Goal: Task Accomplishment & Management: Use online tool/utility

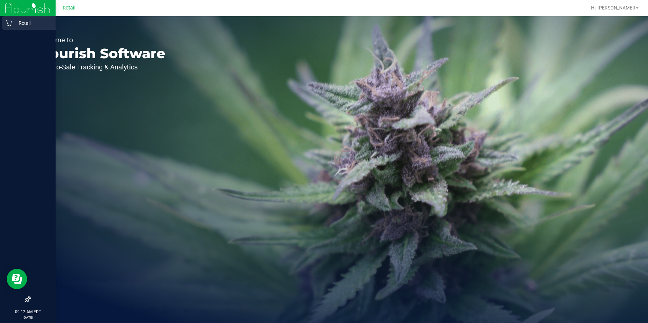
click at [5, 21] on div "Retail" at bounding box center [29, 23] width 54 height 14
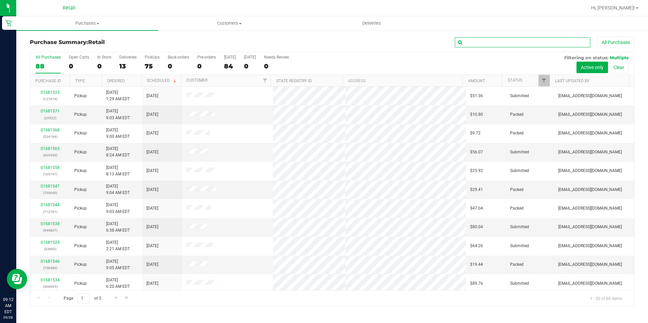
click at [486, 39] on input "text" at bounding box center [522, 42] width 135 height 10
click at [500, 44] on input "text" at bounding box center [522, 42] width 135 height 10
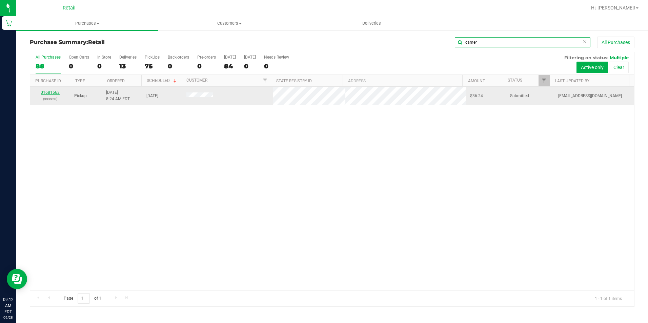
type input "camer"
click at [55, 92] on link "01681563" at bounding box center [50, 92] width 19 height 5
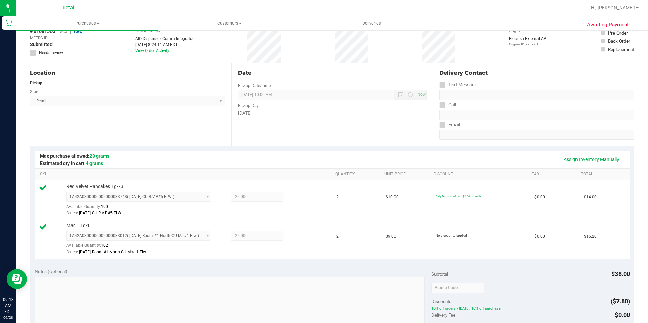
scroll to position [169, 0]
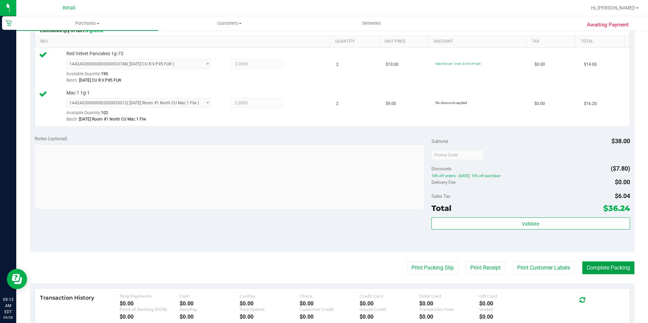
click at [593, 267] on button "Complete Packing" at bounding box center [608, 267] width 52 height 13
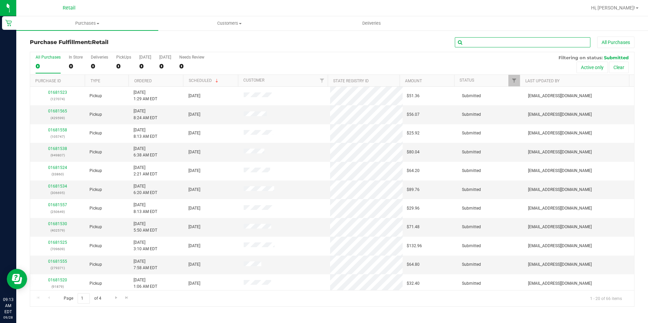
click at [488, 41] on input "text" at bounding box center [522, 42] width 135 height 10
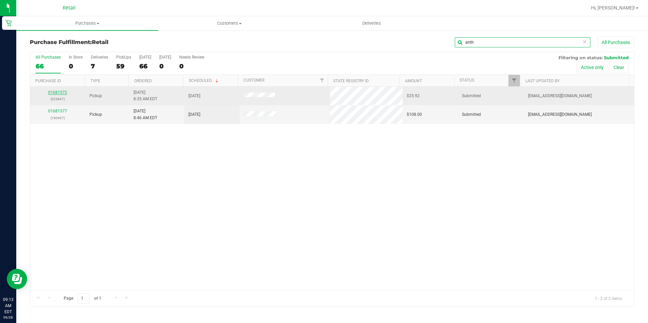
type input "anth"
click at [62, 91] on link "01681572" at bounding box center [57, 92] width 19 height 5
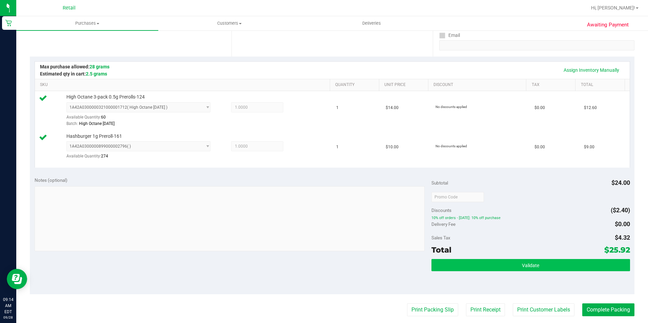
scroll to position [169, 0]
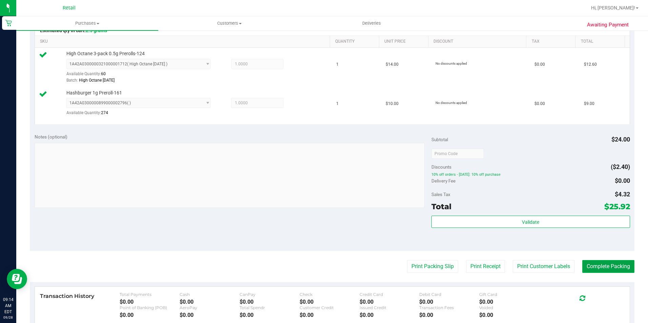
click at [604, 264] on button "Complete Packing" at bounding box center [608, 266] width 52 height 13
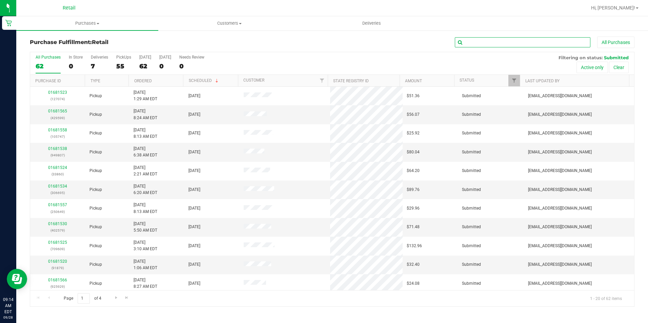
click at [480, 46] on input "text" at bounding box center [522, 42] width 135 height 10
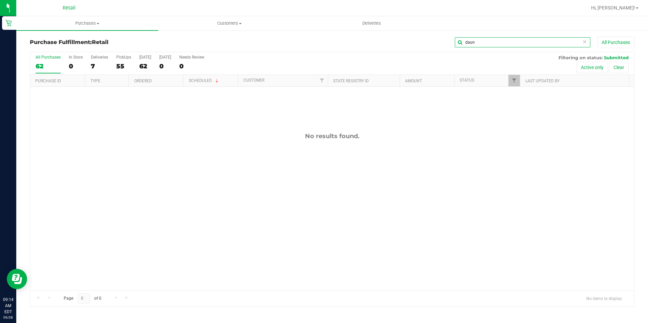
drag, startPoint x: 478, startPoint y: 42, endPoint x: 458, endPoint y: 42, distance: 20.3
click at [458, 42] on input "daun" at bounding box center [522, 42] width 135 height 10
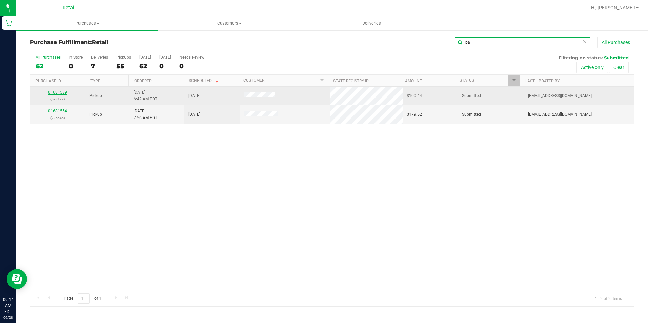
type input "pa"
click at [63, 91] on link "01681539" at bounding box center [57, 92] width 19 height 5
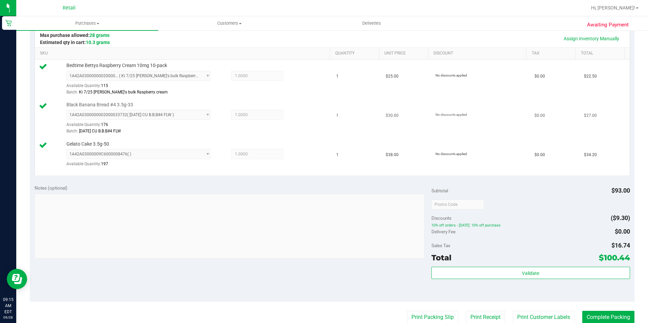
scroll to position [169, 0]
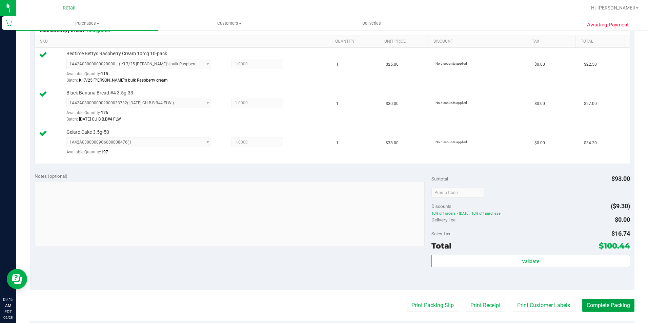
click at [593, 304] on button "Complete Packing" at bounding box center [608, 305] width 52 height 13
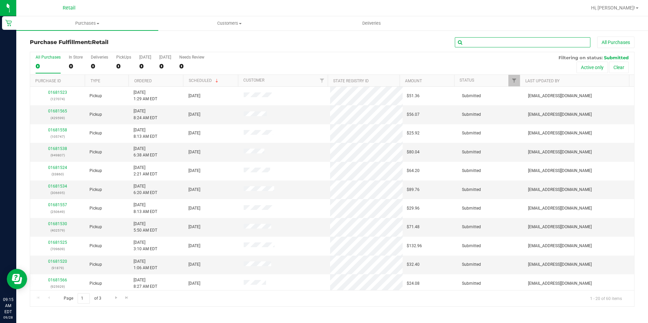
click at [490, 42] on input "text" at bounding box center [522, 42] width 135 height 10
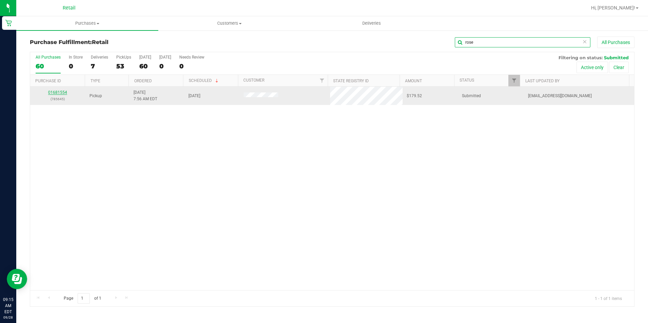
type input "rose"
click at [56, 93] on link "01681554" at bounding box center [57, 92] width 19 height 5
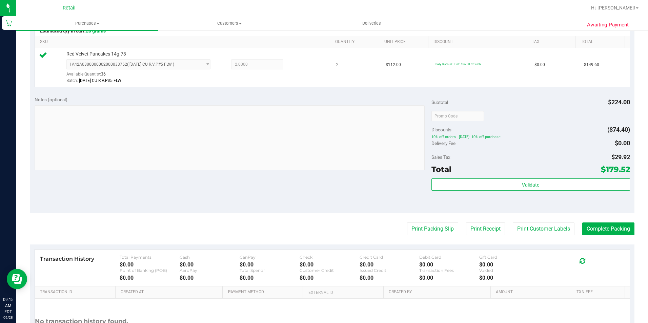
scroll to position [169, 0]
click at [592, 221] on purchase-details "Back Edit Purchase Cancel Purchase View Profile # 01681554 Med | Rec METRC ID: …" at bounding box center [332, 119] width 604 height 504
click at [592, 232] on button "Complete Packing" at bounding box center [608, 228] width 52 height 13
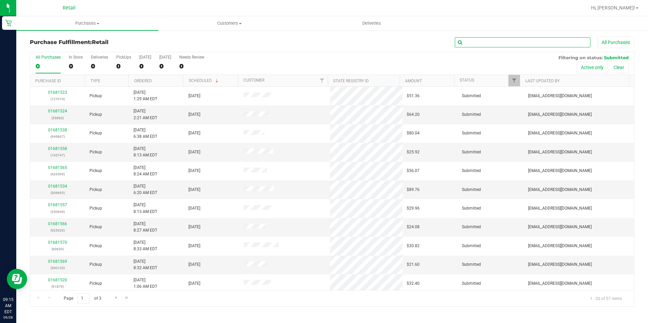
click at [477, 42] on input "text" at bounding box center [522, 42] width 135 height 10
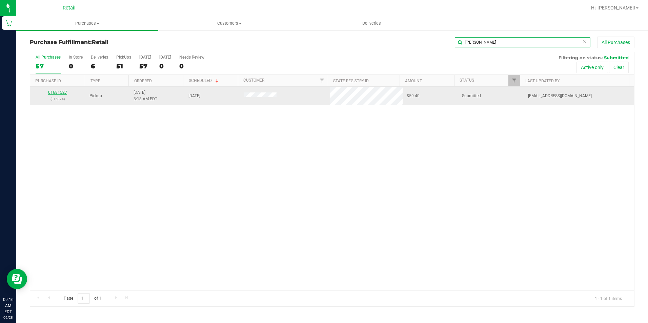
type input "[PERSON_NAME]"
click at [64, 93] on link "01681527" at bounding box center [57, 92] width 19 height 5
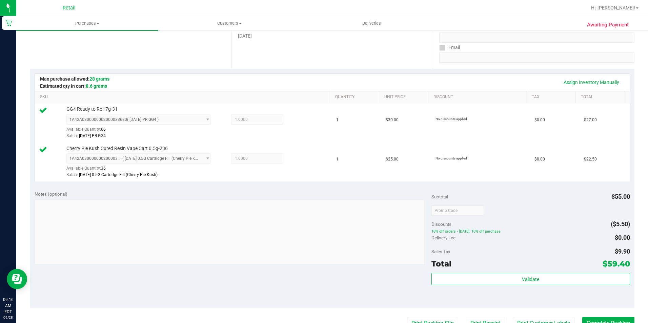
scroll to position [135, 0]
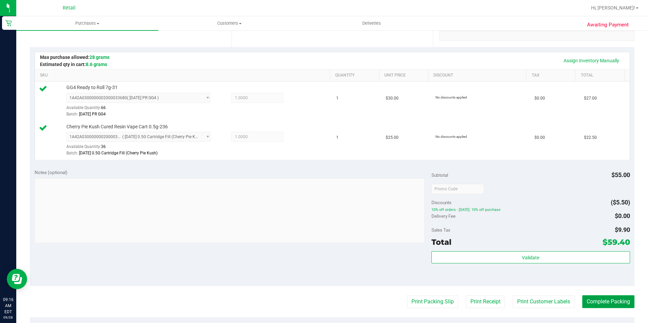
click at [598, 306] on button "Complete Packing" at bounding box center [608, 301] width 52 height 13
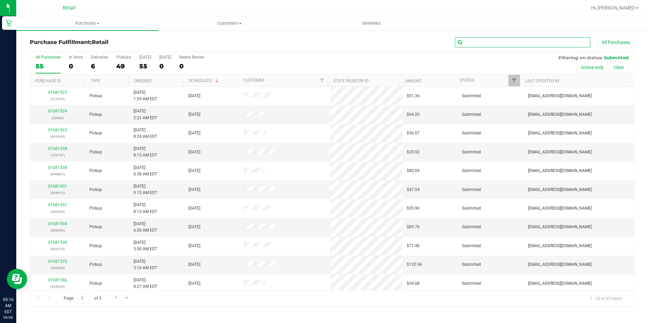
click at [476, 43] on input "text" at bounding box center [522, 42] width 135 height 10
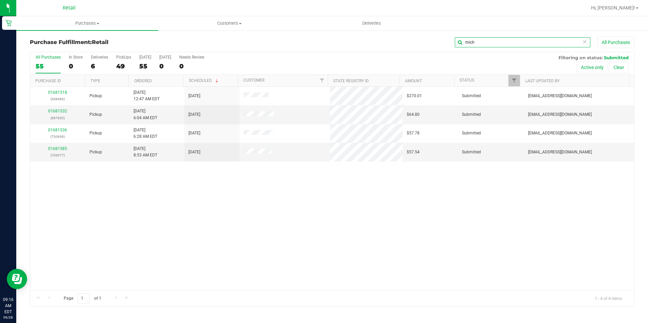
drag, startPoint x: 474, startPoint y: 42, endPoint x: 446, endPoint y: 45, distance: 27.9
click at [446, 45] on div "mich All Purchases" at bounding box center [432, 43] width 403 height 12
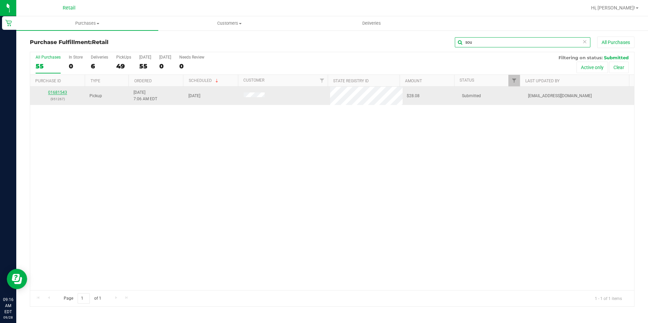
type input "sou"
click at [62, 91] on link "01681543" at bounding box center [57, 92] width 19 height 5
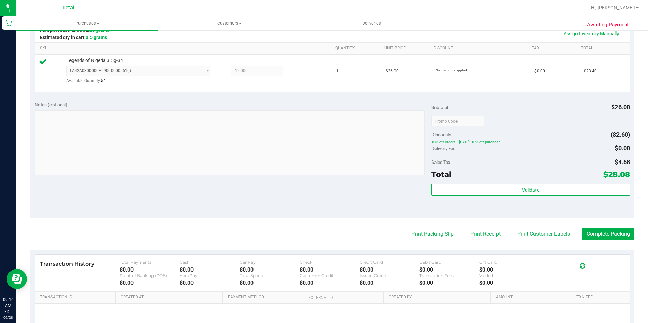
scroll to position [169, 0]
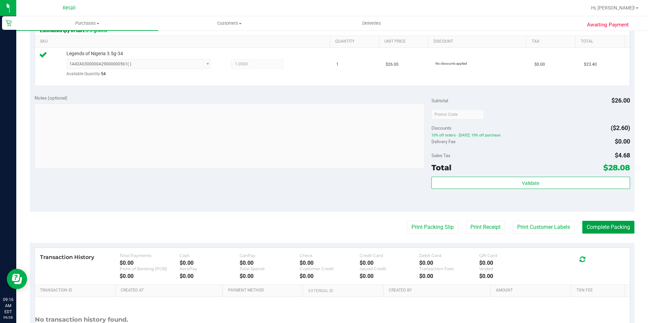
click at [594, 223] on button "Complete Packing" at bounding box center [608, 227] width 52 height 13
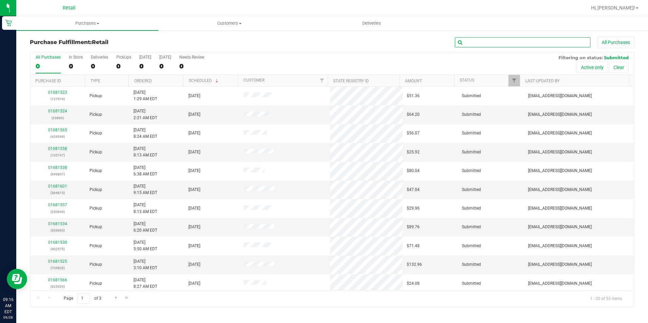
click at [473, 45] on input "text" at bounding box center [522, 42] width 135 height 10
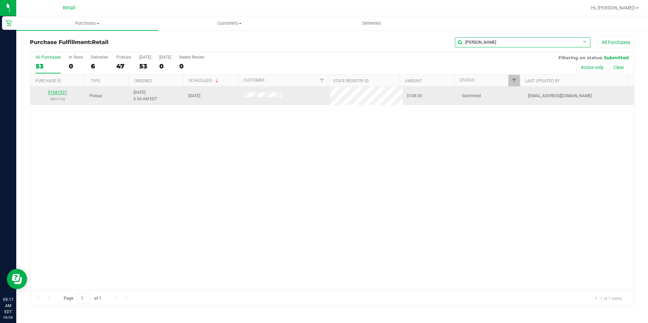
type input "[PERSON_NAME]"
click at [61, 92] on link "01681537" at bounding box center [57, 92] width 19 height 5
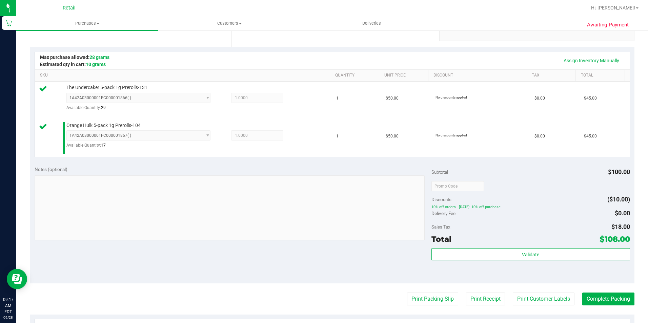
scroll to position [169, 0]
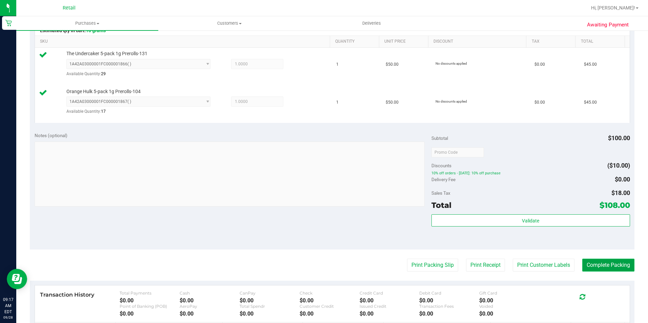
click at [601, 268] on button "Complete Packing" at bounding box center [608, 265] width 52 height 13
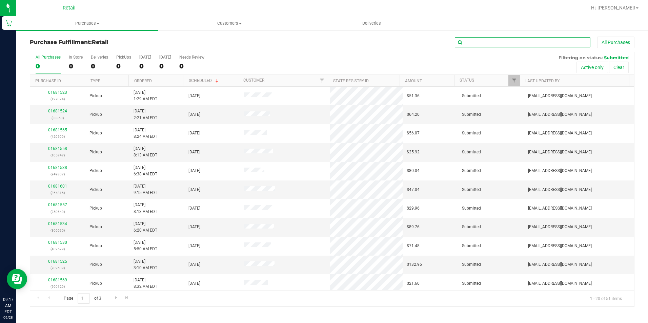
click at [475, 43] on input "text" at bounding box center [522, 42] width 135 height 10
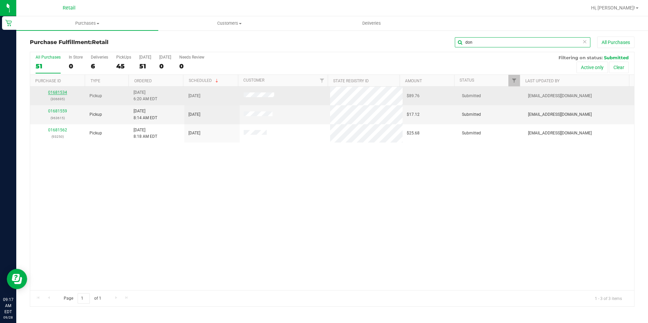
type input "don"
click at [57, 94] on link "01681534" at bounding box center [57, 92] width 19 height 5
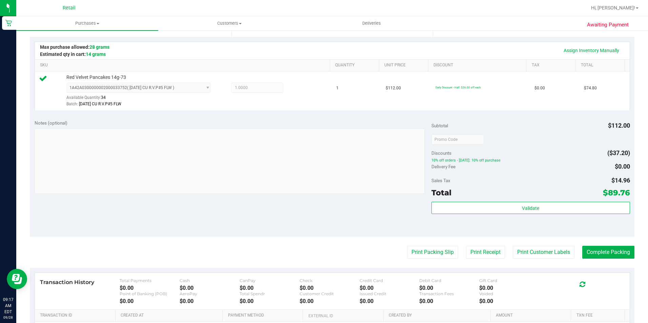
scroll to position [169, 0]
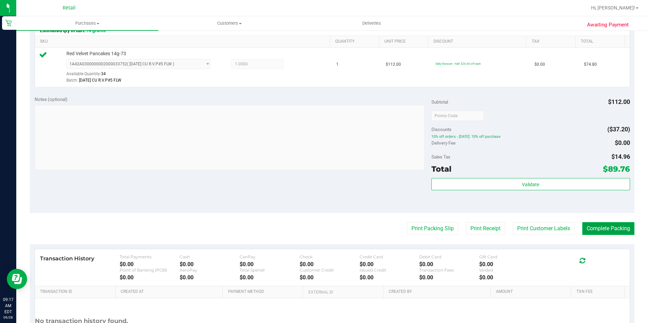
click at [612, 228] on button "Complete Packing" at bounding box center [608, 228] width 52 height 13
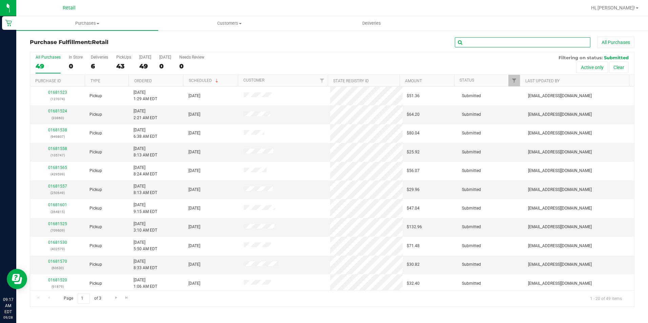
click at [479, 39] on input "text" at bounding box center [522, 42] width 135 height 10
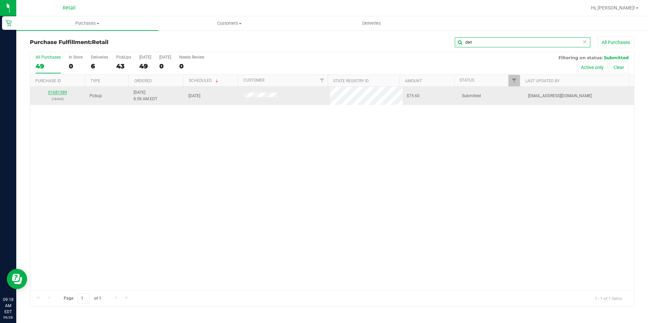
type input "deri"
click at [57, 91] on link "01681589" at bounding box center [57, 92] width 19 height 5
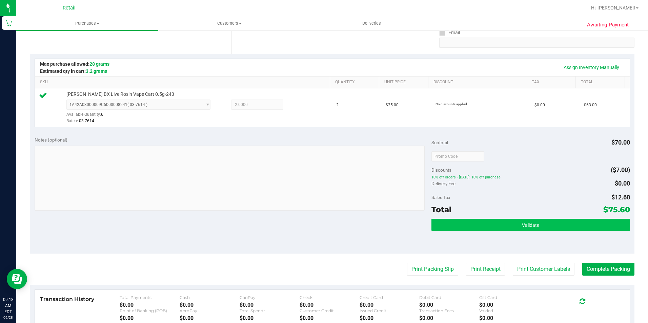
scroll to position [135, 0]
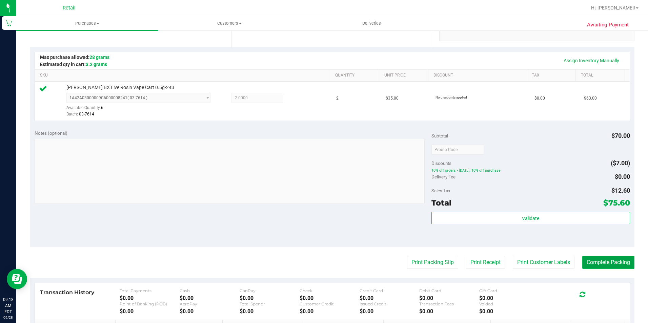
click at [590, 261] on button "Complete Packing" at bounding box center [608, 262] width 52 height 13
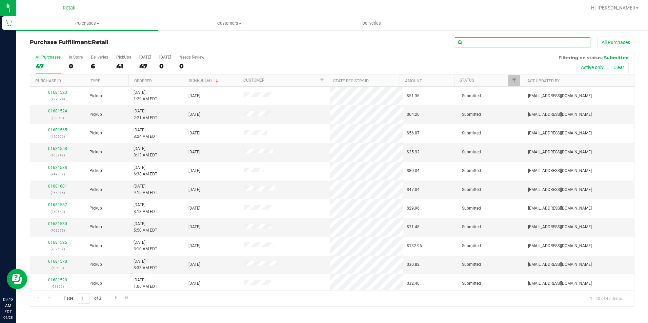
click at [476, 41] on input "text" at bounding box center [522, 42] width 135 height 10
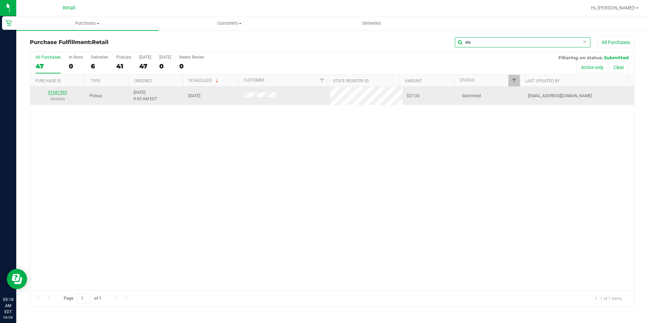
type input "ela"
click at [56, 91] on link "01681595" at bounding box center [57, 92] width 19 height 5
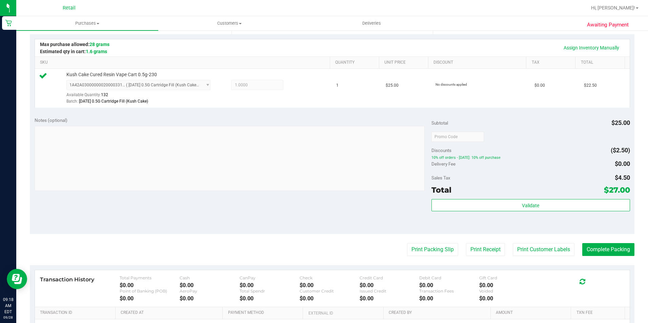
scroll to position [169, 0]
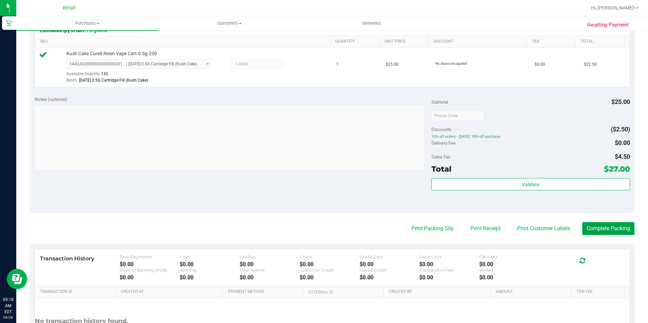
click at [590, 226] on button "Complete Packing" at bounding box center [608, 228] width 52 height 13
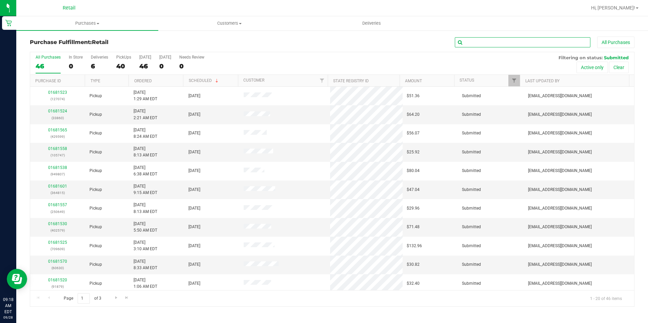
click at [482, 45] on input "text" at bounding box center [522, 42] width 135 height 10
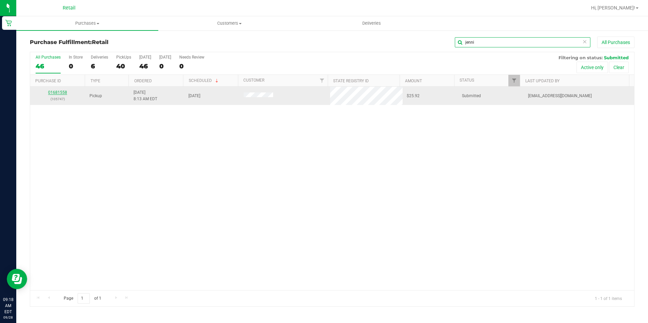
type input "jenni"
click at [54, 90] on link "01681558" at bounding box center [57, 92] width 19 height 5
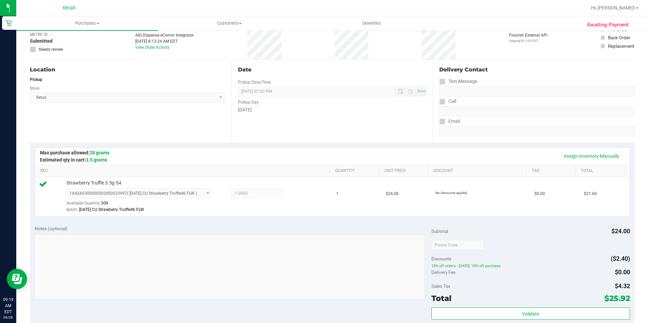
scroll to position [135, 0]
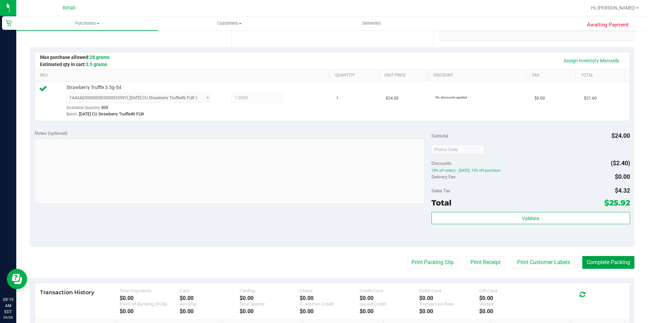
click at [585, 259] on button "Complete Packing" at bounding box center [608, 262] width 52 height 13
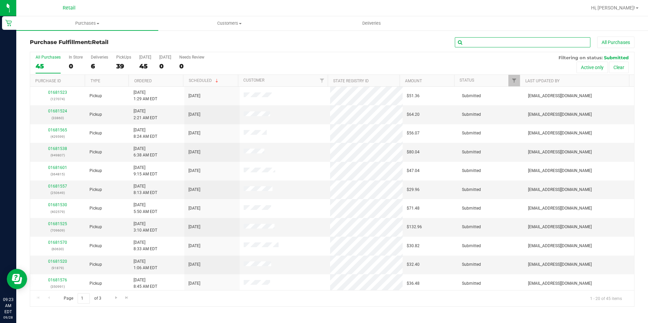
click at [478, 41] on input "text" at bounding box center [522, 42] width 135 height 10
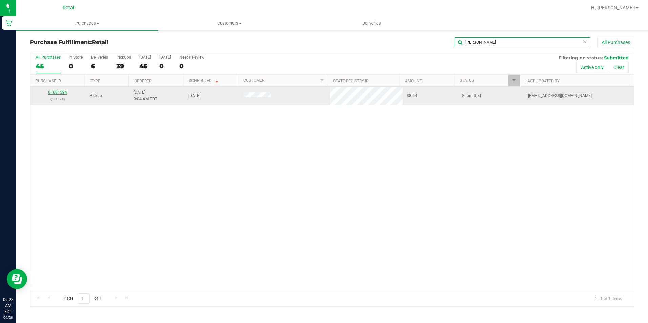
type input "[PERSON_NAME]"
click at [62, 93] on link "01681594" at bounding box center [57, 92] width 19 height 5
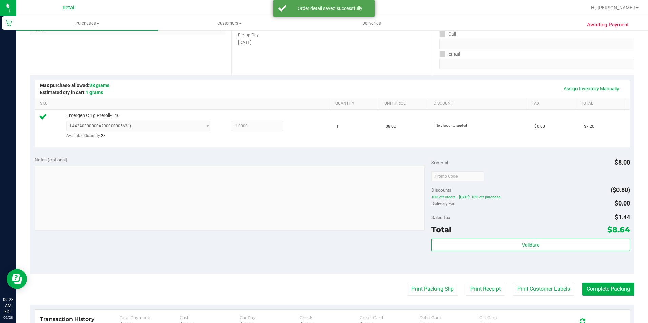
scroll to position [135, 0]
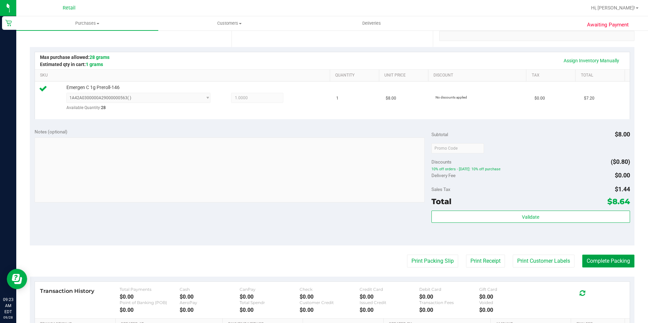
click at [590, 256] on button "Complete Packing" at bounding box center [608, 261] width 52 height 13
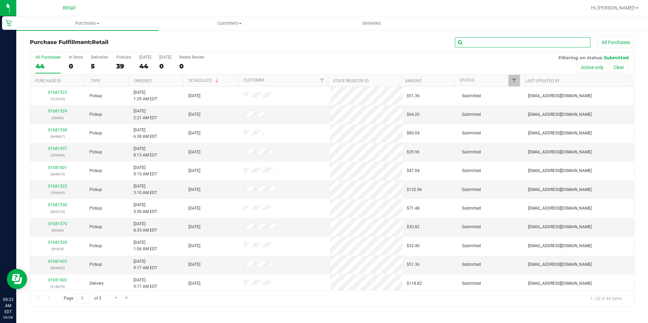
click at [483, 42] on input "text" at bounding box center [522, 42] width 135 height 10
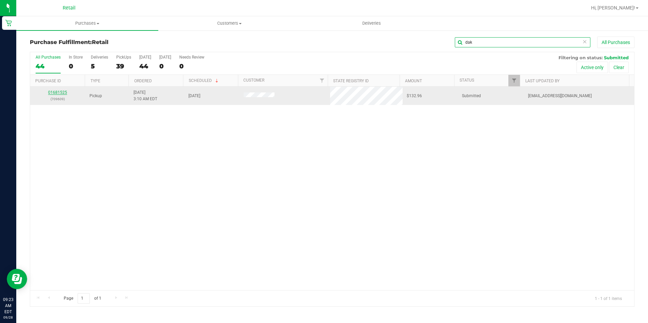
type input "dak"
click at [56, 92] on link "01681525" at bounding box center [57, 92] width 19 height 5
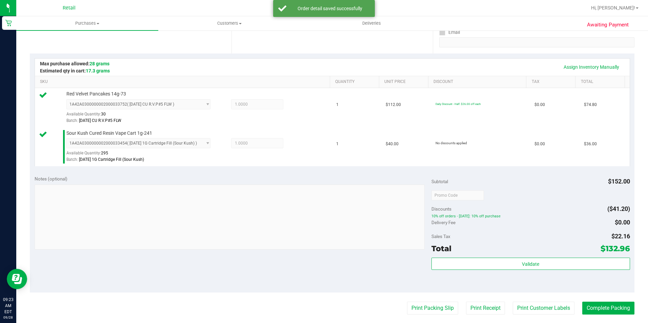
scroll to position [135, 0]
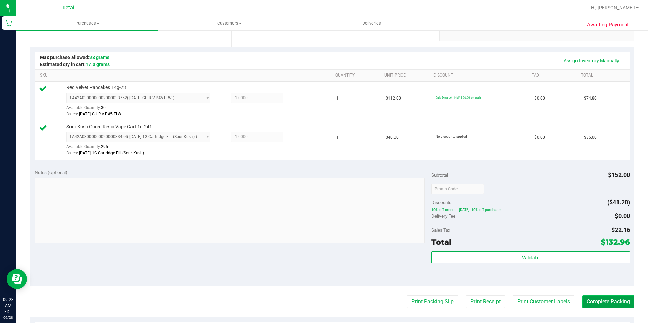
click at [598, 299] on button "Complete Packing" at bounding box center [608, 301] width 52 height 13
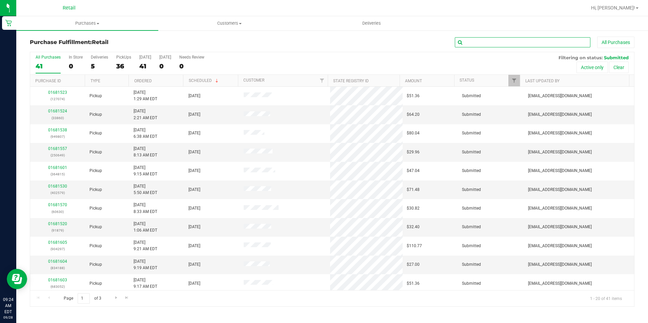
click at [484, 44] on input "text" at bounding box center [522, 42] width 135 height 10
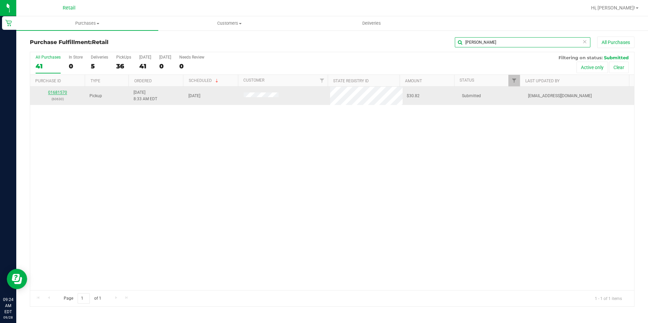
type input "[PERSON_NAME]"
click at [63, 93] on link "01681570" at bounding box center [57, 92] width 19 height 5
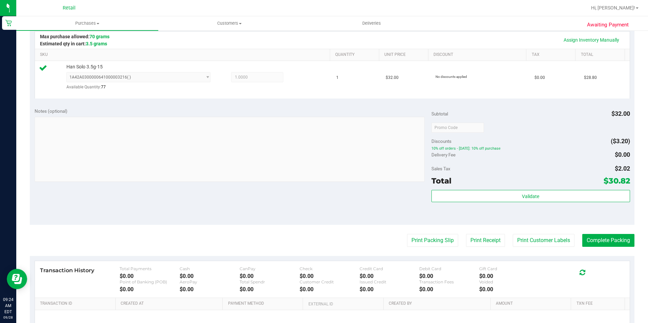
scroll to position [169, 0]
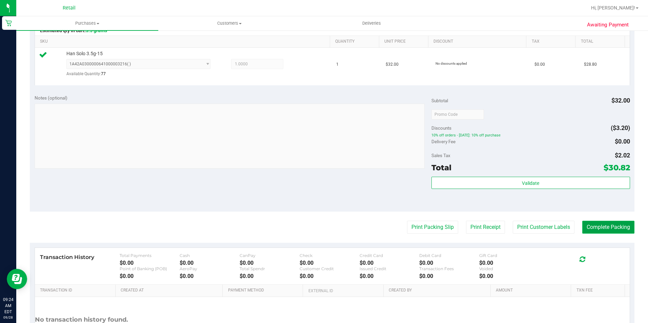
click at [598, 224] on button "Complete Packing" at bounding box center [608, 227] width 52 height 13
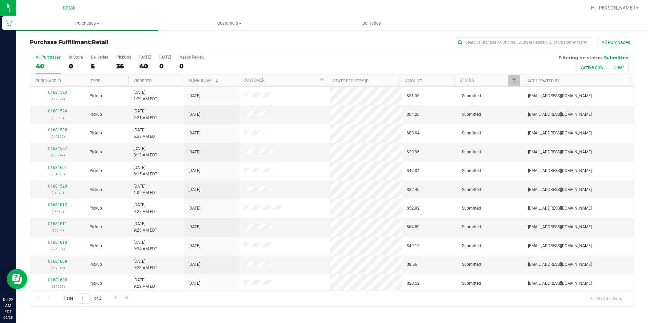
click at [481, 48] on div "Purchase Fulfillment: Retail All Purchases" at bounding box center [332, 44] width 604 height 15
click at [483, 42] on input "text" at bounding box center [522, 42] width 135 height 10
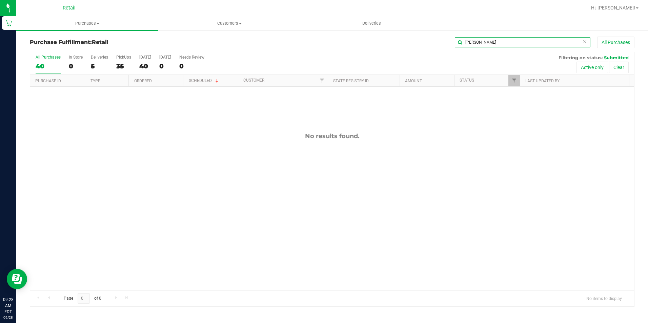
drag, startPoint x: 484, startPoint y: 44, endPoint x: 409, endPoint y: 46, distance: 74.6
click at [409, 46] on div "[PERSON_NAME] All Purchases" at bounding box center [432, 43] width 403 height 12
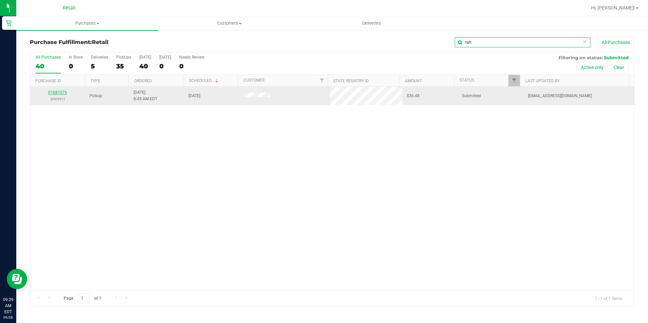
type input "tah"
click at [59, 93] on link "01681576" at bounding box center [57, 92] width 19 height 5
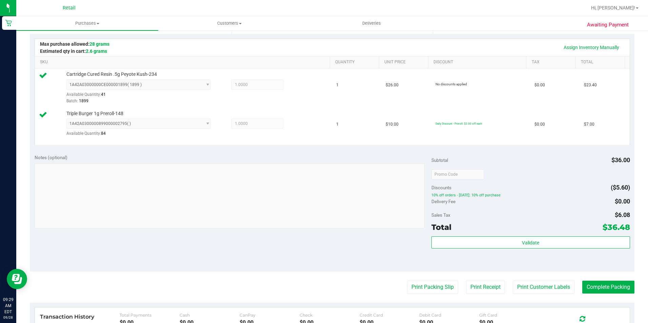
scroll to position [169, 0]
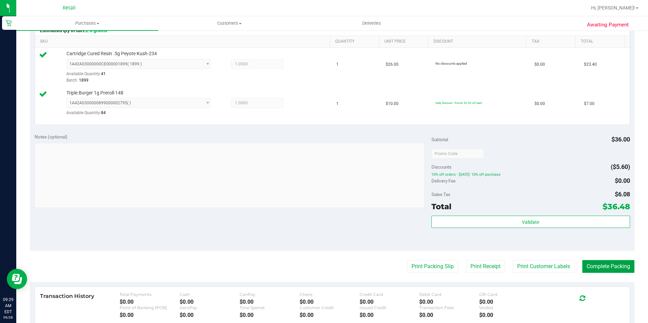
click at [582, 260] on button "Complete Packing" at bounding box center [608, 266] width 52 height 13
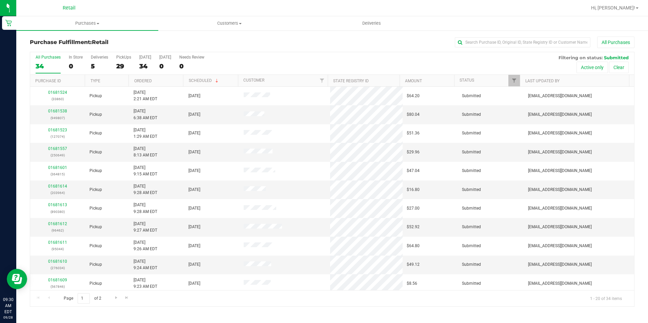
click at [477, 37] on div "All Purchases" at bounding box center [432, 43] width 403 height 12
click at [475, 40] on input "text" at bounding box center [522, 42] width 135 height 10
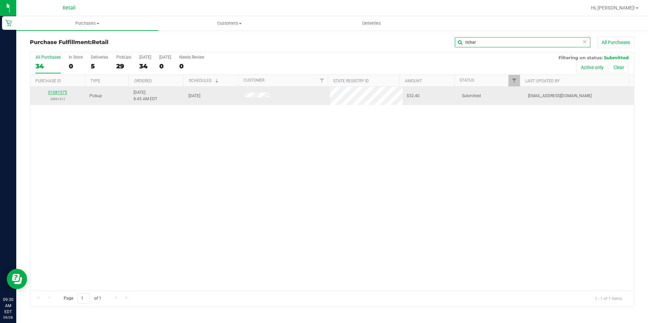
type input "richar"
click at [62, 90] on link "01681575" at bounding box center [57, 92] width 19 height 5
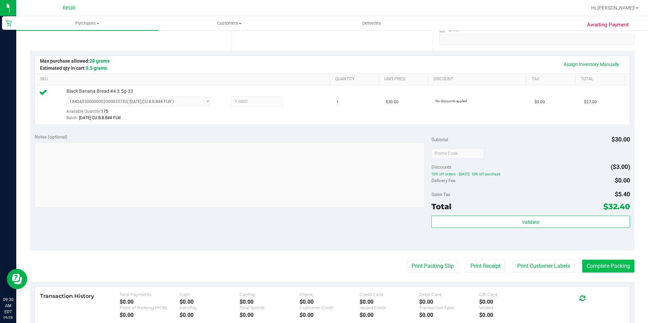
scroll to position [135, 0]
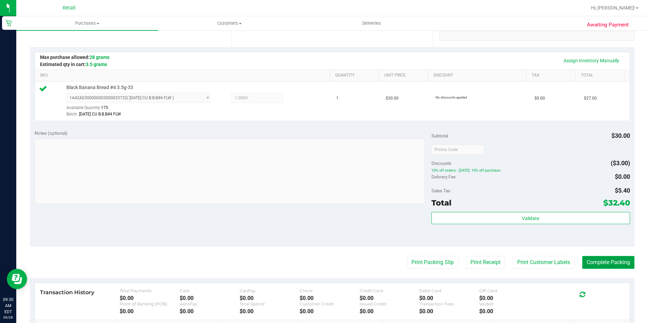
click at [600, 261] on button "Complete Packing" at bounding box center [608, 262] width 52 height 13
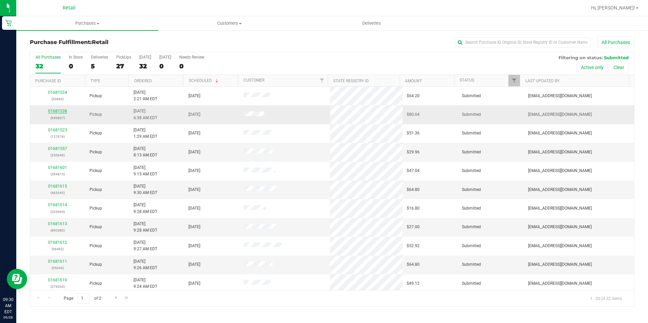
click at [52, 113] on link "01681538" at bounding box center [57, 111] width 19 height 5
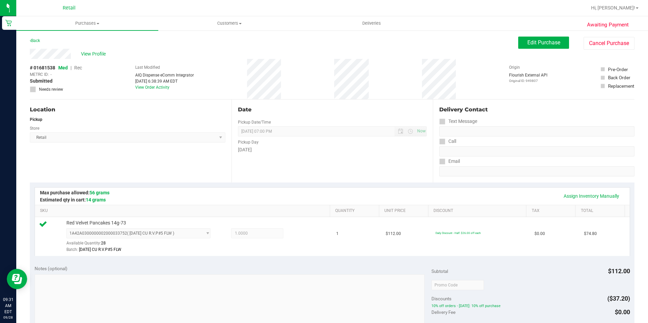
scroll to position [135, 0]
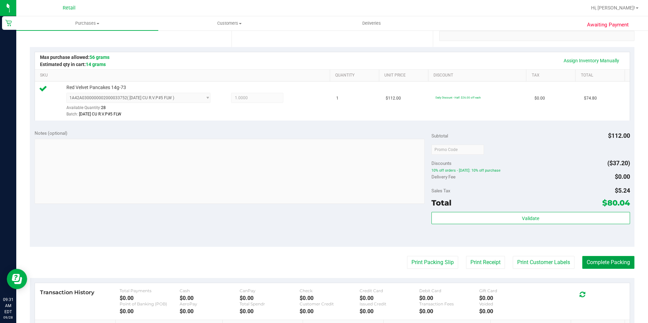
click at [592, 265] on button "Complete Packing" at bounding box center [608, 262] width 52 height 13
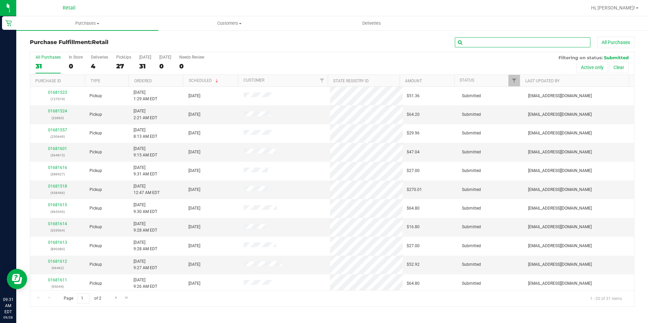
click at [543, 46] on input "text" at bounding box center [522, 42] width 135 height 10
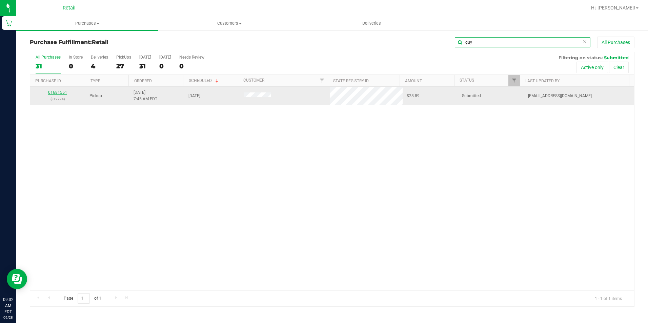
type input "guy"
click at [54, 90] on link "01681551" at bounding box center [57, 92] width 19 height 5
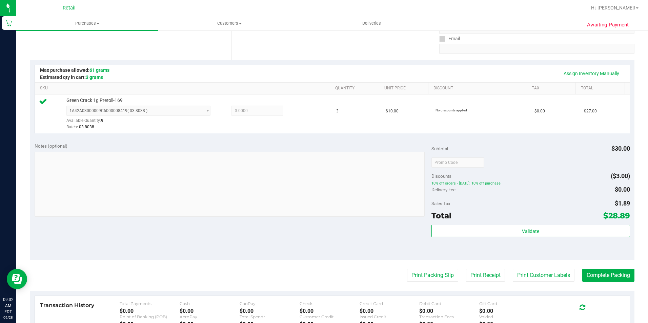
scroll to position [135, 0]
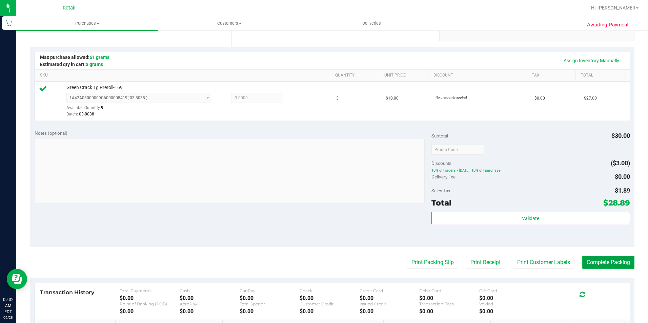
click at [590, 258] on button "Complete Packing" at bounding box center [608, 262] width 52 height 13
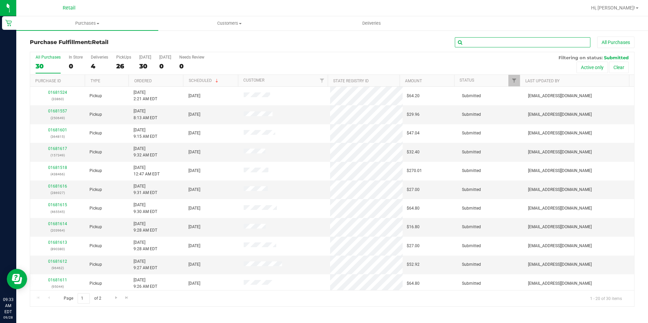
click at [486, 42] on input "text" at bounding box center [522, 42] width 135 height 10
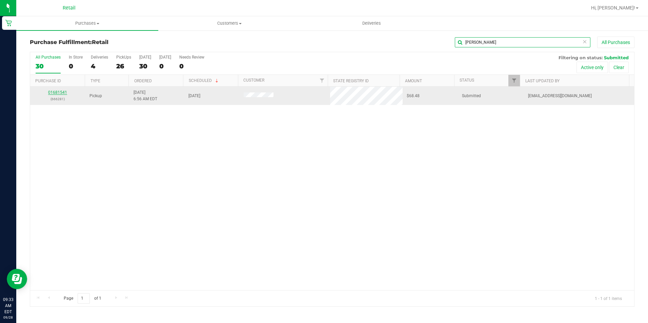
type input "[PERSON_NAME]"
click at [60, 91] on link "01681541" at bounding box center [57, 92] width 19 height 5
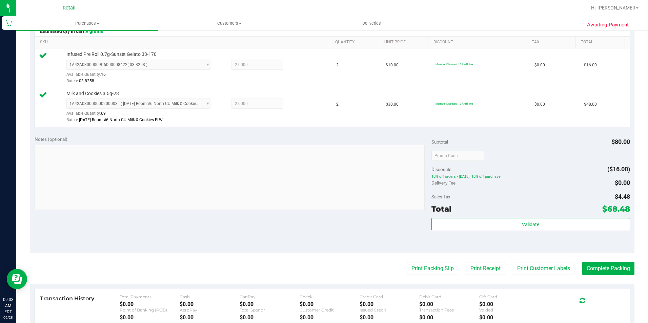
scroll to position [169, 0]
click at [584, 265] on button "Complete Packing" at bounding box center [608, 267] width 52 height 13
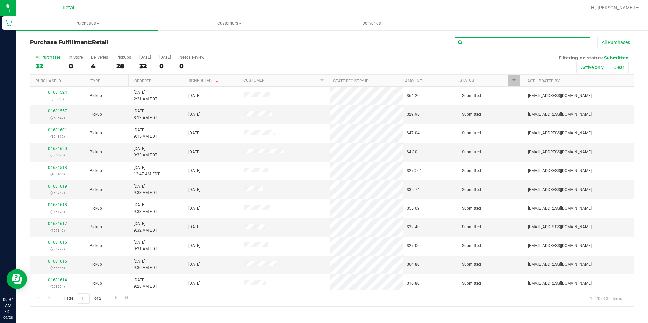
click at [472, 42] on input "text" at bounding box center [522, 42] width 135 height 10
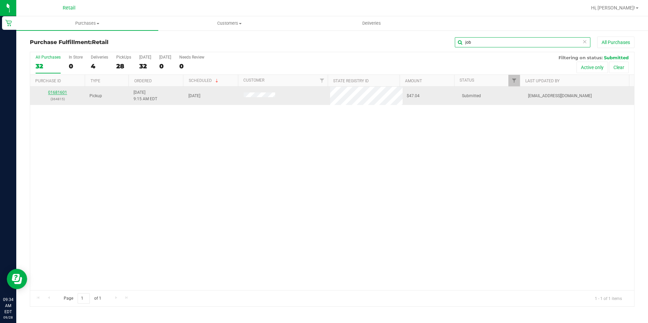
type input "job"
click at [61, 94] on link "01681601" at bounding box center [57, 92] width 19 height 5
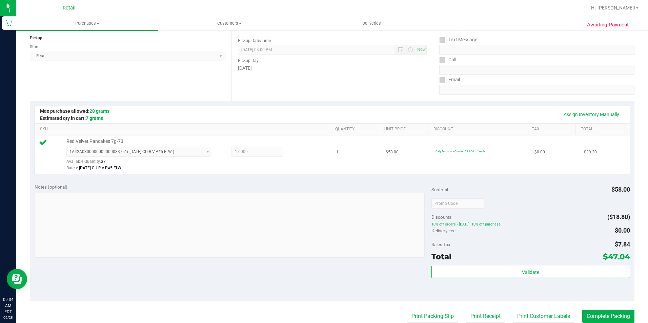
scroll to position [102, 0]
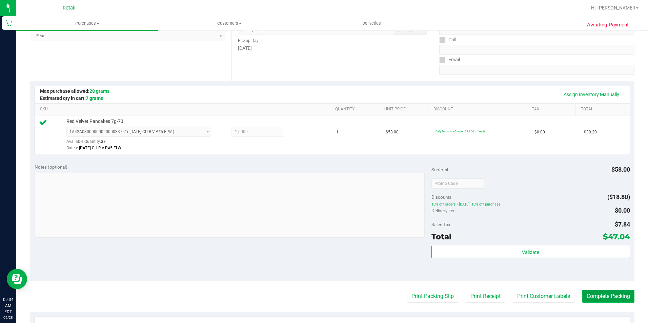
click at [598, 297] on button "Complete Packing" at bounding box center [608, 296] width 52 height 13
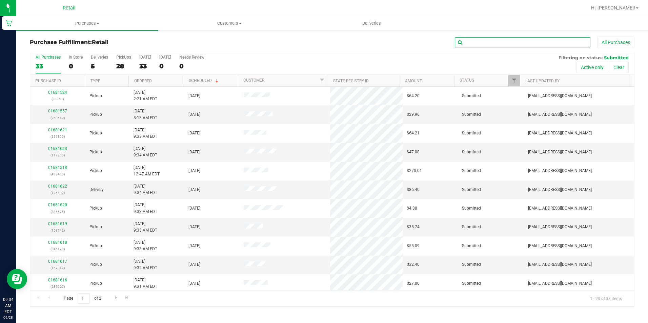
click at [476, 45] on input "text" at bounding box center [522, 42] width 135 height 10
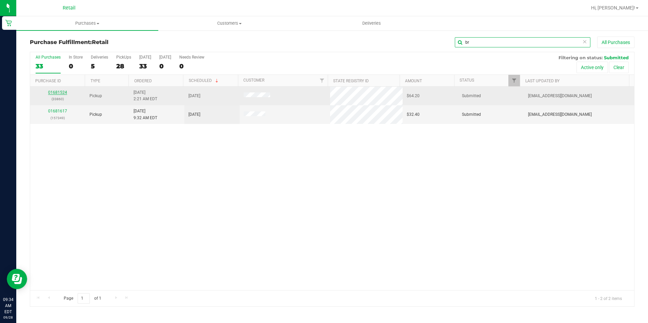
type input "br"
click at [60, 90] on link "01681524" at bounding box center [57, 92] width 19 height 5
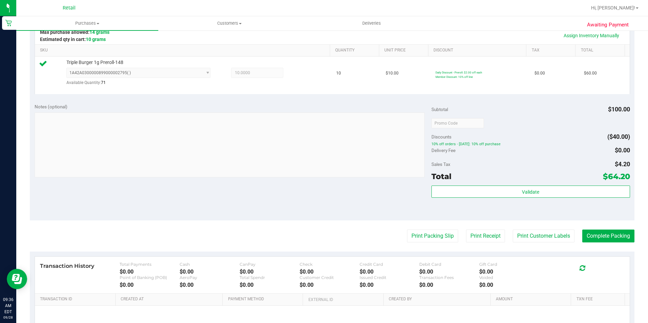
scroll to position [169, 0]
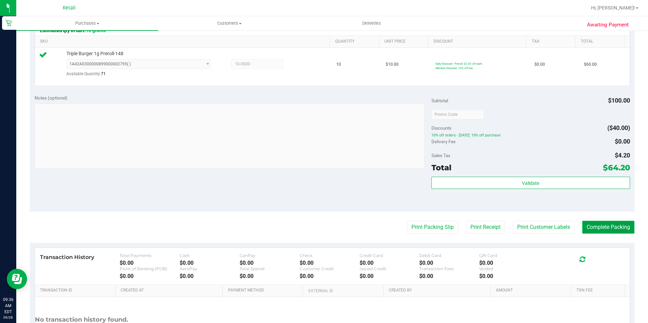
click at [605, 228] on button "Complete Packing" at bounding box center [608, 227] width 52 height 13
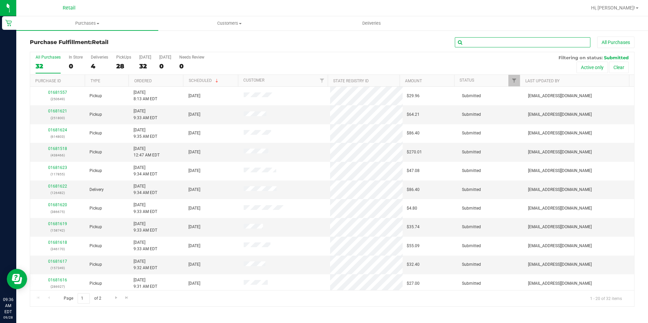
click at [495, 44] on input "text" at bounding box center [522, 42] width 135 height 10
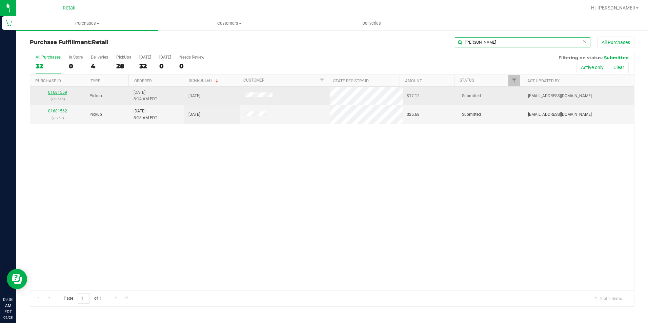
type input "[PERSON_NAME]"
click at [60, 91] on link "01681559" at bounding box center [57, 92] width 19 height 5
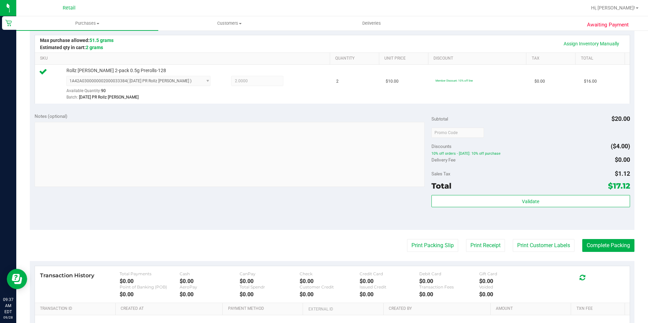
scroll to position [169, 0]
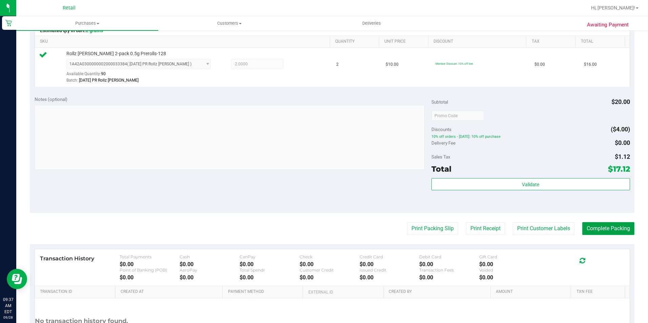
click at [582, 224] on button "Complete Packing" at bounding box center [608, 228] width 52 height 13
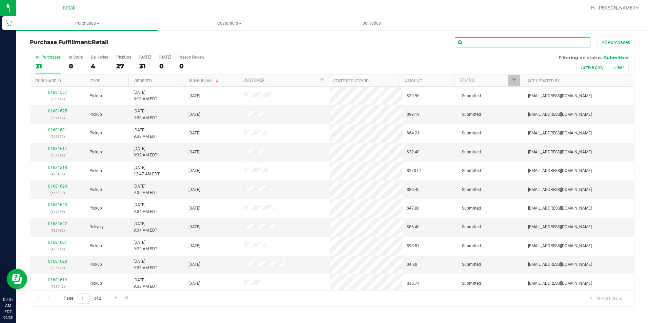
click at [487, 44] on input "text" at bounding box center [522, 42] width 135 height 10
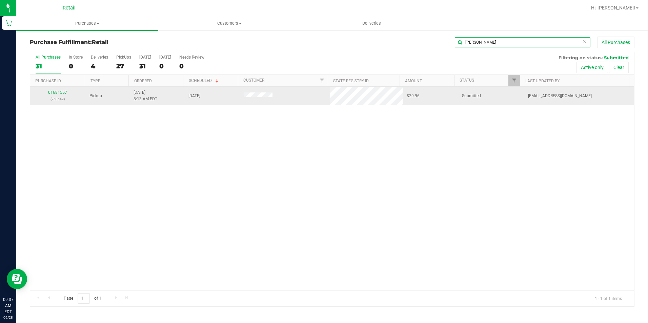
type input "[PERSON_NAME]"
click at [67, 92] on div "01681557 (250649)" at bounding box center [57, 95] width 47 height 13
click at [56, 92] on link "01681557" at bounding box center [57, 92] width 19 height 5
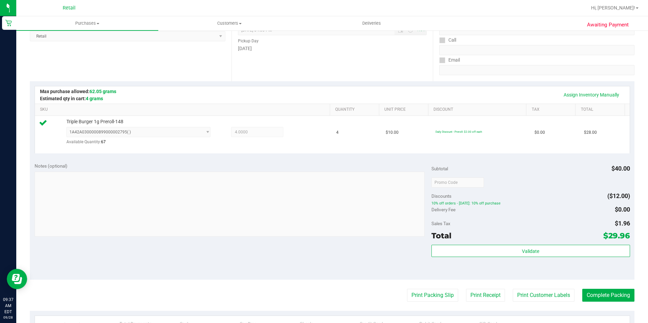
scroll to position [102, 0]
click at [594, 292] on button "Complete Packing" at bounding box center [608, 295] width 52 height 13
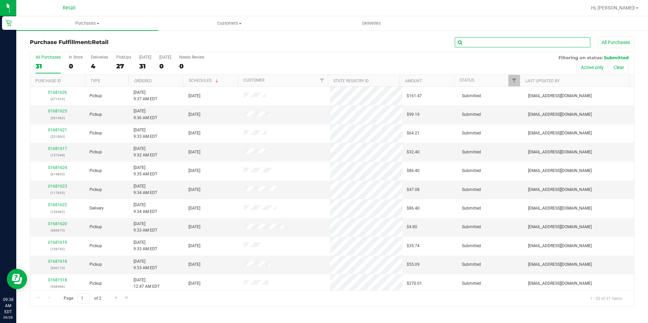
click at [496, 42] on input "text" at bounding box center [522, 42] width 135 height 10
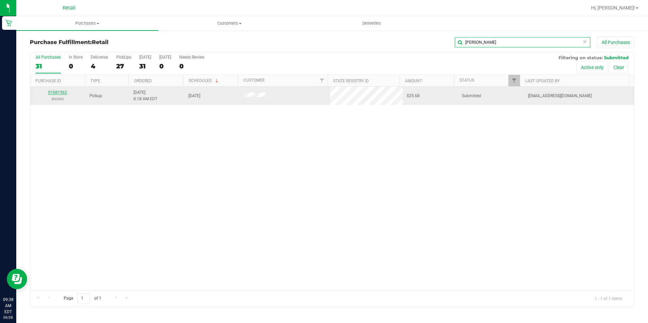
type input "[PERSON_NAME]"
click at [60, 91] on link "01681562" at bounding box center [57, 92] width 19 height 5
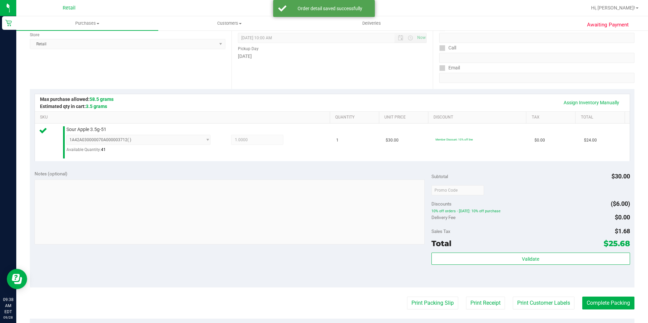
scroll to position [135, 0]
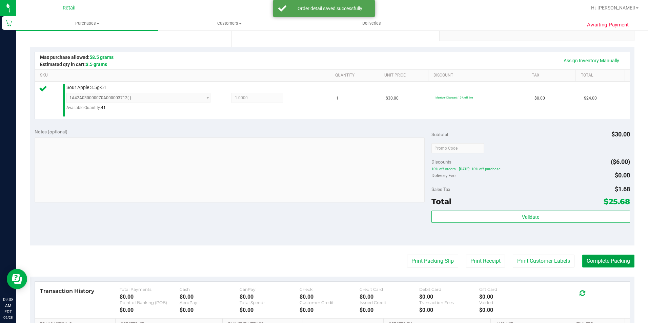
click at [582, 256] on button "Complete Packing" at bounding box center [608, 261] width 52 height 13
click at [582, 260] on button "Complete Packing" at bounding box center [608, 261] width 52 height 13
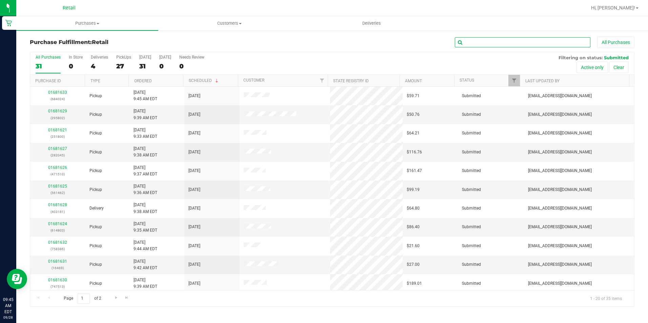
click at [474, 41] on input "text" at bounding box center [522, 42] width 135 height 10
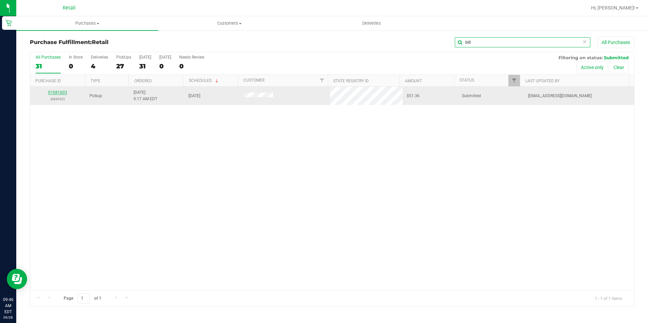
type input "bill"
click at [59, 92] on link "01681603" at bounding box center [57, 92] width 19 height 5
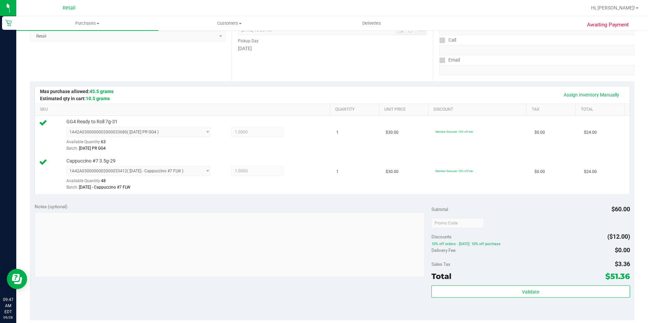
scroll to position [169, 0]
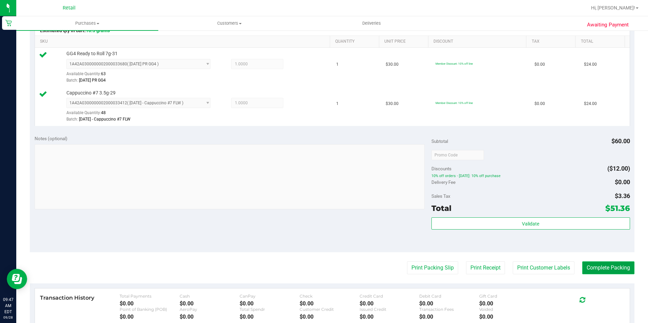
click at [607, 265] on button "Complete Packing" at bounding box center [608, 267] width 52 height 13
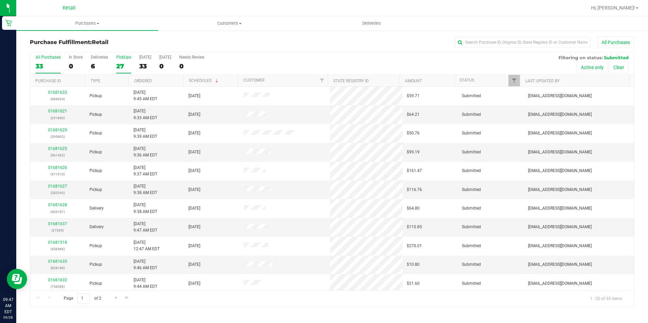
click at [125, 66] on div "27" at bounding box center [123, 66] width 15 height 8
click at [0, 0] on input "PickUps 27" at bounding box center [0, 0] width 0 height 0
click at [490, 42] on input "text" at bounding box center [522, 42] width 135 height 10
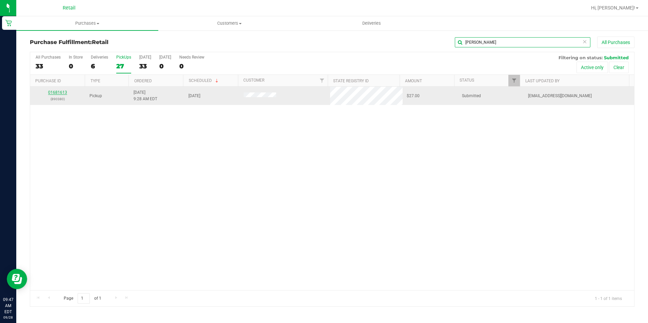
type input "[PERSON_NAME]"
click at [56, 93] on link "01681613" at bounding box center [57, 92] width 19 height 5
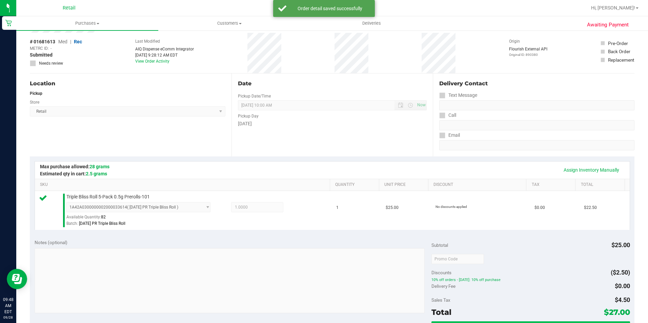
scroll to position [102, 0]
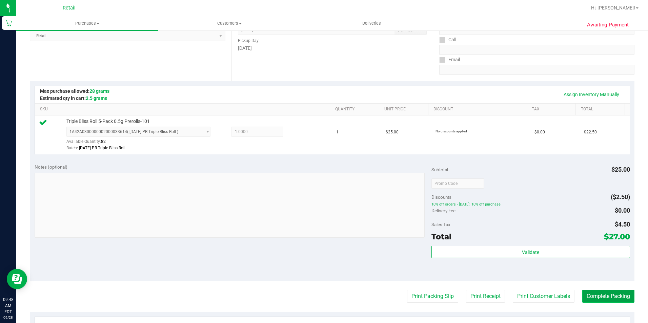
click at [599, 293] on button "Complete Packing" at bounding box center [608, 296] width 52 height 13
click at [595, 301] on button "Complete Packing" at bounding box center [605, 296] width 58 height 13
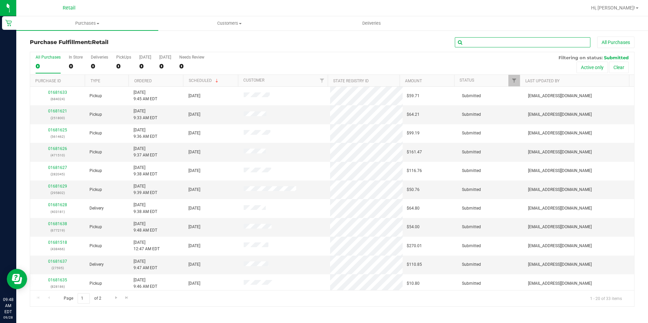
click at [480, 42] on input "text" at bounding box center [522, 42] width 135 height 10
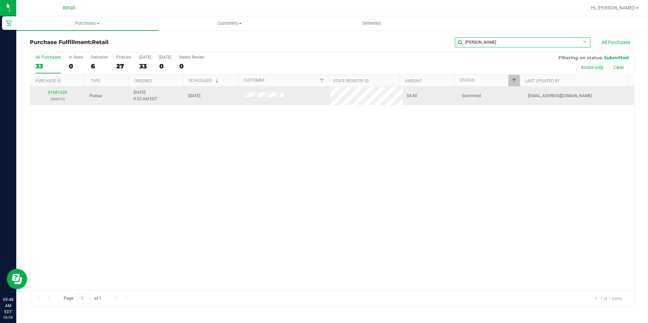
type input "[PERSON_NAME]"
click at [55, 96] on p "(386675)" at bounding box center [57, 99] width 47 height 6
click at [57, 92] on link "01681620" at bounding box center [57, 92] width 19 height 5
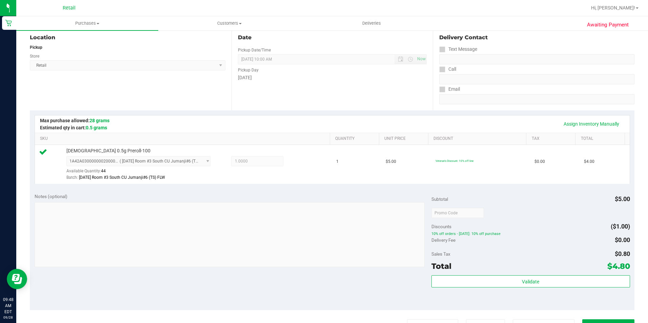
scroll to position [135, 0]
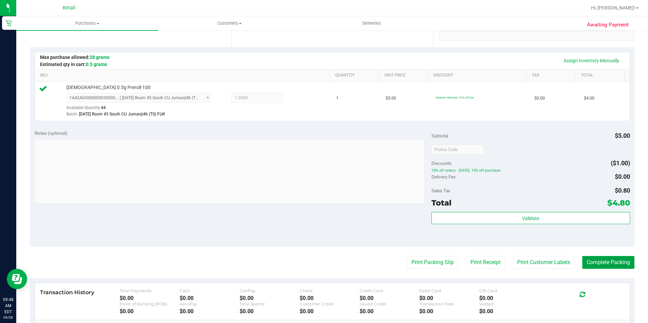
click at [592, 263] on button "Complete Packing" at bounding box center [608, 262] width 52 height 13
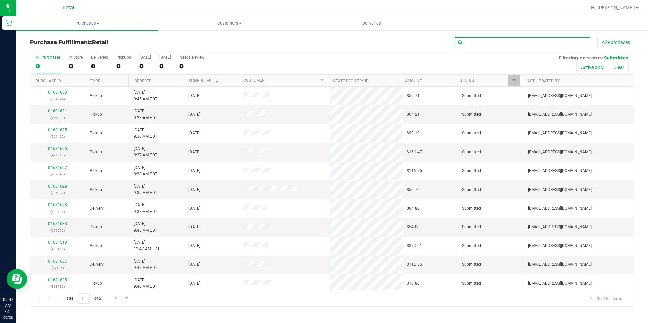
click at [482, 41] on input "text" at bounding box center [522, 42] width 135 height 10
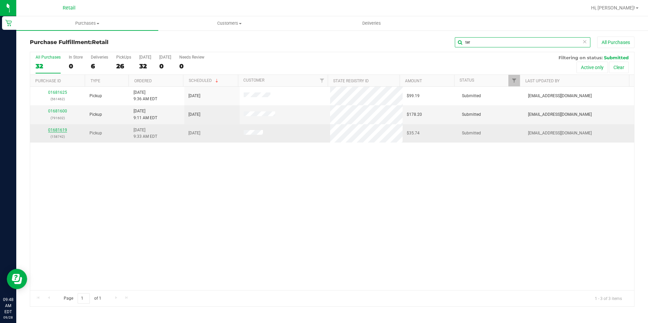
type input "ter"
click at [58, 128] on link "01681619" at bounding box center [57, 130] width 19 height 5
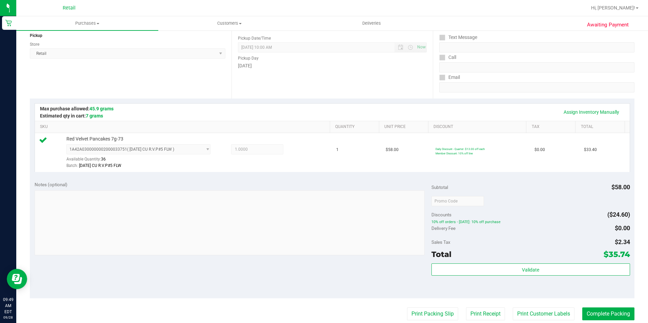
scroll to position [102, 0]
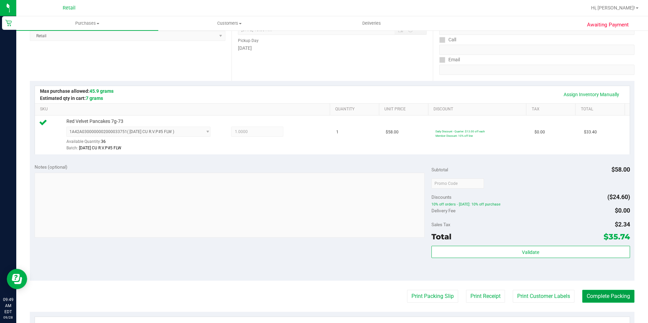
click at [594, 290] on button "Complete Packing" at bounding box center [608, 296] width 52 height 13
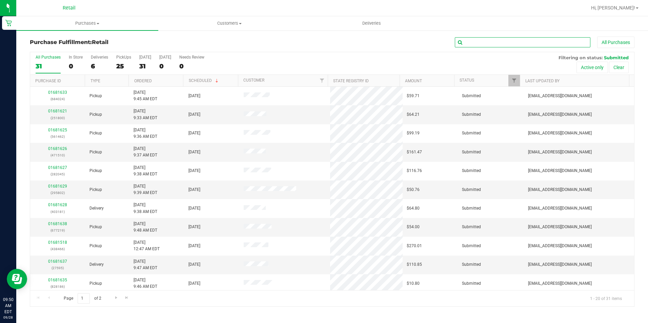
click at [478, 43] on input "text" at bounding box center [522, 42] width 135 height 10
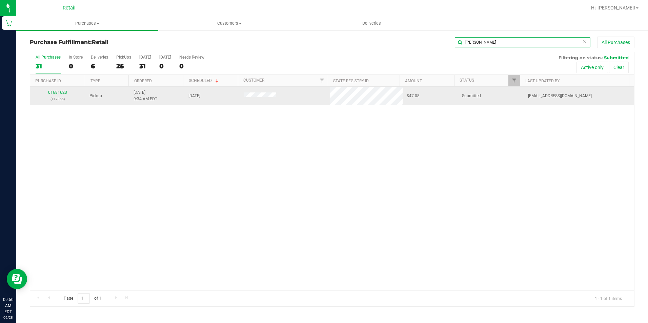
type input "[PERSON_NAME]"
click at [52, 89] on div "01681623 (117855)" at bounding box center [57, 95] width 47 height 13
click at [52, 91] on link "01681623" at bounding box center [57, 92] width 19 height 5
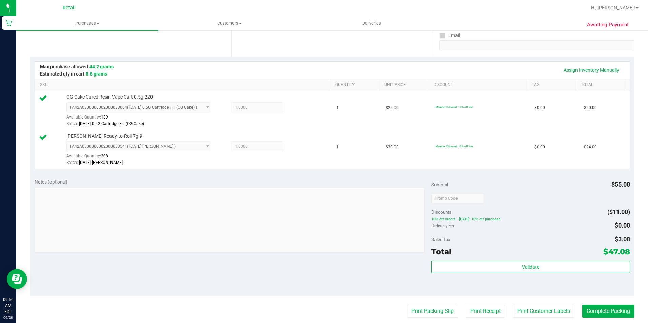
scroll to position [135, 0]
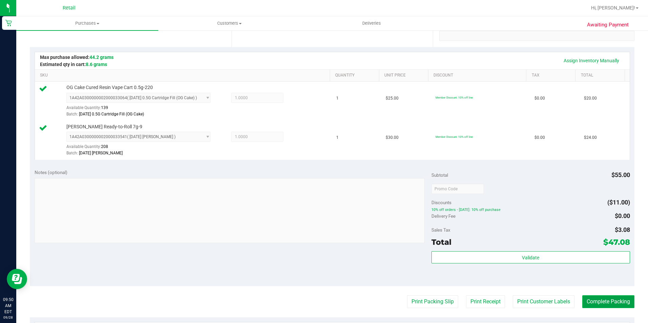
click at [592, 298] on button "Complete Packing" at bounding box center [608, 301] width 52 height 13
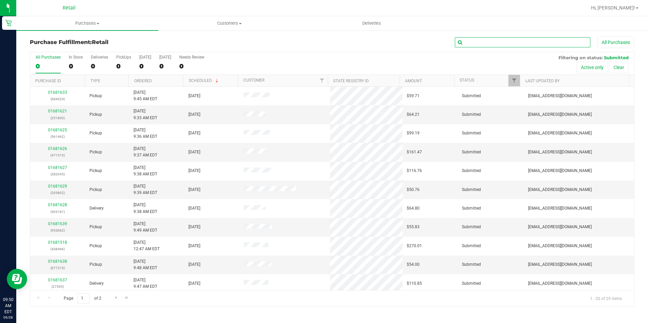
click at [470, 45] on input "text" at bounding box center [522, 42] width 135 height 10
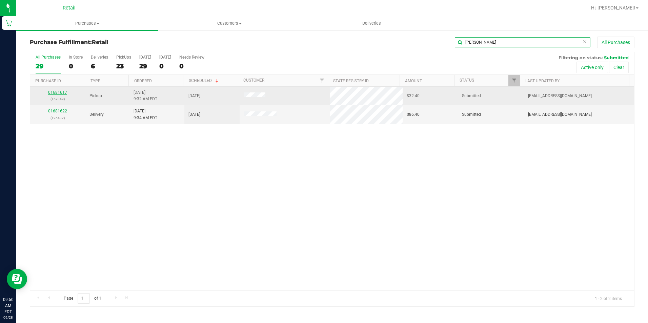
type input "[PERSON_NAME]"
click at [51, 90] on link "01681617" at bounding box center [57, 92] width 19 height 5
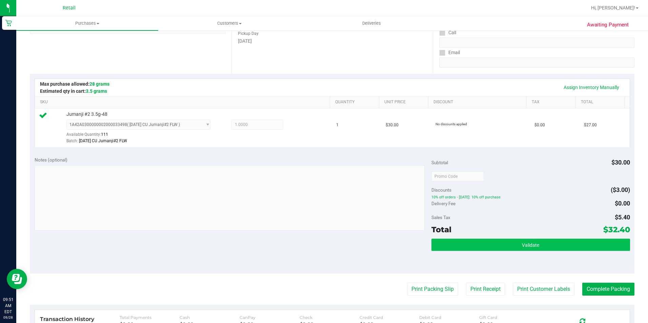
scroll to position [135, 0]
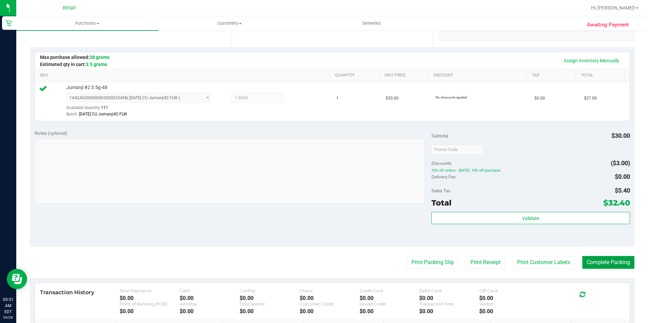
click at [598, 264] on button "Complete Packing" at bounding box center [608, 262] width 52 height 13
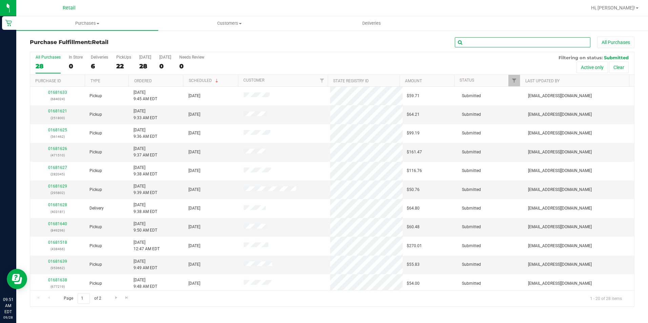
click at [491, 44] on input "text" at bounding box center [522, 42] width 135 height 10
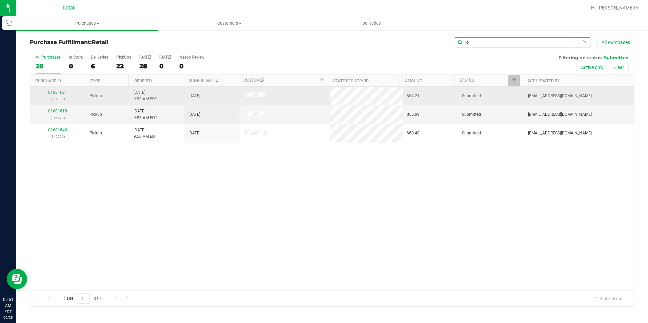
type input "jo"
click at [63, 95] on div "01681621 (251800)" at bounding box center [57, 95] width 47 height 13
click at [63, 93] on link "01681621" at bounding box center [57, 92] width 19 height 5
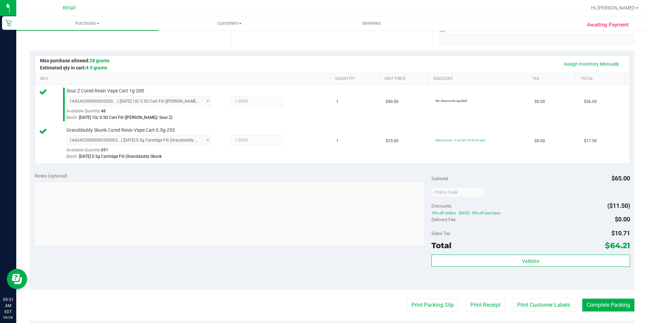
scroll to position [135, 0]
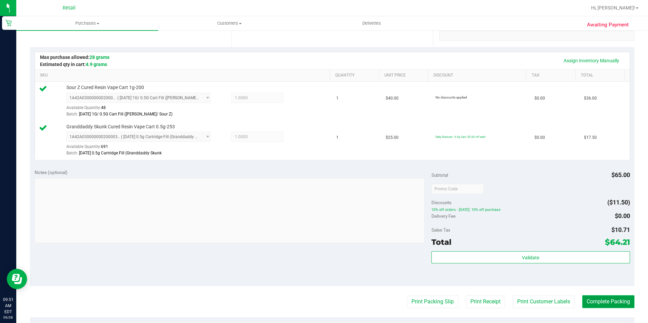
click at [593, 306] on button "Complete Packing" at bounding box center [608, 301] width 52 height 13
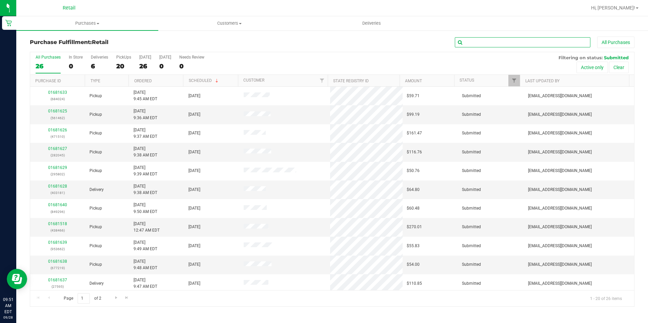
click at [476, 40] on input "text" at bounding box center [522, 42] width 135 height 10
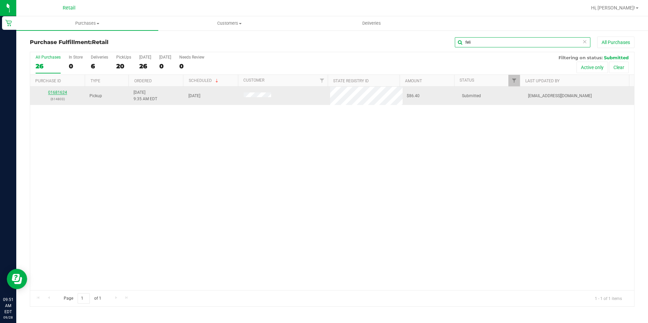
type input "feli"
click at [62, 94] on link "01681624" at bounding box center [57, 92] width 19 height 5
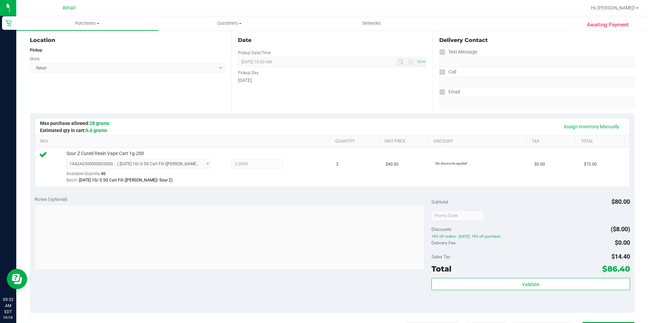
scroll to position [102, 0]
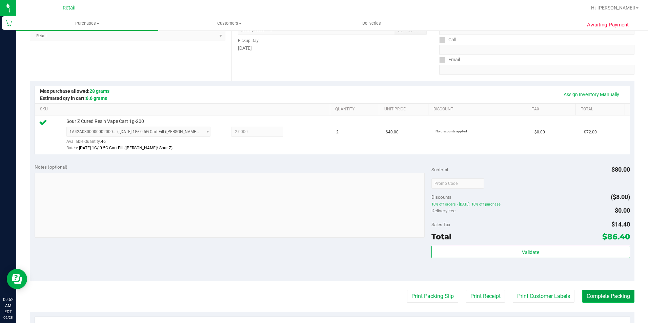
click at [589, 291] on button "Complete Packing" at bounding box center [608, 296] width 52 height 13
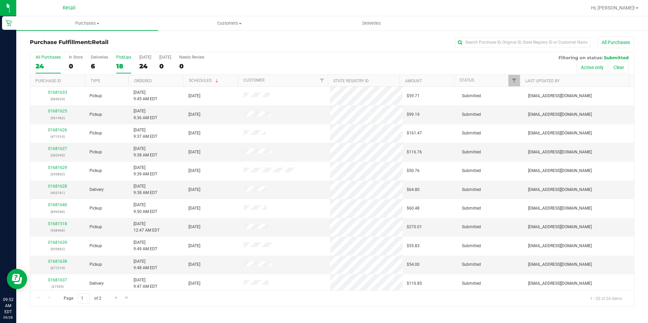
click at [121, 63] on div "18" at bounding box center [123, 66] width 15 height 8
click at [0, 0] on input "PickUps 18" at bounding box center [0, 0] width 0 height 0
click at [95, 63] on div "6" at bounding box center [99, 66] width 17 height 8
click at [0, 0] on input "Deliveries 6" at bounding box center [0, 0] width 0 height 0
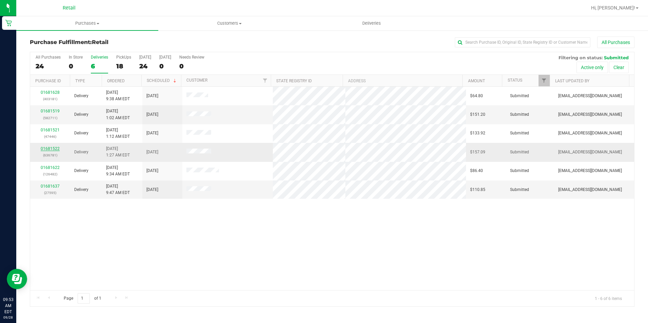
click at [49, 148] on link "01681522" at bounding box center [50, 148] width 19 height 5
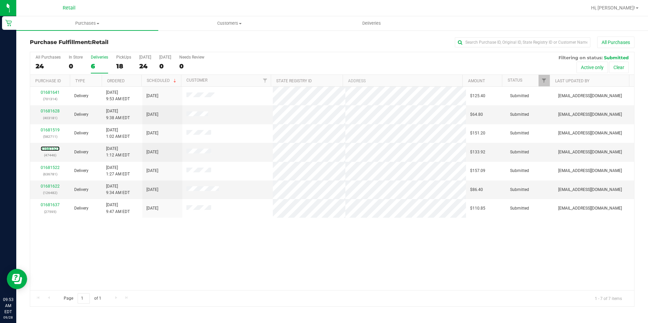
click at [49, 148] on link "01681521" at bounding box center [50, 148] width 19 height 5
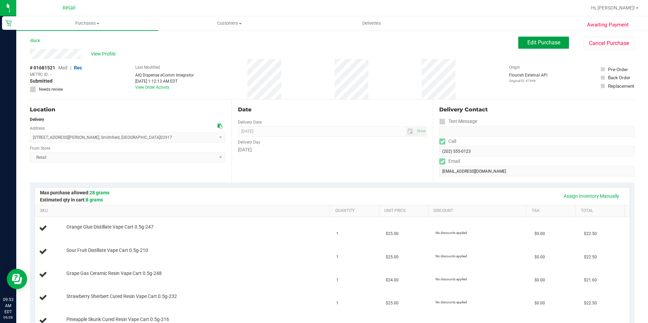
click at [526, 39] on button "Edit Purchase" at bounding box center [543, 43] width 51 height 12
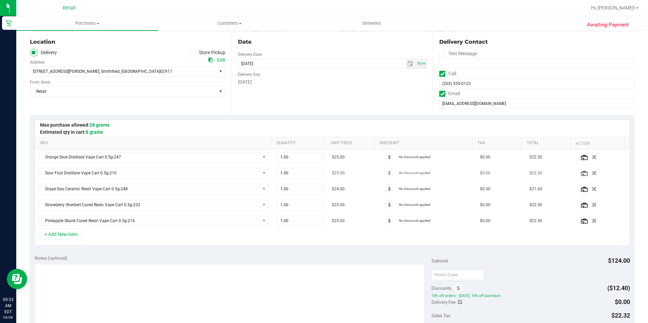
scroll to position [135, 0]
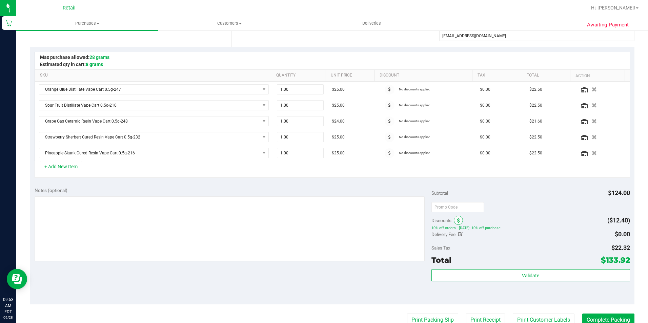
click at [457, 220] on icon at bounding box center [458, 220] width 3 height 5
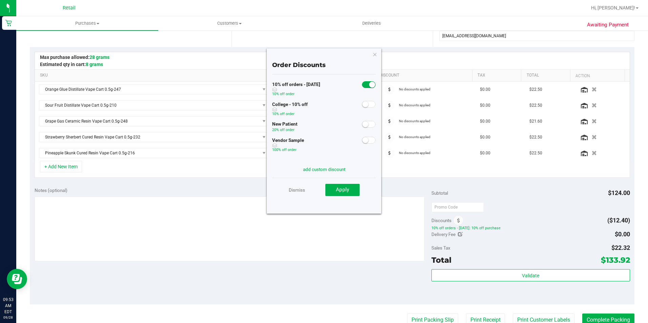
click at [363, 87] on span at bounding box center [369, 84] width 14 height 7
click at [337, 188] on span "Apply" at bounding box center [342, 190] width 13 height 6
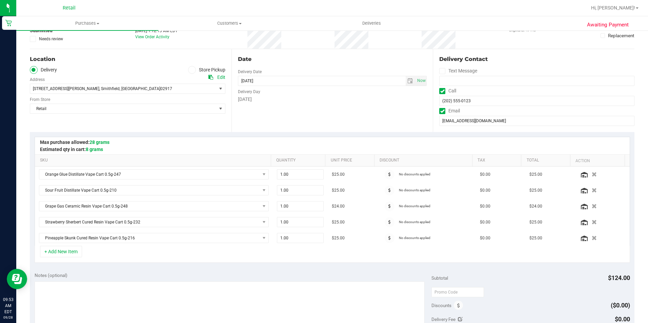
scroll to position [102, 0]
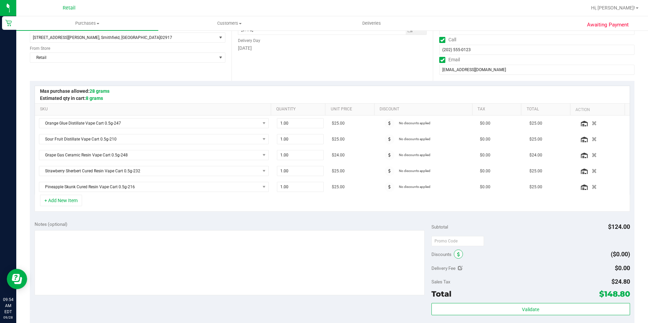
click at [454, 253] on span at bounding box center [458, 254] width 9 height 9
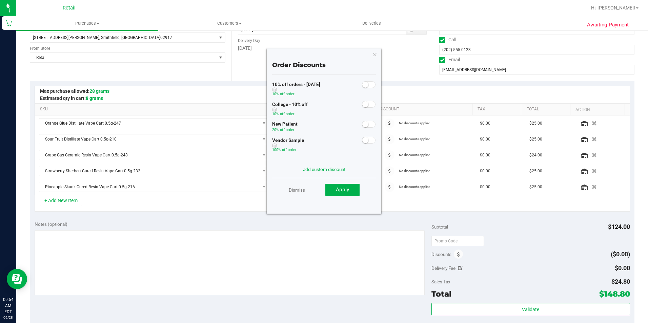
click at [362, 81] on div at bounding box center [369, 84] width 14 height 8
click at [362, 83] on small at bounding box center [365, 85] width 6 height 6
click at [346, 192] on span "Apply" at bounding box center [342, 190] width 13 height 6
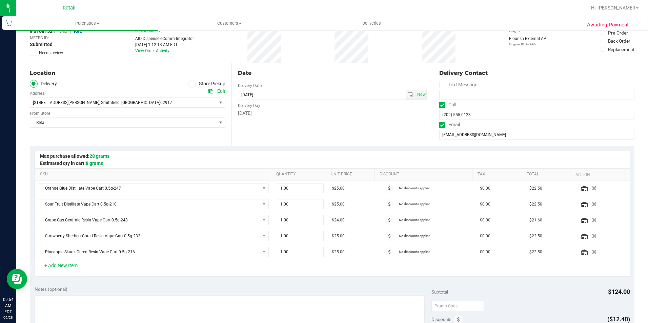
scroll to position [0, 0]
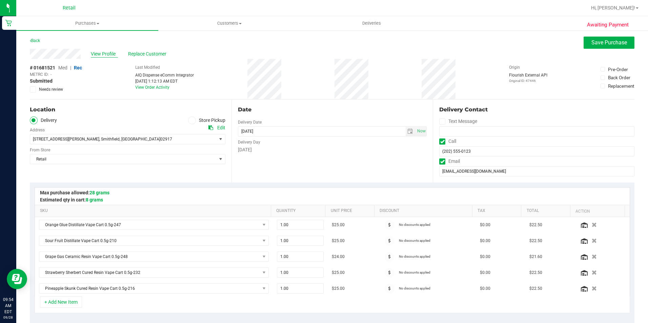
click at [99, 55] on span "View Profile" at bounding box center [104, 53] width 27 height 7
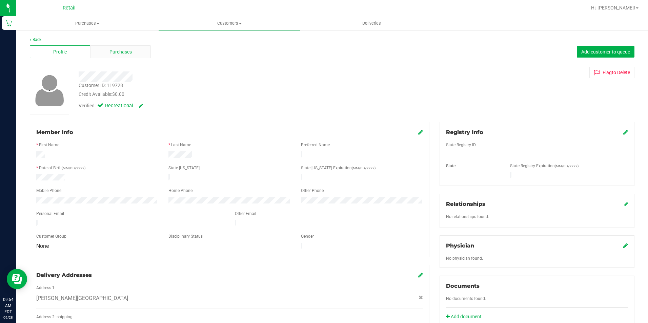
click at [111, 53] on span "Purchases" at bounding box center [120, 51] width 22 height 7
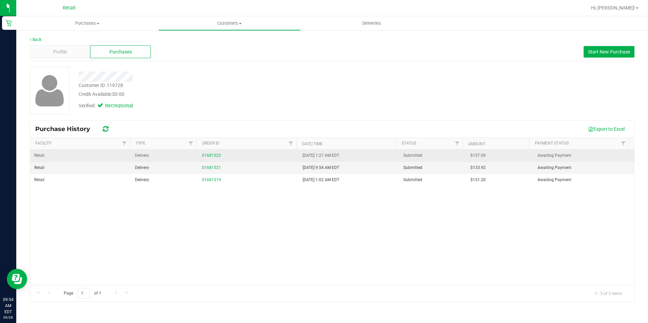
click at [202, 154] on div "01681522" at bounding box center [248, 155] width 92 height 6
click at [208, 154] on link "01681522" at bounding box center [211, 155] width 19 height 5
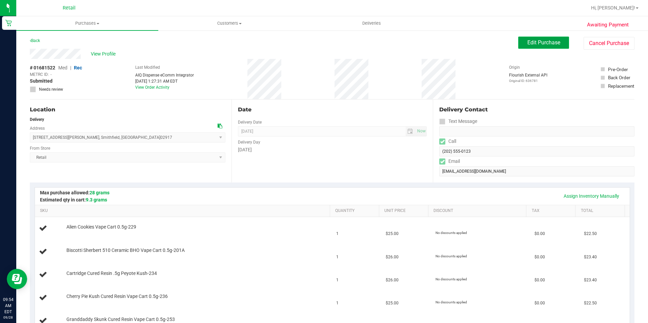
click at [532, 40] on span "Edit Purchase" at bounding box center [543, 42] width 33 height 6
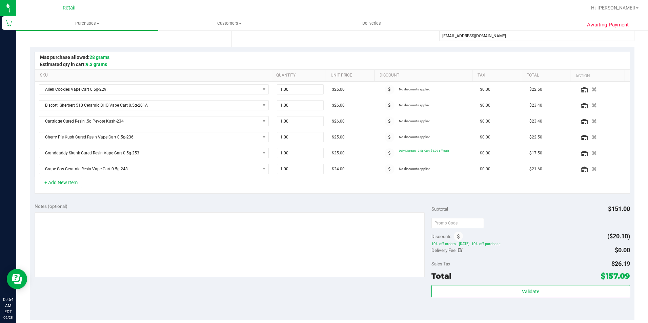
scroll to position [169, 0]
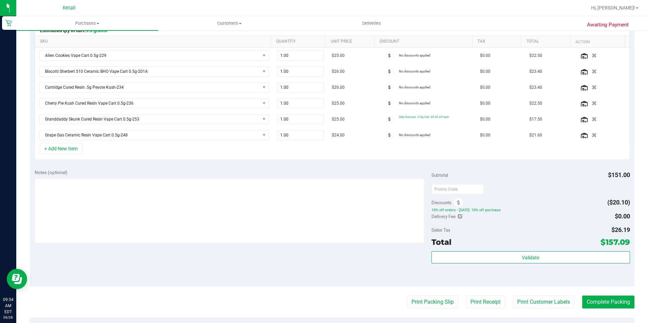
click at [454, 237] on div "Total $157.09" at bounding box center [530, 242] width 198 height 12
click at [457, 203] on icon at bounding box center [458, 203] width 3 height 5
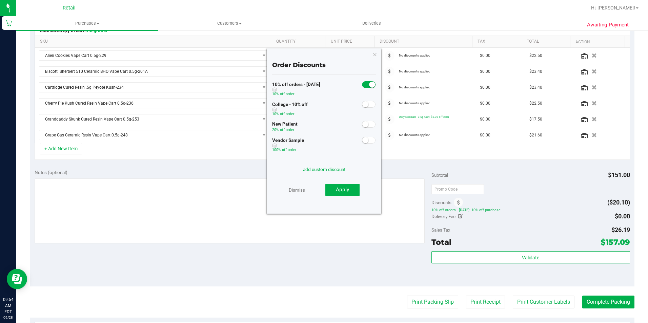
click at [369, 85] on small at bounding box center [372, 85] width 6 height 6
click at [341, 191] on span "Apply" at bounding box center [342, 190] width 13 height 6
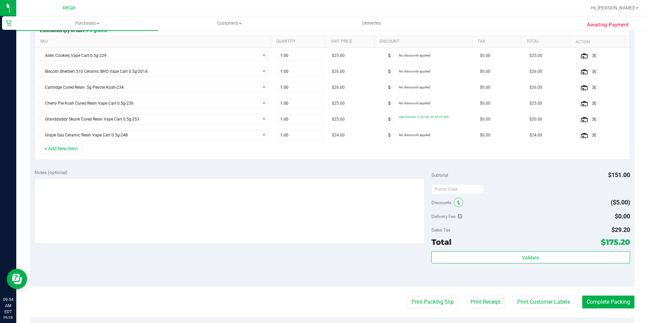
click at [457, 206] on span at bounding box center [458, 202] width 9 height 9
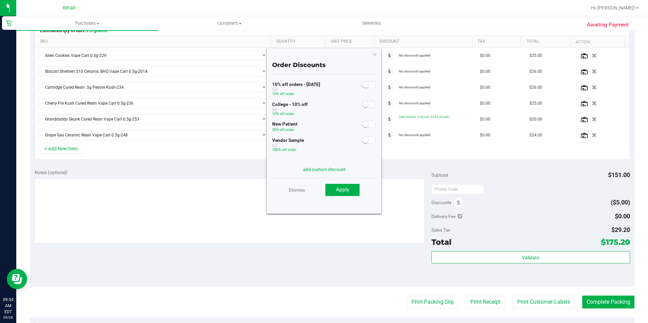
click at [362, 87] on small at bounding box center [365, 85] width 6 height 6
click at [346, 189] on span "Apply" at bounding box center [342, 190] width 13 height 6
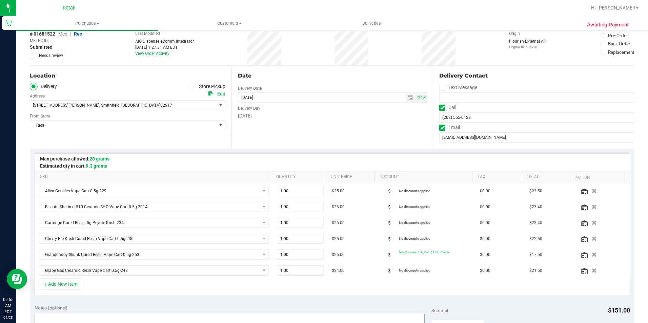
scroll to position [0, 0]
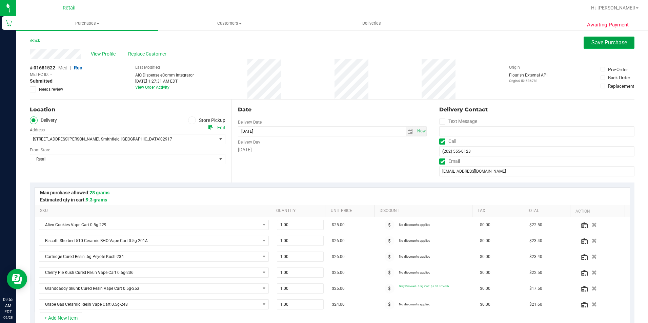
click at [608, 48] on button "Save Purchase" at bounding box center [608, 43] width 51 height 12
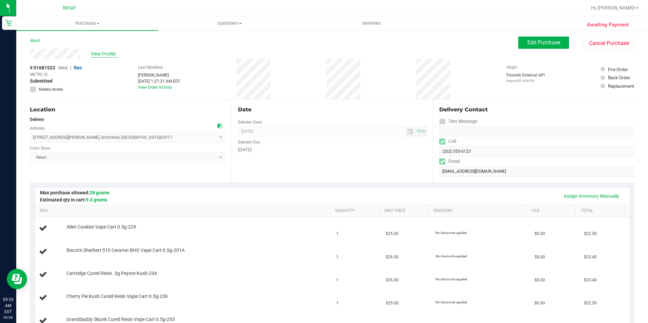
click at [102, 56] on span "View Profile" at bounding box center [104, 53] width 27 height 7
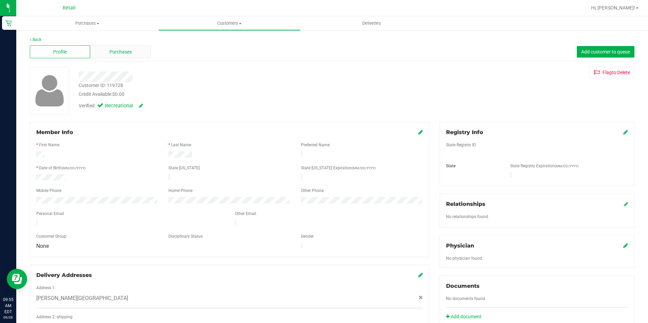
click at [113, 52] on span "Purchases" at bounding box center [120, 51] width 22 height 7
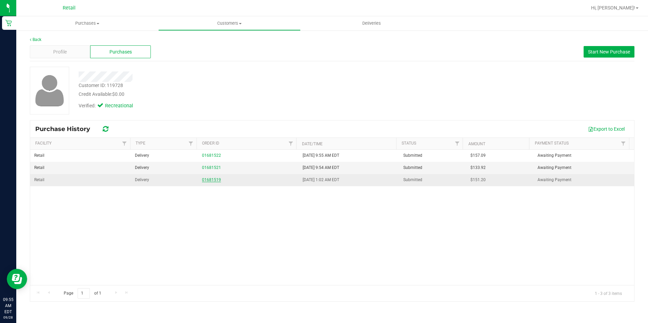
click at [207, 178] on link "01681519" at bounding box center [211, 179] width 19 height 5
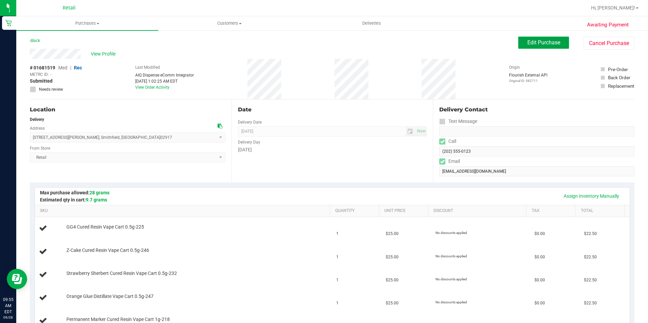
click at [537, 48] on button "Edit Purchase" at bounding box center [543, 43] width 51 height 12
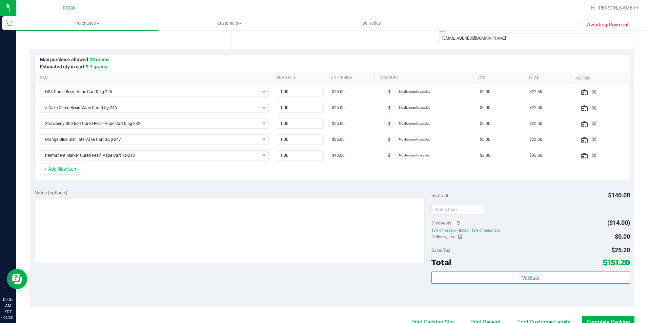
scroll to position [135, 0]
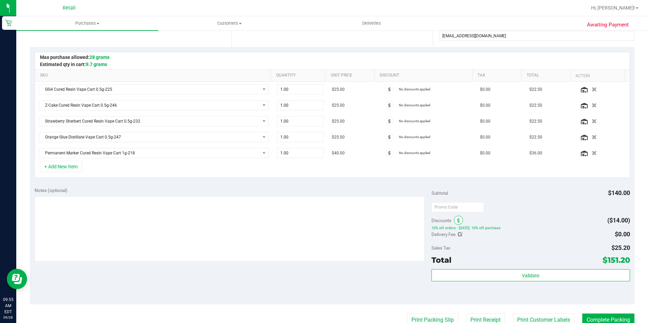
click at [459, 223] on span at bounding box center [458, 220] width 9 height 9
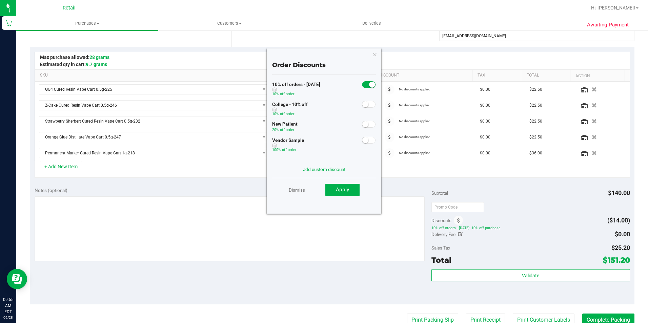
click at [369, 86] on small at bounding box center [372, 85] width 6 height 6
click at [348, 193] on span "Apply" at bounding box center [342, 190] width 13 height 6
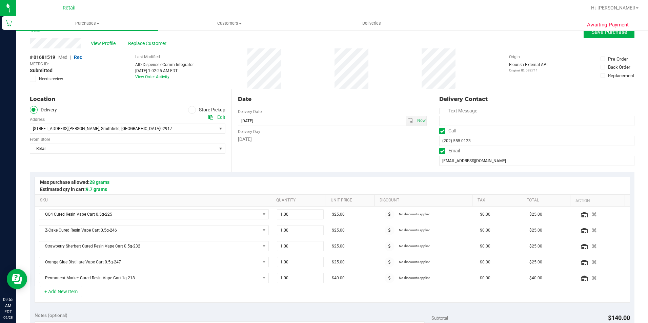
scroll to position [0, 0]
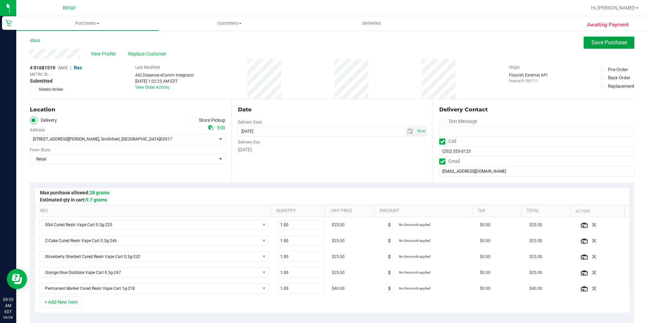
click at [604, 39] on button "Save Purchase" at bounding box center [608, 43] width 51 height 12
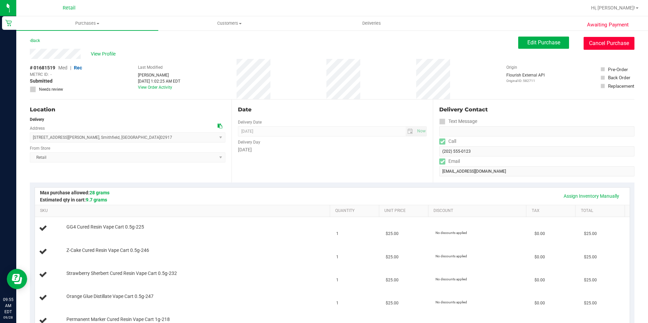
click at [606, 44] on button "Cancel Purchase" at bounding box center [608, 43] width 51 height 13
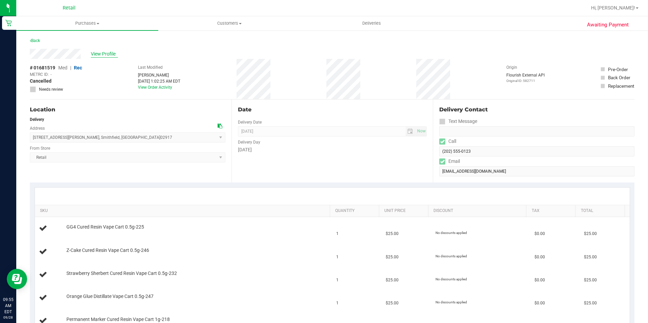
click at [91, 54] on span "View Profile" at bounding box center [104, 53] width 27 height 7
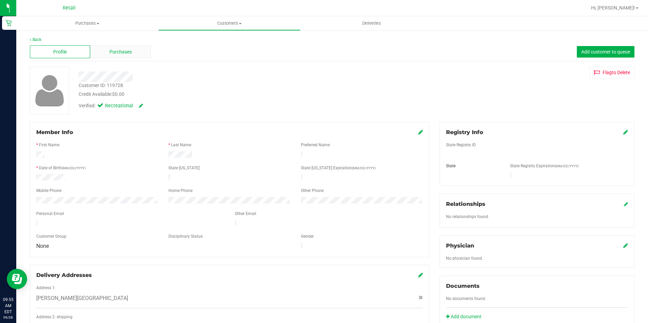
click at [117, 53] on span "Purchases" at bounding box center [120, 51] width 22 height 7
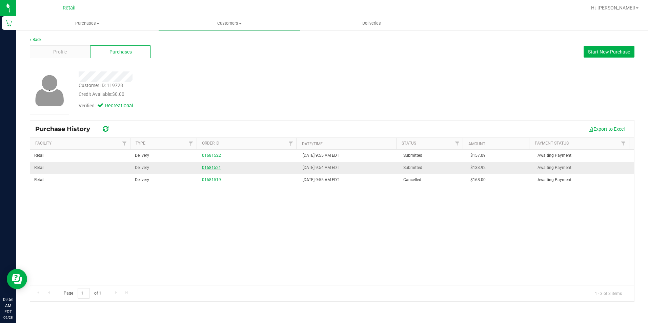
click at [210, 167] on link "01681521" at bounding box center [211, 167] width 19 height 5
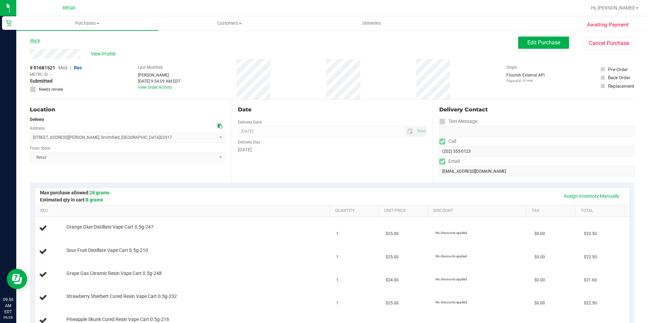
click at [36, 41] on link "Back" at bounding box center [35, 40] width 10 height 5
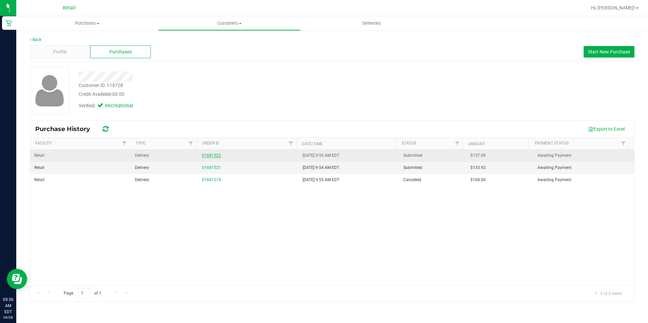
click at [207, 154] on link "01681522" at bounding box center [211, 155] width 19 height 5
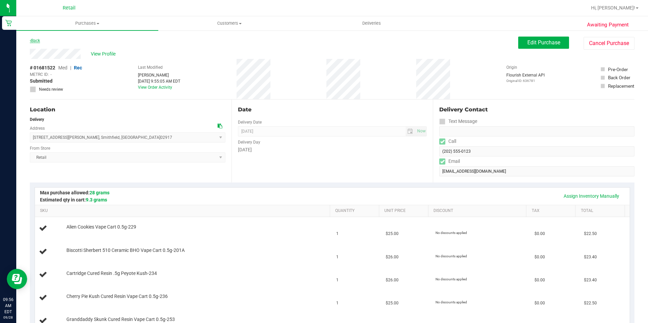
click at [34, 41] on link "Back" at bounding box center [35, 40] width 10 height 5
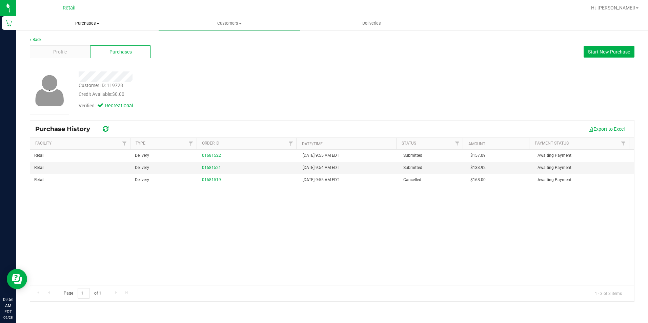
click at [87, 23] on span "Purchases" at bounding box center [87, 23] width 142 height 6
click at [24, 47] on span "Fulfillment" at bounding box center [37, 49] width 42 height 6
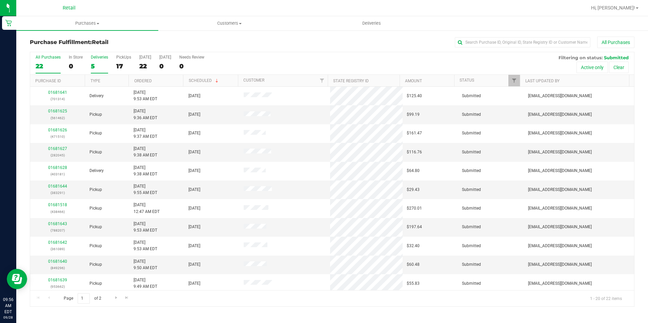
click at [96, 64] on div "5" at bounding box center [99, 66] width 17 height 8
click at [0, 0] on input "Deliveries 5" at bounding box center [0, 0] width 0 height 0
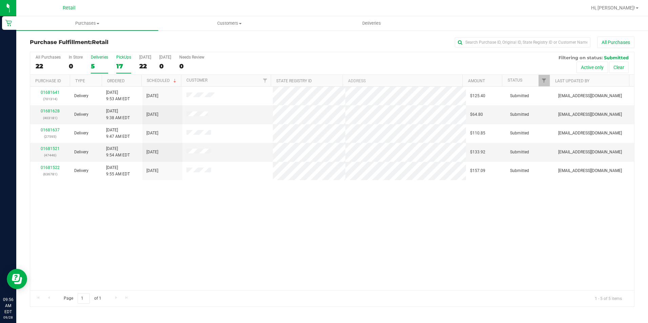
click at [123, 63] on div "17" at bounding box center [123, 66] width 15 height 8
click at [0, 0] on input "PickUps 17" at bounding box center [0, 0] width 0 height 0
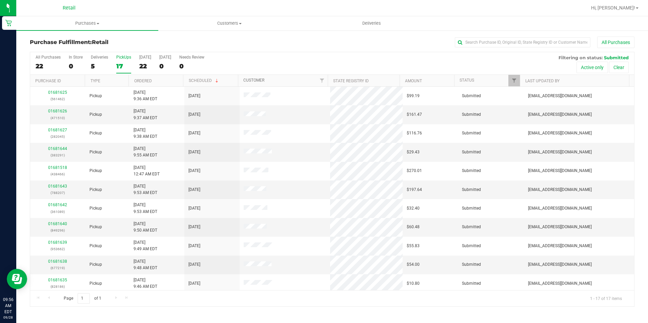
click at [252, 82] on link "Customer" at bounding box center [253, 80] width 21 height 5
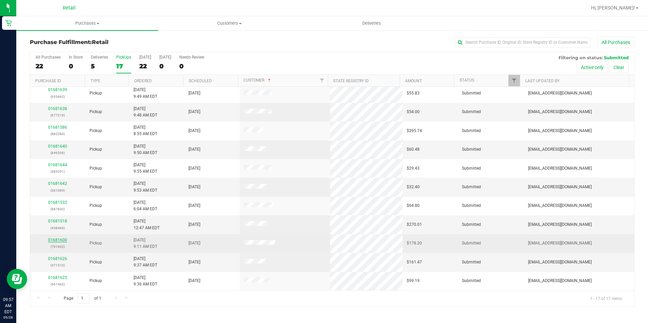
click at [54, 239] on link "01681600" at bounding box center [57, 240] width 19 height 5
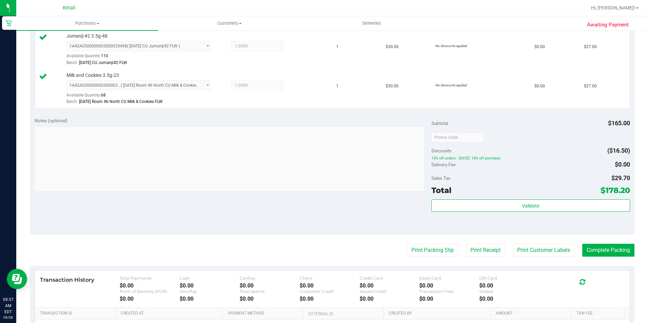
scroll to position [305, 0]
click at [608, 246] on button "Complete Packing" at bounding box center [608, 250] width 52 height 13
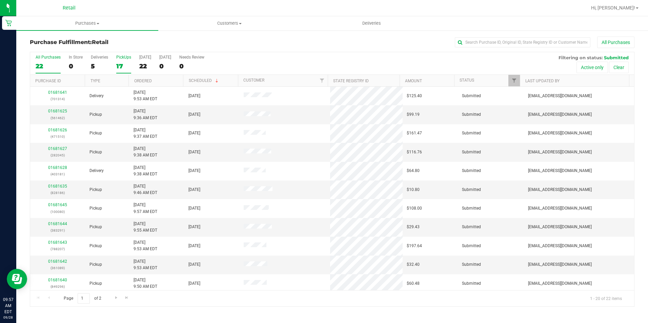
click at [118, 64] on div "17" at bounding box center [123, 66] width 15 height 8
click at [0, 0] on input "PickUps 17" at bounding box center [0, 0] width 0 height 0
click at [252, 75] on th "Customer" at bounding box center [283, 81] width 90 height 12
click at [491, 50] on div "Purchase Fulfillment: Retail All Purchases" at bounding box center [332, 44] width 604 height 15
click at [490, 46] on input "text" at bounding box center [522, 42] width 135 height 10
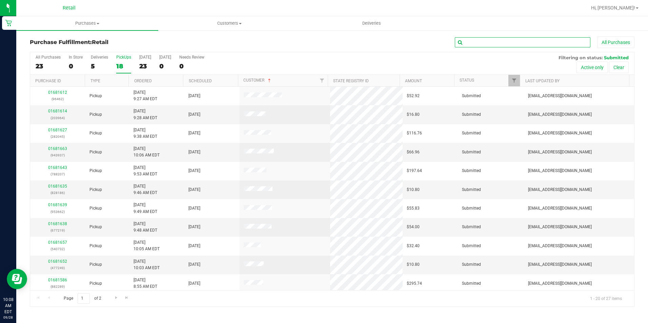
click at [471, 41] on input "text" at bounding box center [522, 42] width 135 height 10
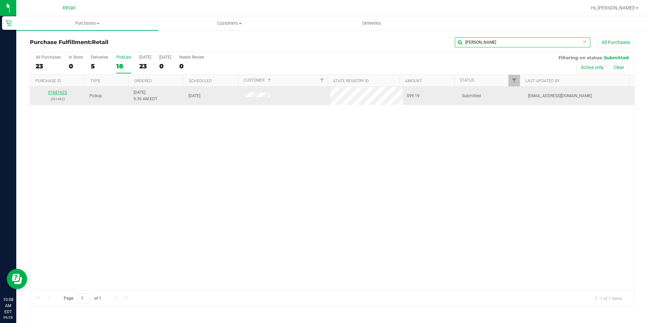
type input "[PERSON_NAME]"
click at [64, 93] on link "01681625" at bounding box center [57, 92] width 19 height 5
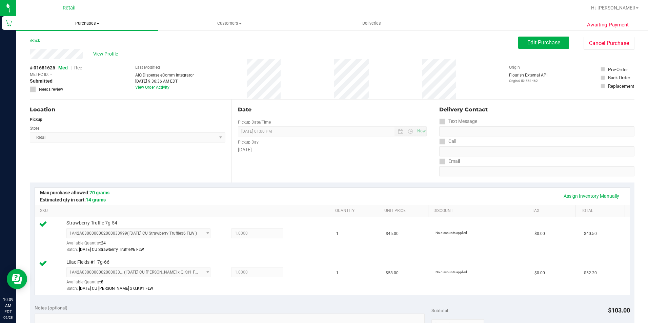
click at [84, 24] on span "Purchases" at bounding box center [87, 23] width 142 height 6
click at [51, 49] on span "Fulfillment" at bounding box center [37, 49] width 42 height 6
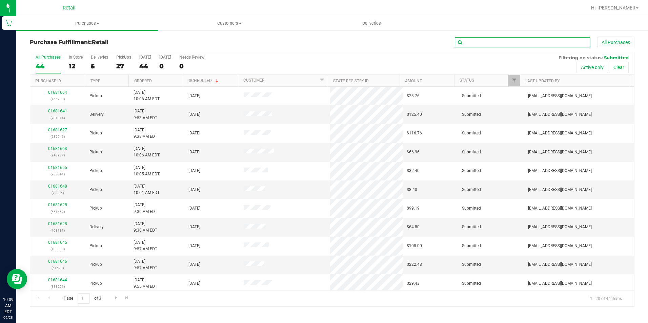
click at [488, 42] on input "text" at bounding box center [522, 42] width 135 height 10
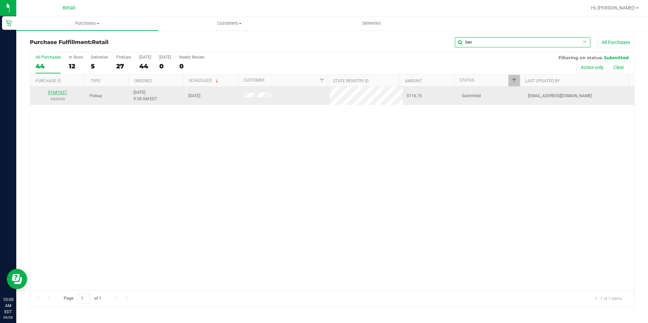
type input "ben"
click at [62, 90] on link "01681627" at bounding box center [57, 92] width 19 height 5
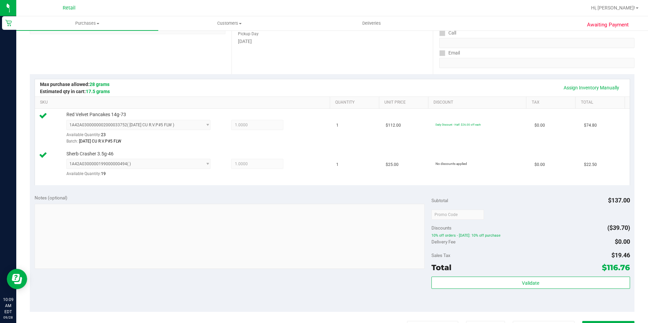
scroll to position [169, 0]
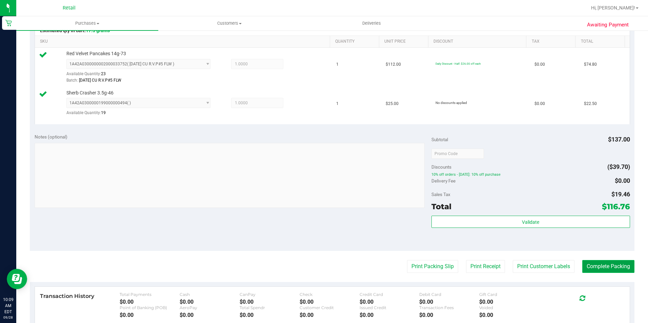
click at [603, 260] on button "Complete Packing" at bounding box center [608, 266] width 52 height 13
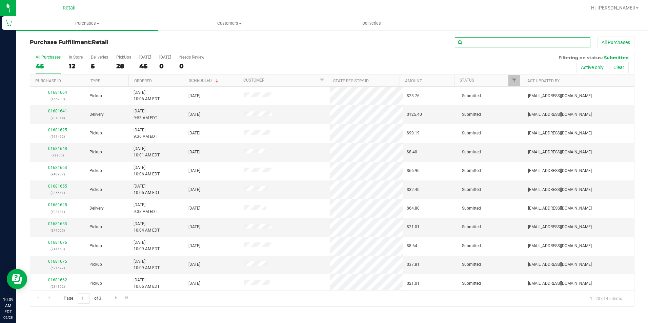
click at [518, 44] on input "text" at bounding box center [522, 42] width 135 height 10
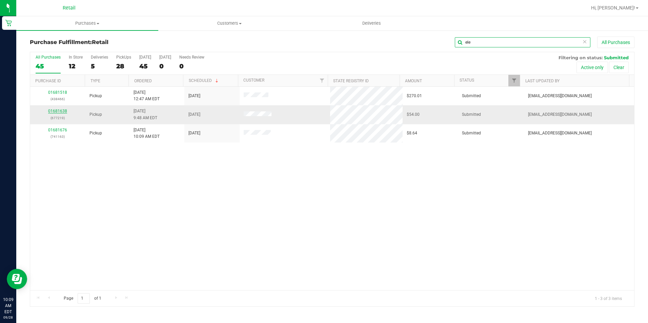
type input "ele"
click at [55, 112] on link "01681638" at bounding box center [57, 111] width 19 height 5
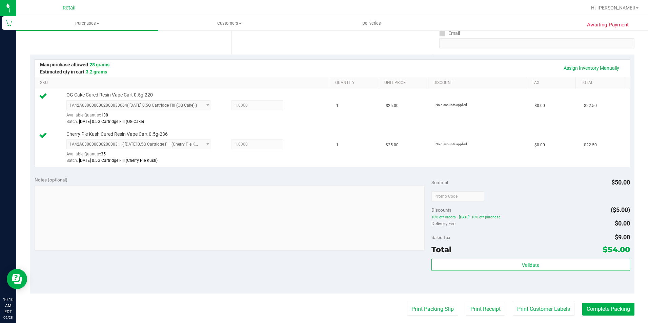
scroll to position [169, 0]
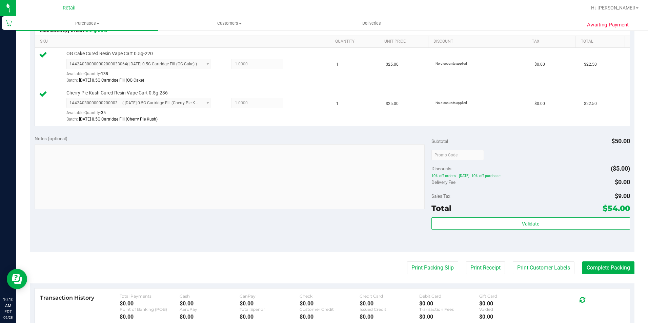
click at [585, 255] on purchase-details "Back Edit Purchase Cancel Purchase View Profile # 01681638 Med | Rec METRC ID: …" at bounding box center [332, 138] width 604 height 543
click at [599, 270] on button "Complete Packing" at bounding box center [608, 267] width 52 height 13
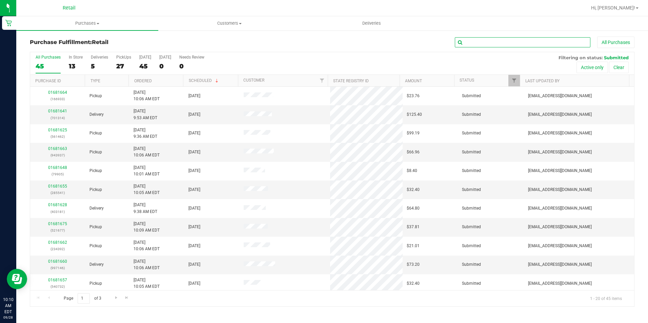
click at [470, 45] on input "text" at bounding box center [522, 42] width 135 height 10
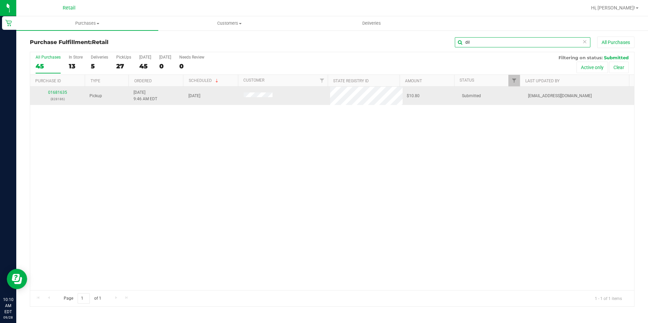
type input "dil"
click at [61, 95] on div "01681635 (828186)" at bounding box center [57, 95] width 47 height 13
click at [62, 92] on link "01681635" at bounding box center [57, 92] width 19 height 5
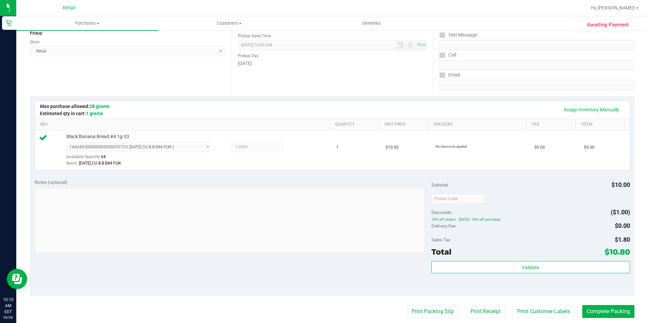
scroll to position [102, 0]
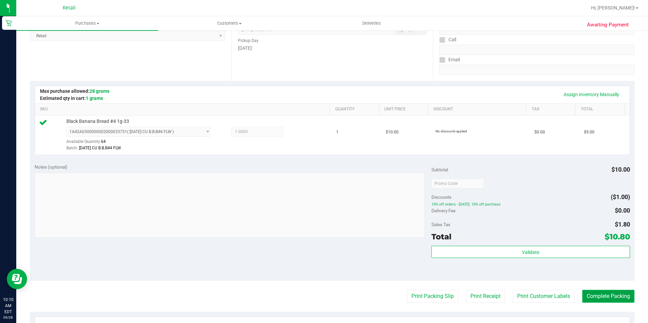
click at [598, 291] on button "Complete Packing" at bounding box center [608, 296] width 52 height 13
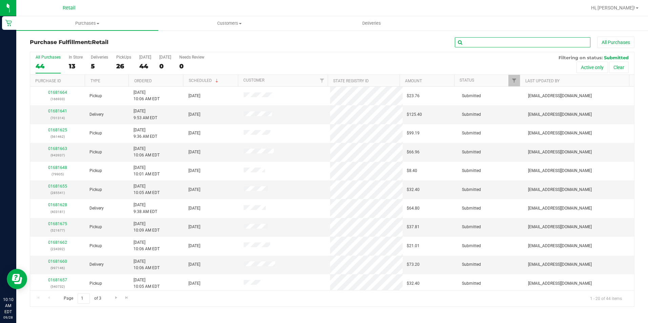
click at [471, 41] on input "text" at bounding box center [522, 42] width 135 height 10
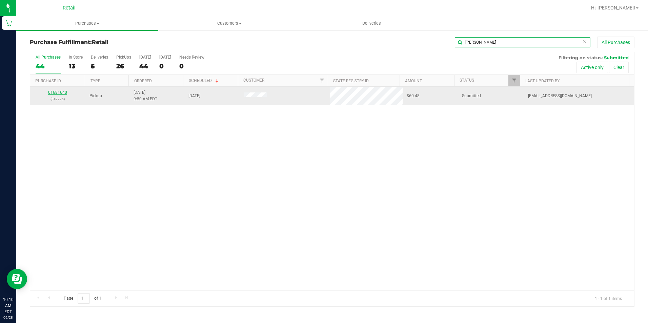
type input "[PERSON_NAME]"
click at [49, 92] on link "01681640" at bounding box center [57, 92] width 19 height 5
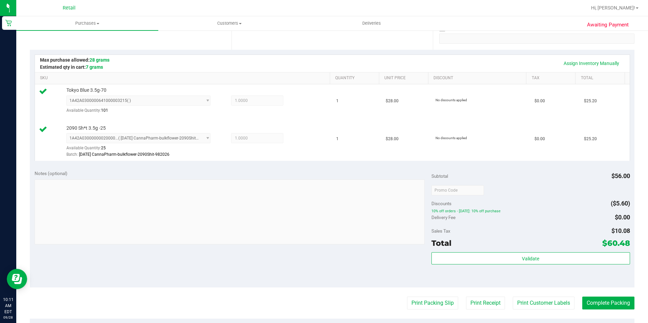
scroll to position [135, 0]
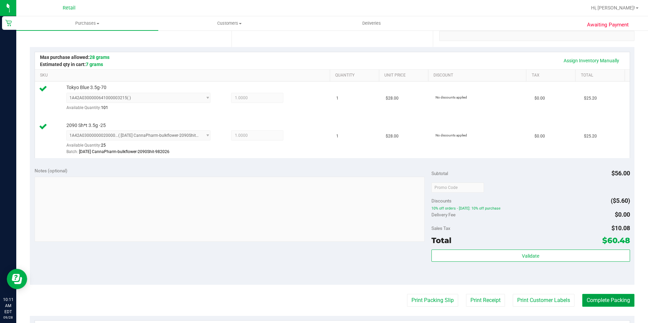
click at [604, 297] on button "Complete Packing" at bounding box center [608, 300] width 52 height 13
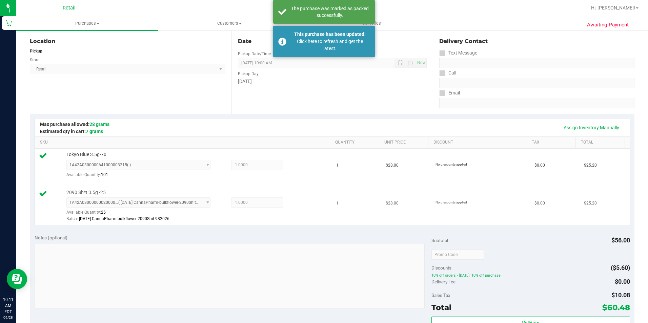
scroll to position [14, 0]
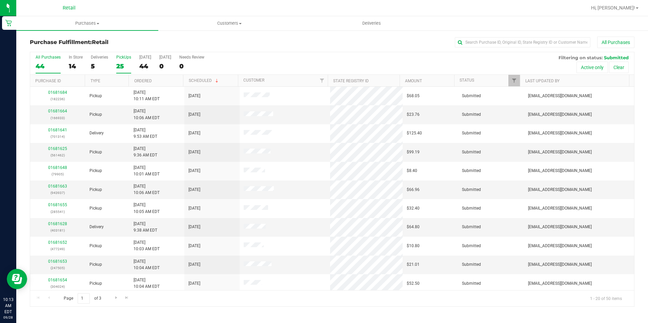
click at [125, 58] on div "PickUps" at bounding box center [123, 57] width 15 height 5
click at [0, 0] on input "PickUps 25" at bounding box center [0, 0] width 0 height 0
click at [260, 81] on link "Customer" at bounding box center [253, 80] width 21 height 5
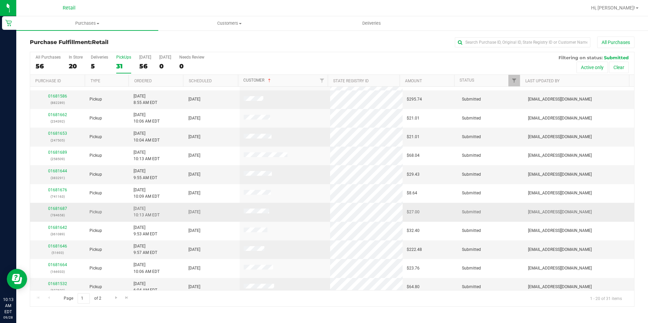
scroll to position [169, 0]
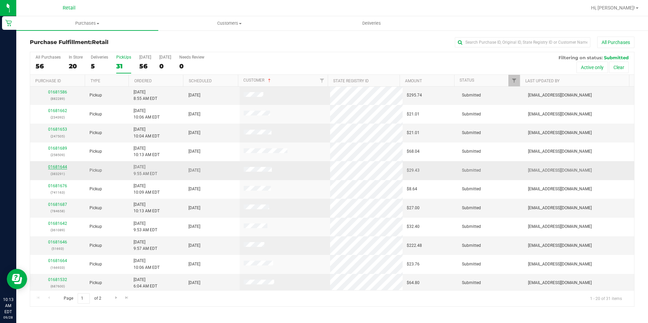
click at [59, 168] on link "01681644" at bounding box center [57, 167] width 19 height 5
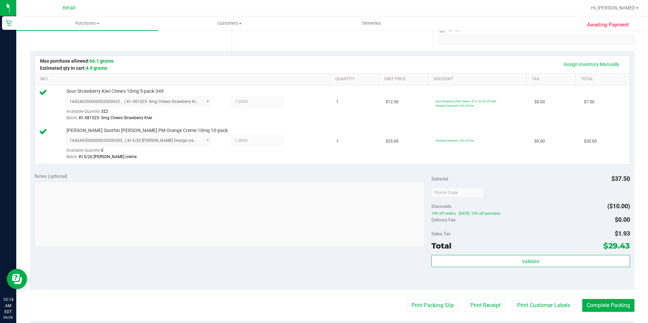
scroll to position [169, 0]
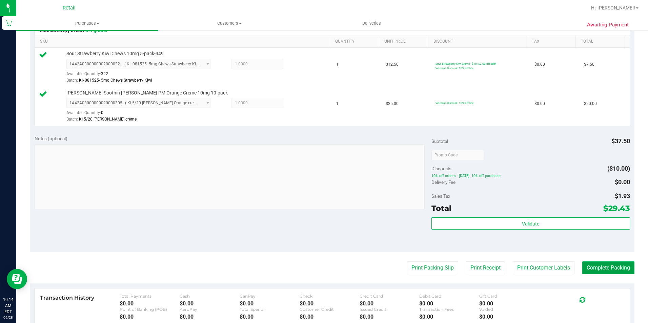
click at [589, 268] on button "Complete Packing" at bounding box center [608, 267] width 52 height 13
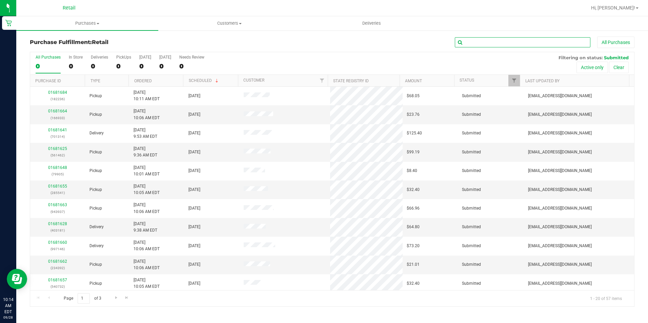
click at [469, 42] on input "text" at bounding box center [522, 42] width 135 height 10
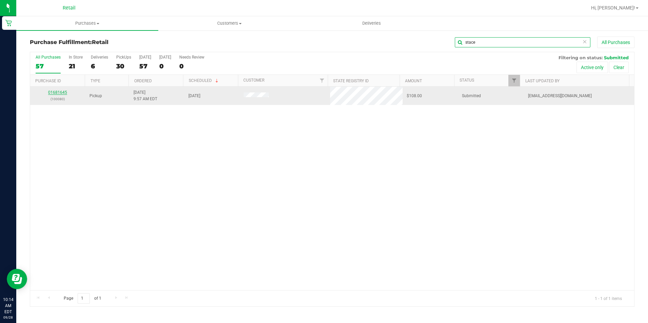
type input "stace"
click at [60, 90] on link "01681645" at bounding box center [57, 92] width 19 height 5
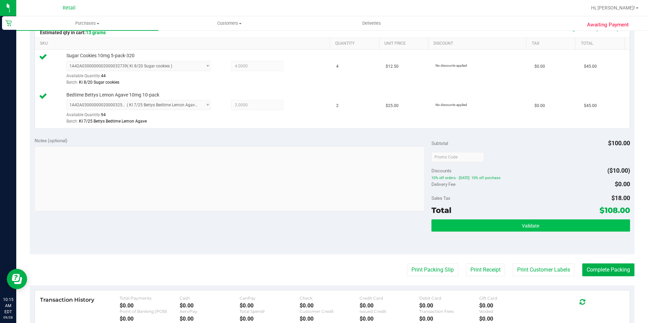
scroll to position [169, 0]
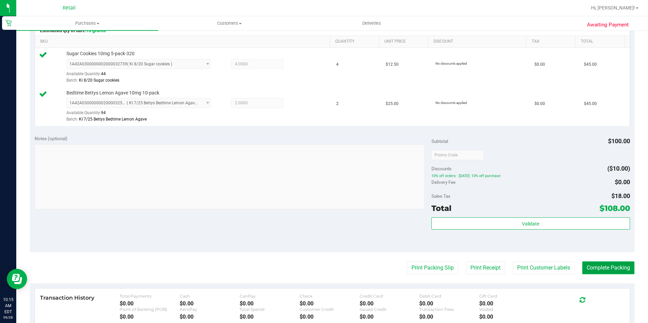
click at [594, 265] on button "Complete Packing" at bounding box center [608, 267] width 52 height 13
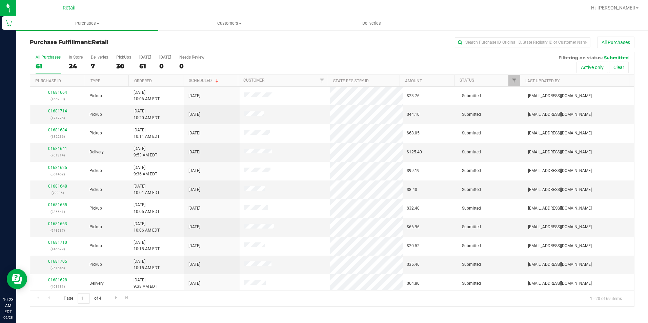
click at [126, 35] on div "Purchase Fulfillment: Retail All Purchases All Purchases 61 In Store 24 Deliver…" at bounding box center [331, 172] width 631 height 284
click at [79, 22] on span "Purchases" at bounding box center [87, 23] width 142 height 6
click at [185, 47] on div "Purchase Fulfillment: Retail All Purchases" at bounding box center [332, 44] width 604 height 15
click at [92, 63] on div "7" at bounding box center [99, 66] width 17 height 8
click at [0, 0] on input "Deliveries 7" at bounding box center [0, 0] width 0 height 0
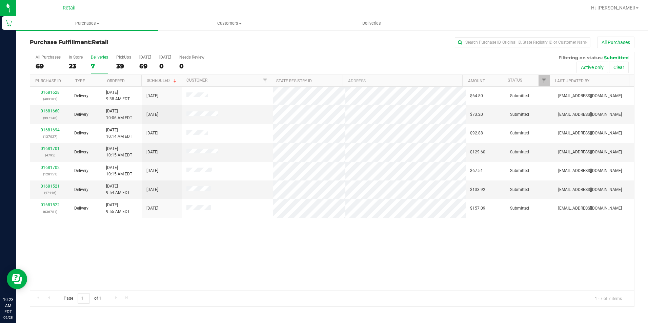
click at [106, 81] on th "Ordered" at bounding box center [122, 81] width 40 height 12
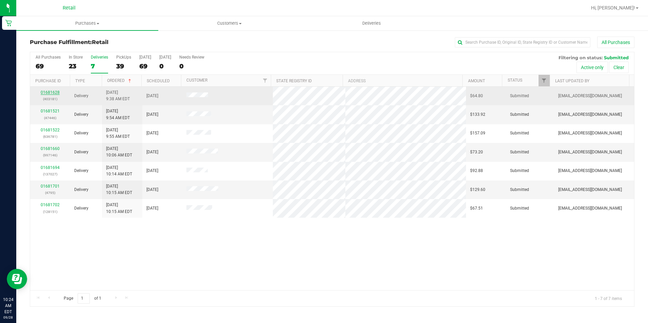
click at [51, 91] on link "01681628" at bounding box center [50, 92] width 19 height 5
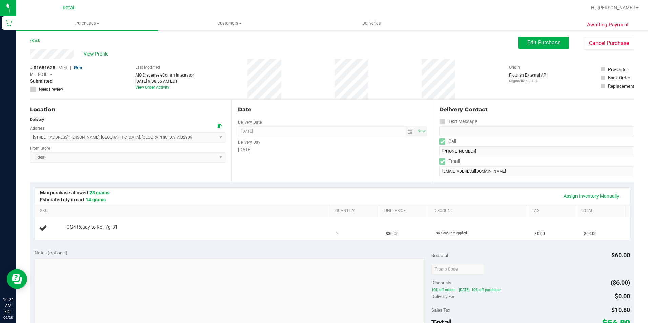
click at [35, 40] on link "Back" at bounding box center [35, 40] width 10 height 5
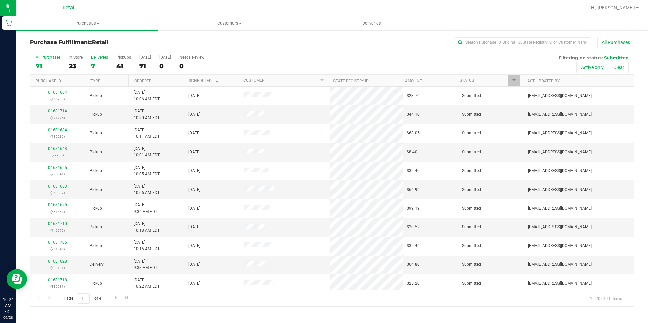
click at [94, 64] on div "7" at bounding box center [99, 66] width 17 height 8
click at [0, 0] on input "Deliveries 7" at bounding box center [0, 0] width 0 height 0
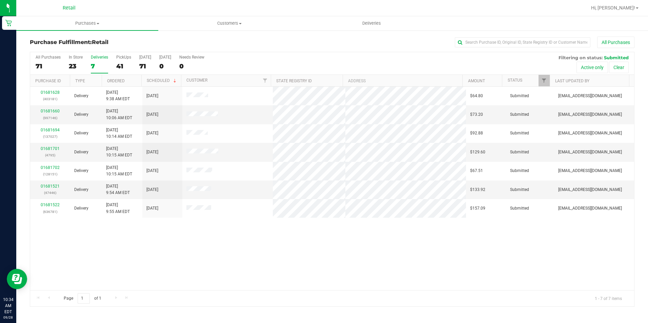
click at [86, 65] on div "All Purchases 71 In Store 23 Deliveries 7 PickUps 41 [DATE] 71 [DATE] 0 Needs R…" at bounding box center [332, 63] width 604 height 23
click at [102, 65] on div "7" at bounding box center [99, 66] width 17 height 8
click at [0, 0] on input "Deliveries 7" at bounding box center [0, 0] width 0 height 0
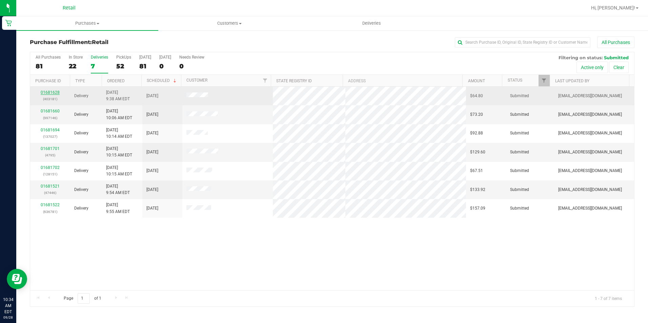
click at [52, 93] on link "01681628" at bounding box center [50, 92] width 19 height 5
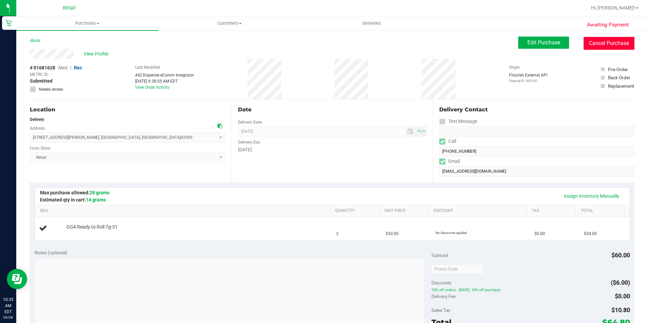
click at [617, 44] on button "Cancel Purchase" at bounding box center [608, 43] width 51 height 13
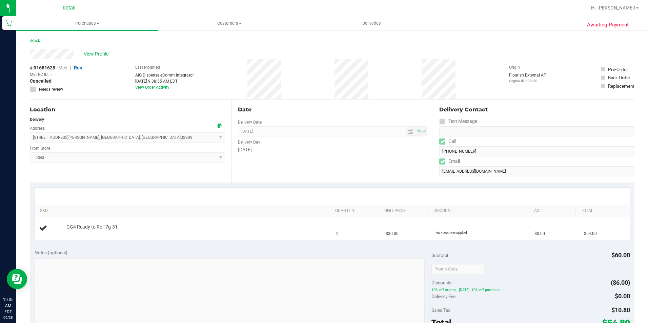
click at [40, 41] on link "Back" at bounding box center [35, 40] width 10 height 5
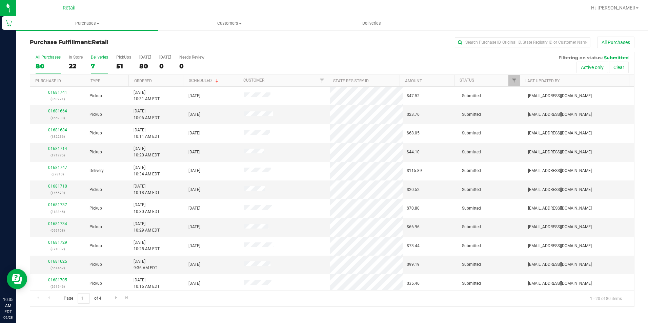
click at [93, 64] on div "7" at bounding box center [99, 66] width 17 height 8
click at [0, 0] on input "Deliveries 7" at bounding box center [0, 0] width 0 height 0
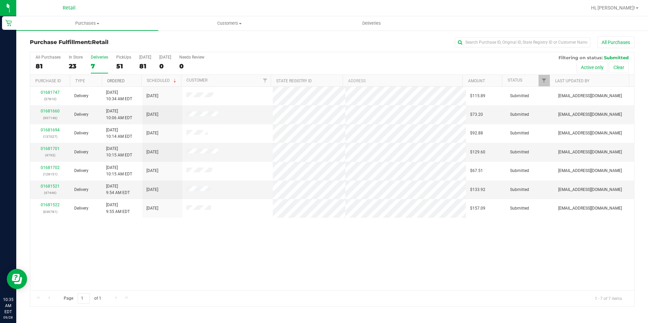
click at [114, 79] on link "Ordered" at bounding box center [116, 81] width 18 height 5
click at [96, 28] on uib-tab-heading "Purchases Summary of purchases Fulfillment All purchases" at bounding box center [87, 23] width 142 height 14
click at [63, 41] on span "Summary of purchases" at bounding box center [50, 41] width 69 height 6
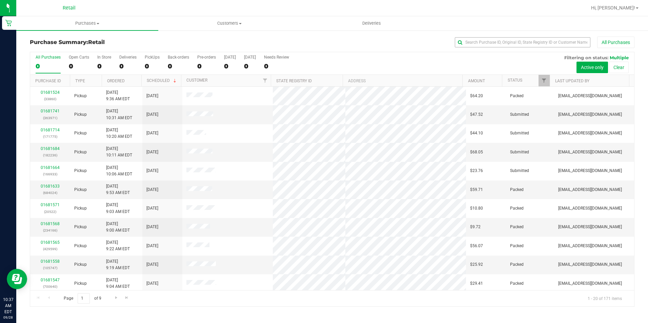
drag, startPoint x: 519, startPoint y: 35, endPoint x: 513, endPoint y: 41, distance: 8.4
click at [519, 35] on div "Purchase Summary: Retail All Purchases All Purchases 0 Open Carts 0 In Store 0 …" at bounding box center [331, 172] width 631 height 284
click at [513, 41] on input "text" at bounding box center [522, 42] width 135 height 10
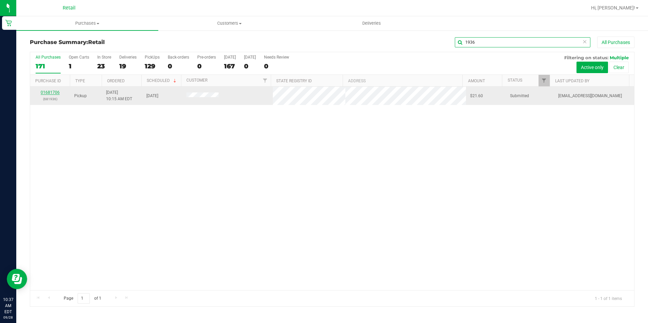
type input "1936"
click at [53, 93] on link "01681706" at bounding box center [50, 92] width 19 height 5
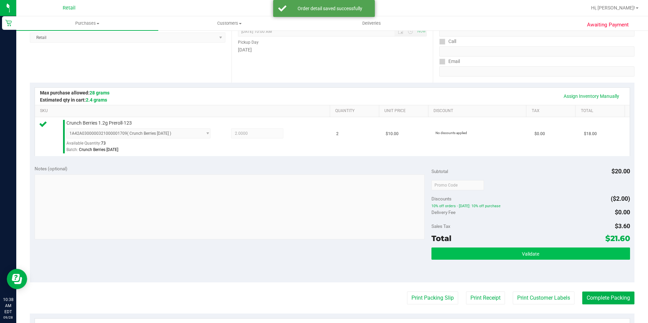
scroll to position [169, 0]
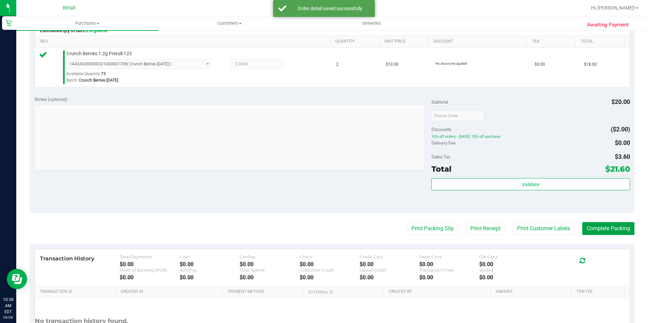
click at [594, 230] on button "Complete Packing" at bounding box center [608, 228] width 52 height 13
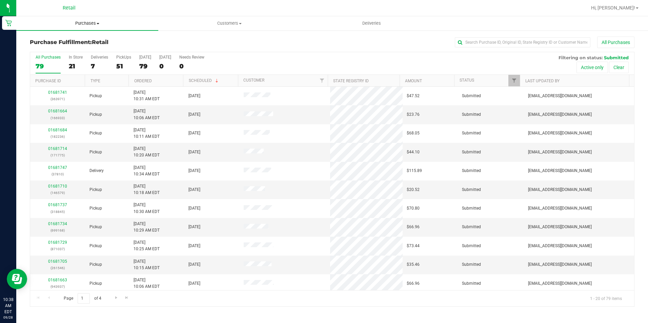
drag, startPoint x: 95, startPoint y: 19, endPoint x: 94, endPoint y: 23, distance: 4.5
click at [95, 19] on uib-tab-heading "Purchases Summary of purchases Fulfillment All purchases" at bounding box center [87, 23] width 142 height 14
click at [80, 38] on span "Summary of purchases" at bounding box center [50, 41] width 69 height 6
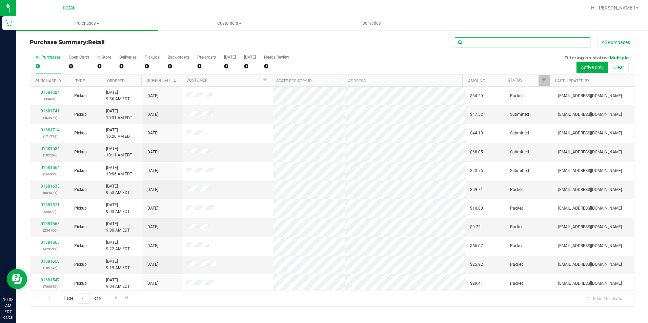
click at [501, 41] on input "text" at bounding box center [522, 42] width 135 height 10
click at [506, 41] on input "text" at bounding box center [522, 42] width 135 height 10
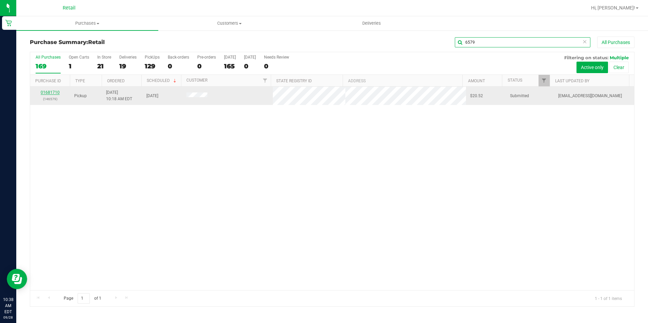
type input "6579"
click at [49, 92] on link "01681710" at bounding box center [50, 92] width 19 height 5
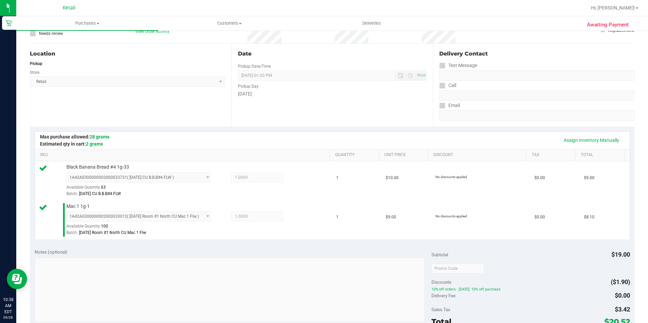
scroll to position [135, 0]
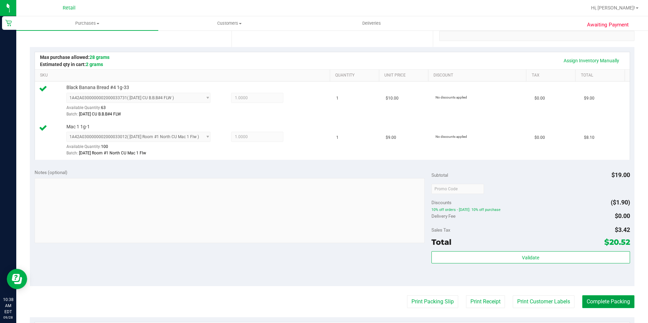
click at [589, 306] on button "Complete Packing" at bounding box center [608, 301] width 52 height 13
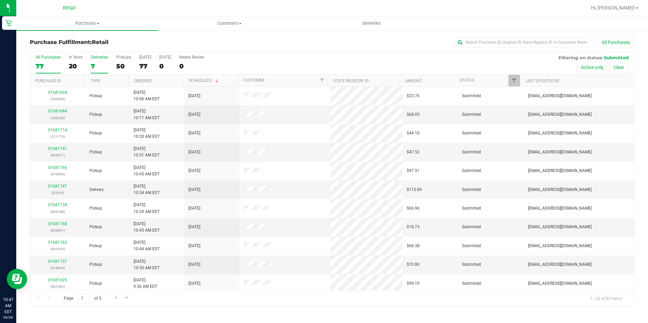
click at [98, 64] on div "7" at bounding box center [99, 66] width 17 height 8
click at [0, 0] on input "Deliveries 7" at bounding box center [0, 0] width 0 height 0
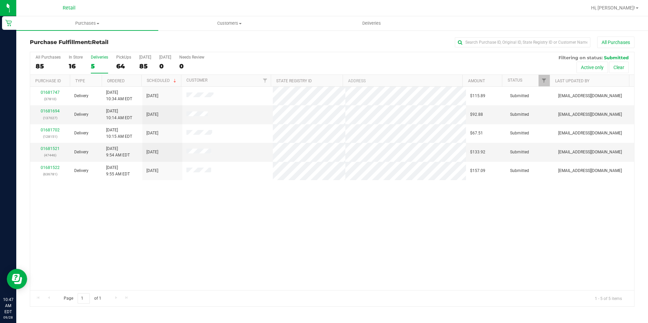
click at [98, 64] on div "5" at bounding box center [99, 66] width 17 height 8
click at [0, 0] on input "Deliveries 5" at bounding box center [0, 0] width 0 height 0
click at [89, 25] on span "Purchases" at bounding box center [87, 23] width 142 height 6
click at [61, 48] on li "Fulfillment" at bounding box center [87, 49] width 142 height 8
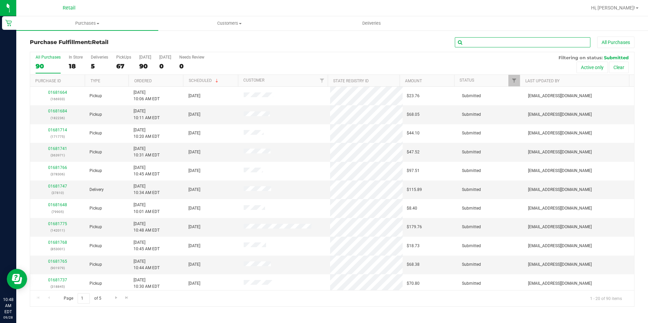
click at [483, 42] on input "text" at bounding box center [522, 42] width 135 height 10
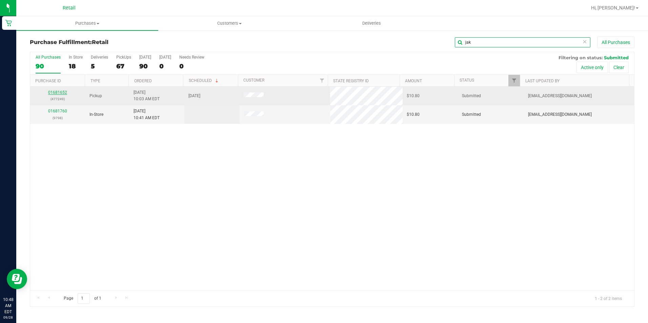
type input "jak"
click at [63, 91] on link "01681652" at bounding box center [57, 92] width 19 height 5
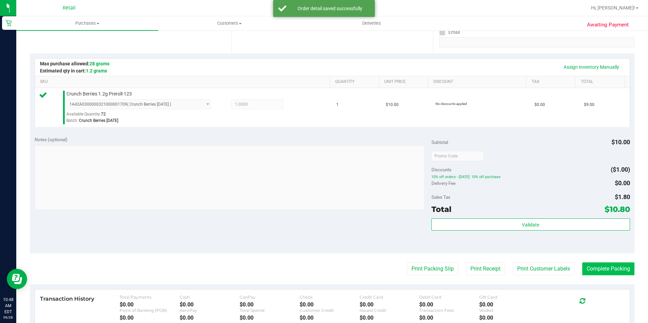
scroll to position [135, 0]
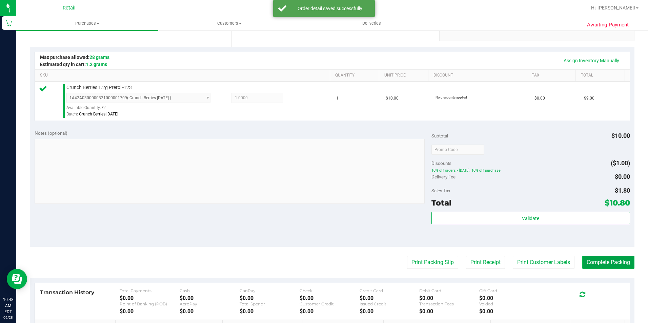
click at [599, 261] on button "Complete Packing" at bounding box center [608, 262] width 52 height 13
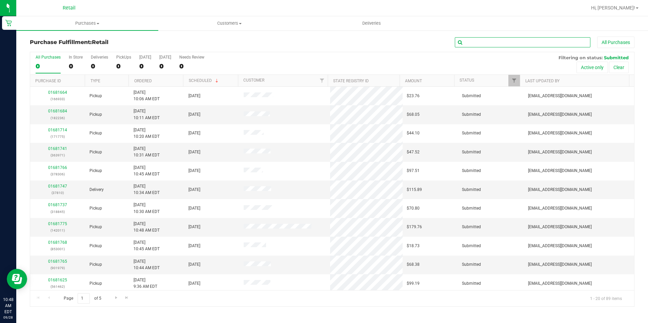
click at [477, 43] on input "text" at bounding box center [522, 42] width 135 height 10
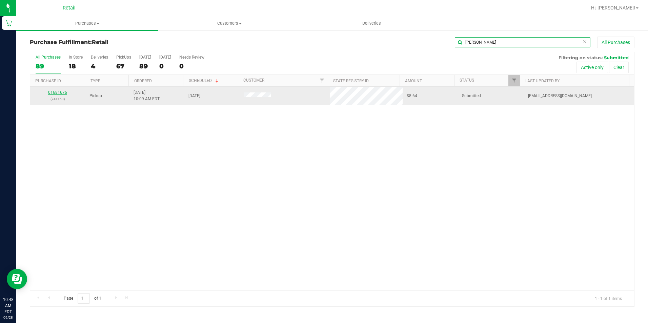
type input "[PERSON_NAME]"
click at [53, 94] on link "01681676" at bounding box center [57, 92] width 19 height 5
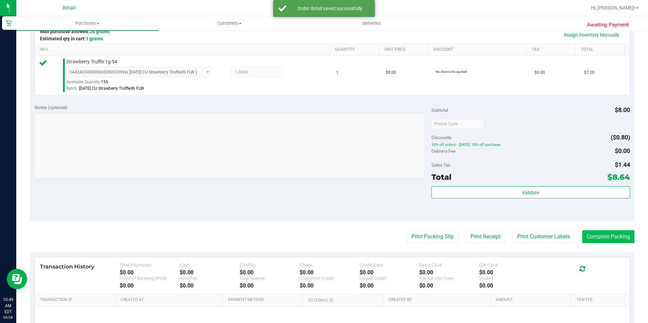
scroll to position [169, 0]
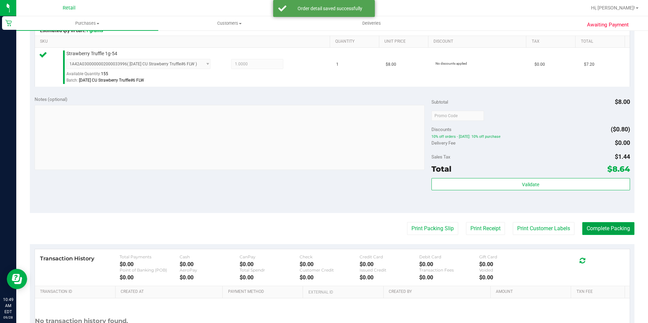
click at [598, 228] on button "Complete Packing" at bounding box center [608, 228] width 52 height 13
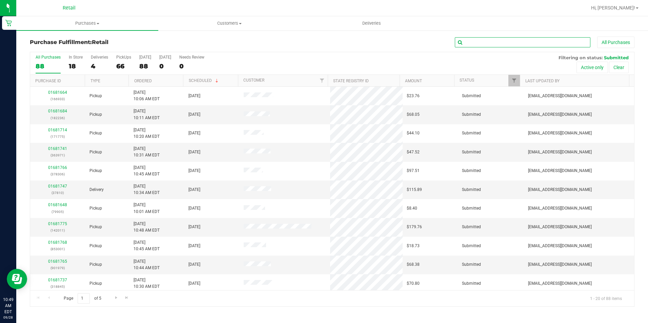
click at [486, 43] on input "text" at bounding box center [522, 42] width 135 height 10
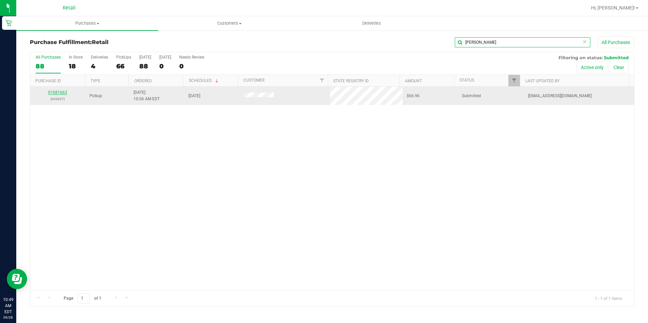
type input "[PERSON_NAME]"
click at [60, 92] on link "01681663" at bounding box center [57, 92] width 19 height 5
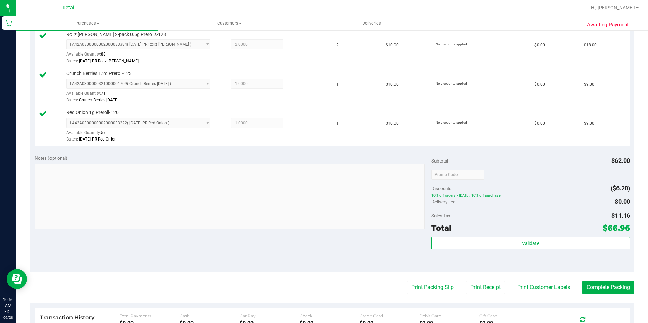
scroll to position [271, 0]
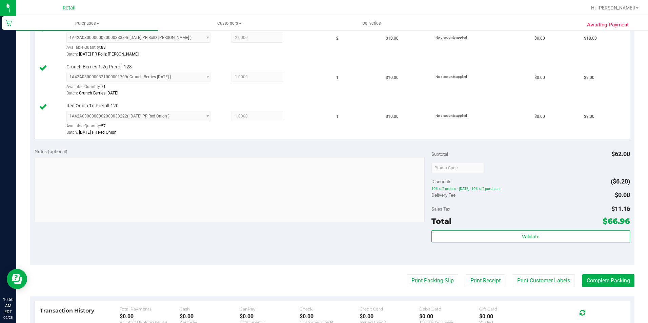
drag, startPoint x: 615, startPoint y: 292, endPoint x: 614, endPoint y: 288, distance: 3.7
click at [615, 292] on purchase-details "Back Edit Purchase Cancel Purchase View Profile # 01681663 Med | Rec METRC ID: …" at bounding box center [332, 94] width 604 height 657
click at [613, 285] on button "Complete Packing" at bounding box center [608, 280] width 52 height 13
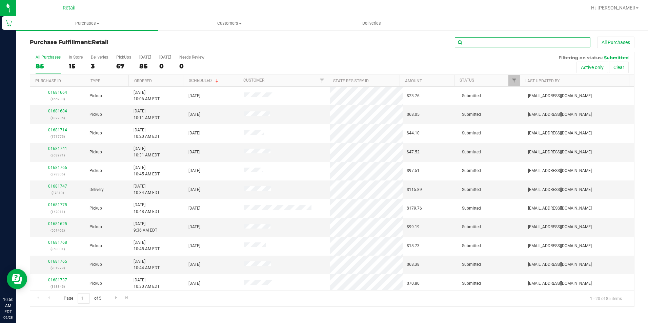
click at [484, 45] on input "text" at bounding box center [522, 42] width 135 height 10
click at [480, 42] on input "text" at bounding box center [522, 42] width 135 height 10
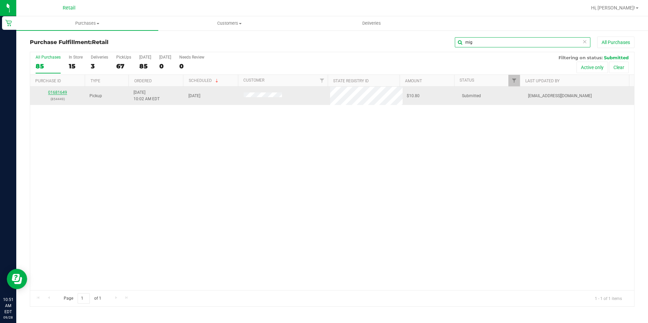
type input "mig"
click at [55, 91] on link "01681649" at bounding box center [57, 92] width 19 height 5
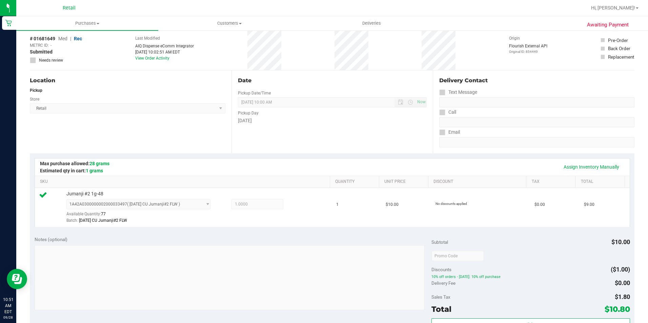
scroll to position [169, 0]
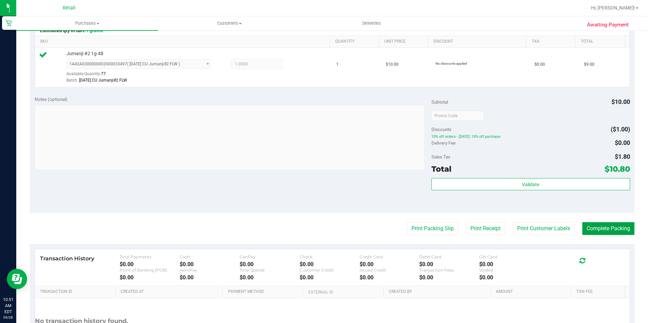
click at [583, 225] on button "Complete Packing" at bounding box center [608, 228] width 52 height 13
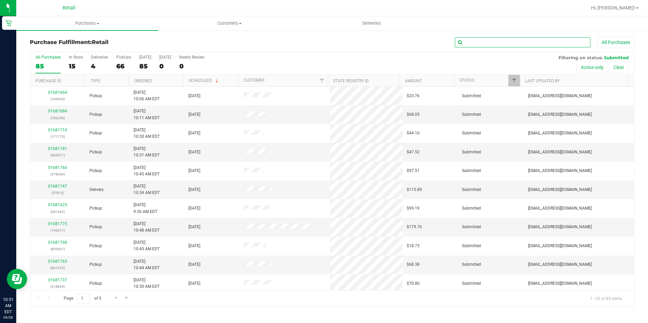
click at [479, 43] on input "text" at bounding box center [522, 42] width 135 height 10
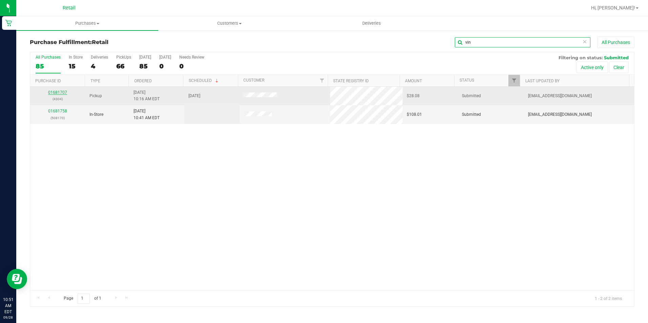
type input "vin"
click at [59, 91] on link "01681707" at bounding box center [57, 92] width 19 height 5
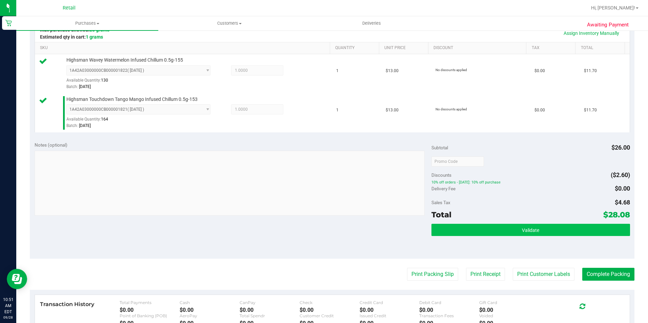
scroll to position [169, 0]
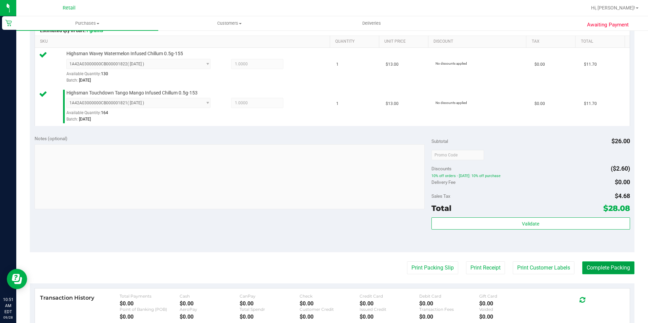
click at [589, 263] on button "Complete Packing" at bounding box center [608, 267] width 52 height 13
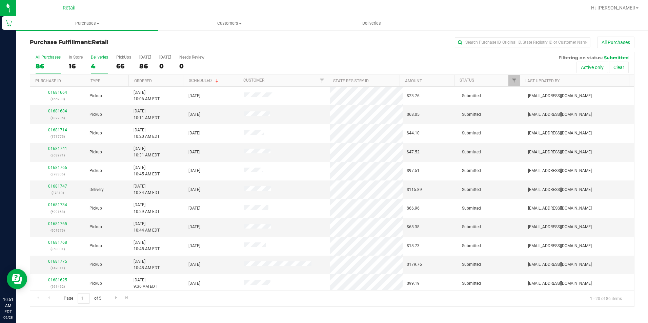
click at [94, 67] on div "4" at bounding box center [99, 66] width 17 height 8
click at [0, 0] on input "Deliveries 4" at bounding box center [0, 0] width 0 height 0
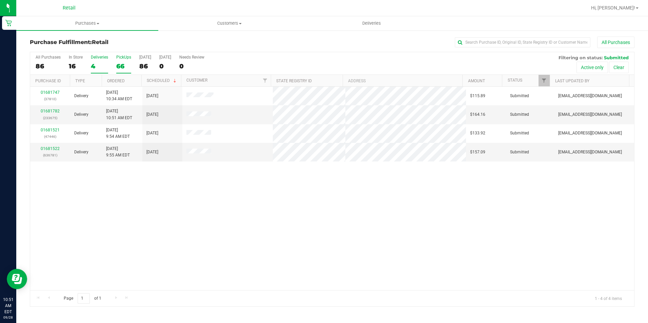
click at [120, 62] on label "PickUps 66" at bounding box center [123, 64] width 15 height 19
click at [0, 0] on input "PickUps 66" at bounding box center [0, 0] width 0 height 0
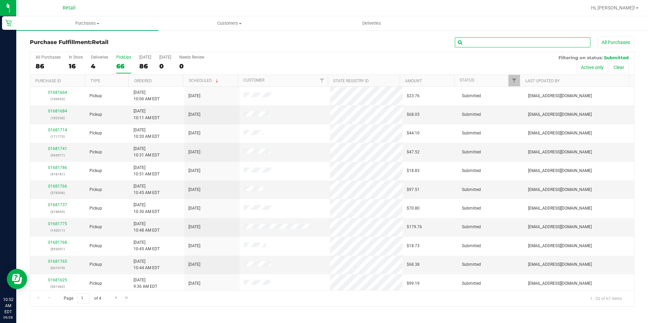
click at [479, 40] on input "text" at bounding box center [522, 42] width 135 height 10
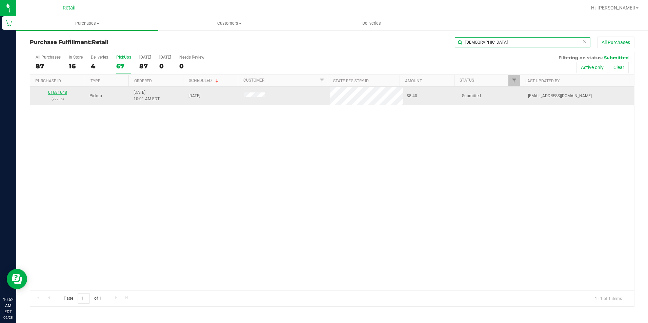
type input "[DEMOGRAPHIC_DATA]"
click at [61, 94] on link "01681648" at bounding box center [57, 92] width 19 height 5
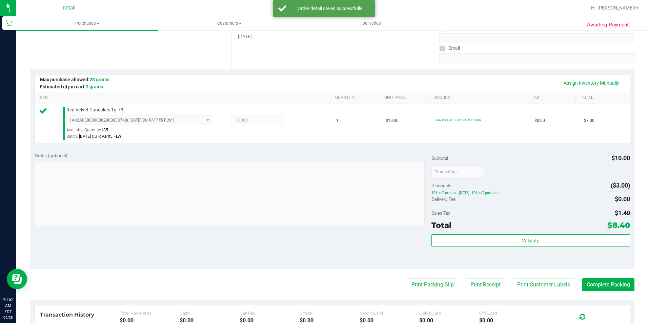
scroll to position [135, 0]
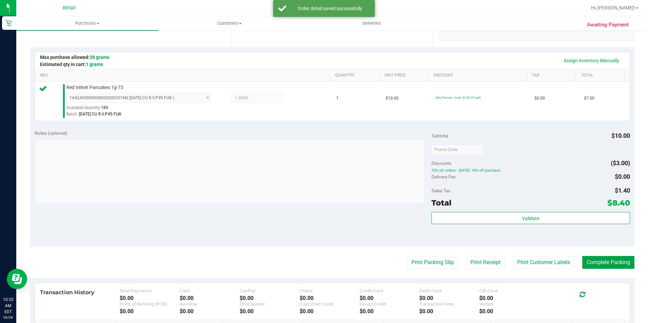
click at [604, 262] on button "Complete Packing" at bounding box center [608, 262] width 52 height 13
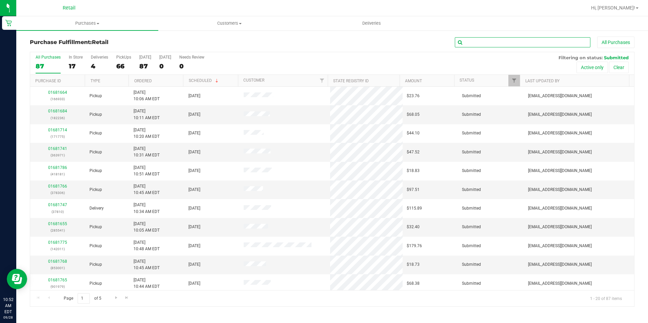
click at [473, 45] on input "text" at bounding box center [522, 42] width 135 height 10
click at [470, 42] on input "text" at bounding box center [522, 42] width 135 height 10
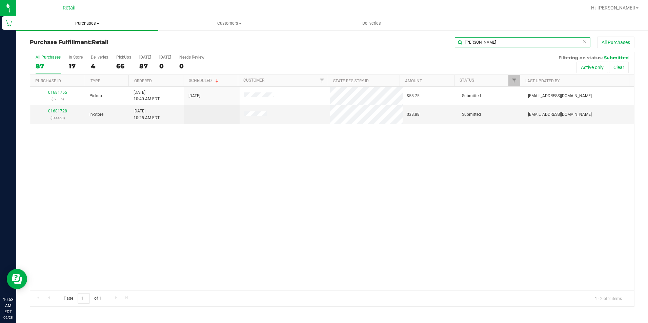
type input "[PERSON_NAME]"
click at [84, 25] on span "Purchases" at bounding box center [87, 23] width 142 height 6
click at [66, 47] on li "Fulfillment" at bounding box center [87, 49] width 142 height 8
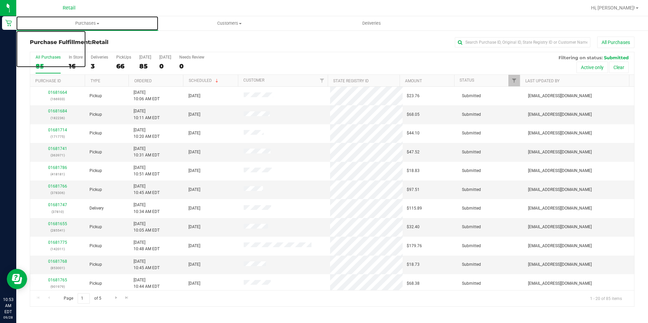
click at [80, 20] on span "Purchases" at bounding box center [87, 23] width 142 height 6
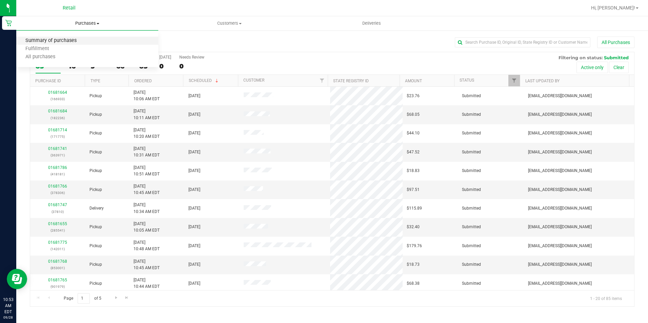
click at [77, 40] on span "Summary of purchases" at bounding box center [50, 41] width 69 height 6
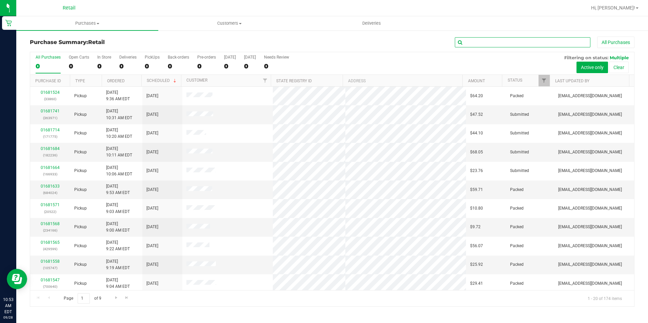
click at [473, 44] on input "text" at bounding box center [522, 42] width 135 height 10
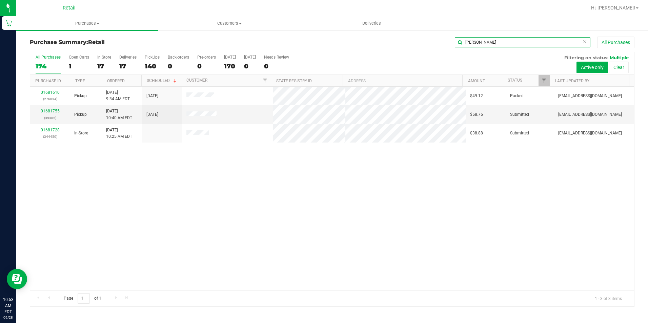
drag, startPoint x: 483, startPoint y: 45, endPoint x: 437, endPoint y: 45, distance: 46.1
click at [437, 45] on div "[PERSON_NAME] All Purchases" at bounding box center [432, 43] width 403 height 12
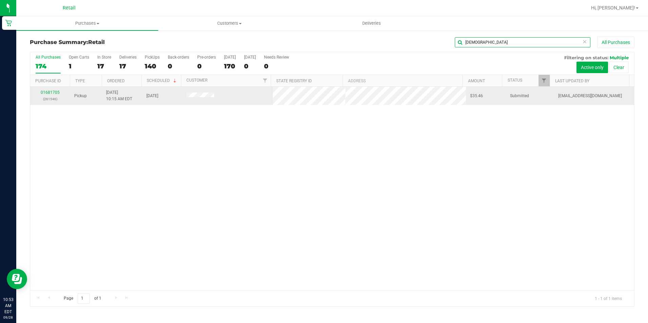
type input "[DEMOGRAPHIC_DATA]"
click at [52, 89] on div "01681705 (261546)" at bounding box center [50, 95] width 32 height 13
click at [51, 92] on link "01681705" at bounding box center [50, 92] width 19 height 5
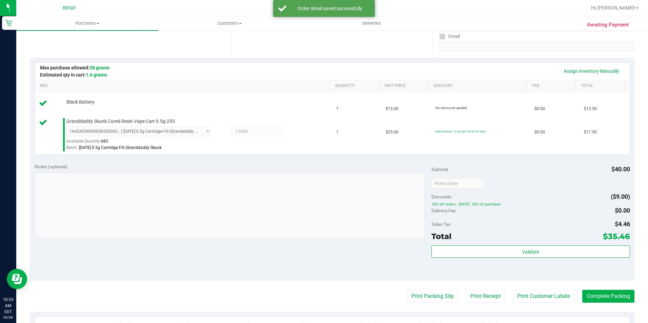
scroll to position [169, 0]
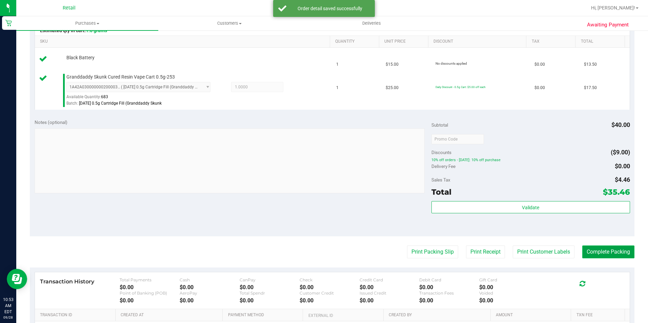
click at [621, 250] on button "Complete Packing" at bounding box center [608, 252] width 52 height 13
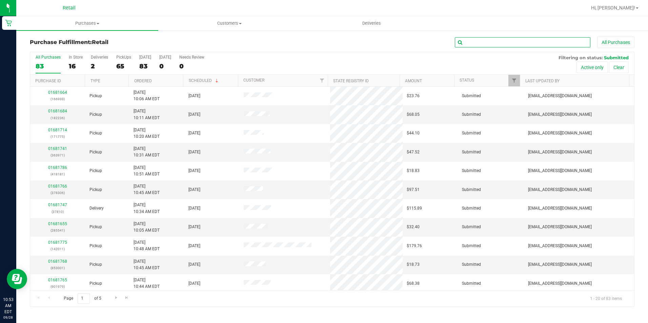
click at [477, 44] on input "text" at bounding box center [522, 42] width 135 height 10
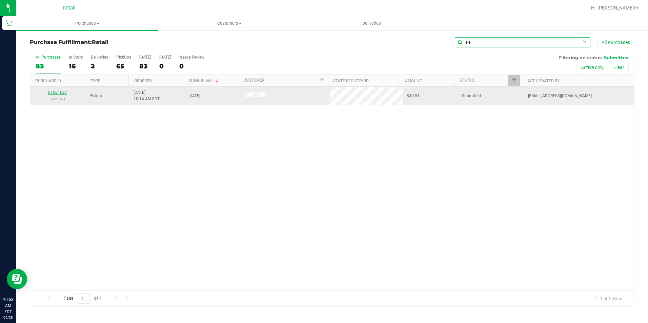
type input "sie"
click at [56, 91] on link "01681697" at bounding box center [57, 92] width 19 height 5
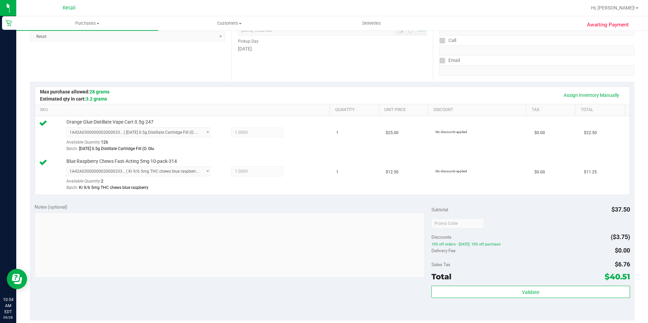
scroll to position [169, 0]
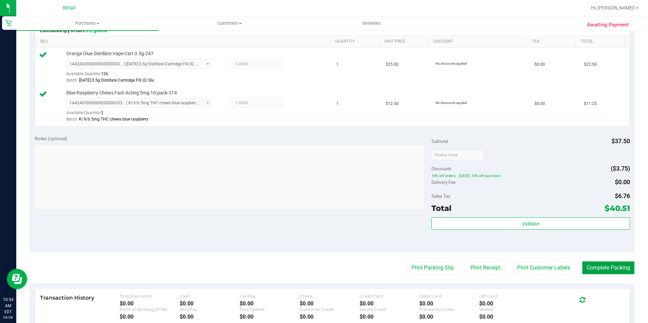
click at [593, 264] on button "Complete Packing" at bounding box center [608, 267] width 52 height 13
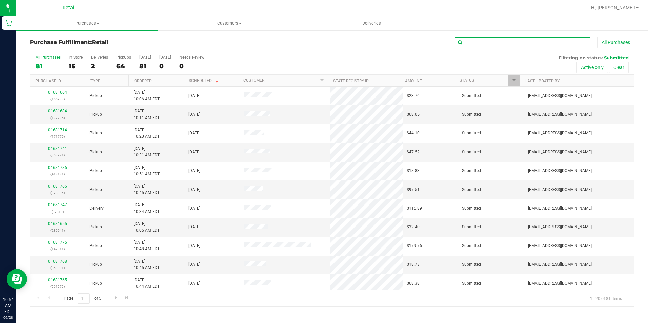
click at [524, 42] on input "text" at bounding box center [522, 42] width 135 height 10
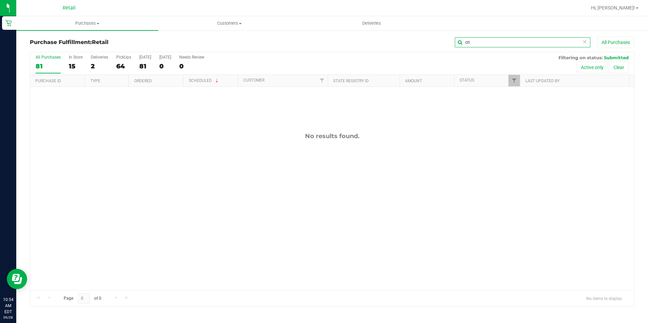
drag, startPoint x: 478, startPoint y: 43, endPoint x: 436, endPoint y: 48, distance: 42.3
click at [436, 48] on div "cri All Purchases" at bounding box center [432, 43] width 403 height 12
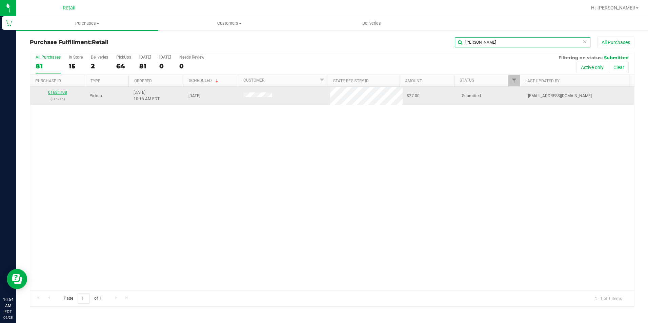
type input "[PERSON_NAME]"
click at [61, 91] on link "01681708" at bounding box center [57, 92] width 19 height 5
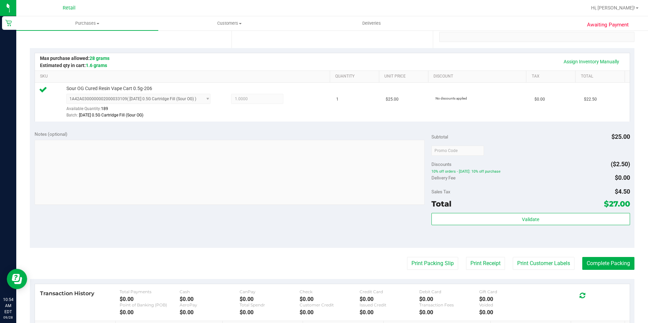
scroll to position [135, 0]
click at [604, 264] on button "Complete Packing" at bounding box center [608, 262] width 52 height 13
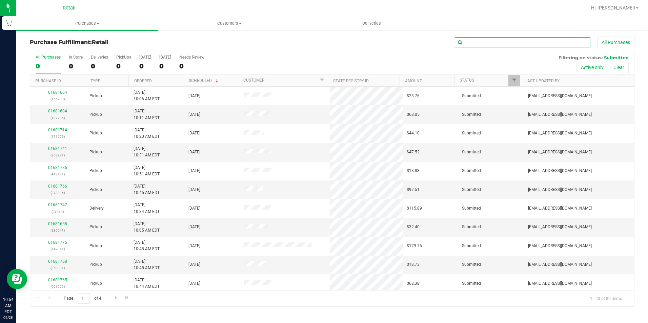
click at [475, 41] on input "text" at bounding box center [522, 42] width 135 height 10
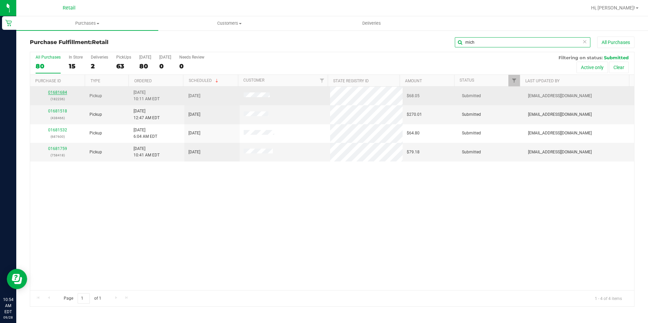
type input "mich"
click at [62, 94] on link "01681684" at bounding box center [57, 92] width 19 height 5
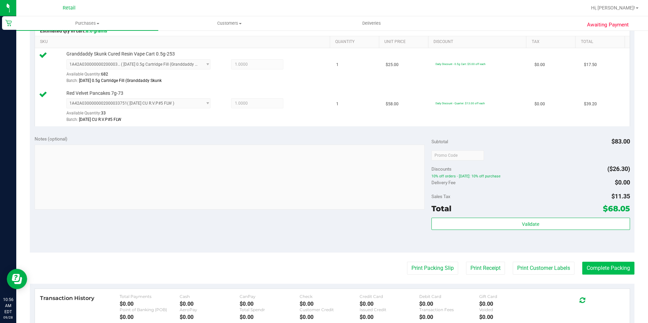
scroll to position [169, 0]
click at [590, 264] on button "Complete Packing" at bounding box center [608, 267] width 52 height 13
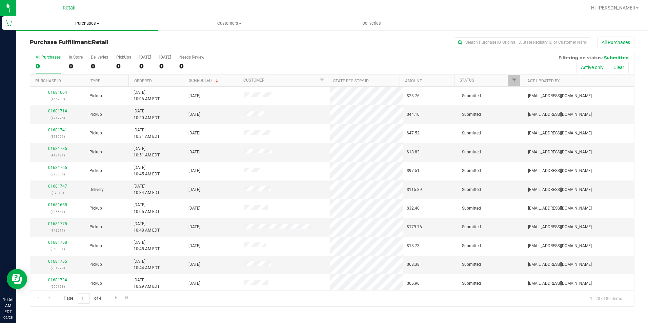
click at [80, 21] on span "Purchases" at bounding box center [87, 23] width 142 height 6
click at [485, 44] on input "text" at bounding box center [522, 42] width 135 height 10
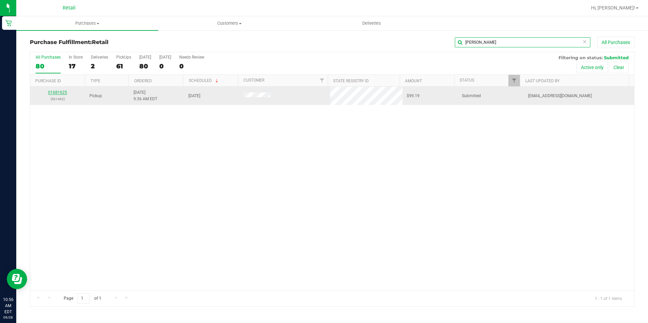
type input "[PERSON_NAME]"
click at [64, 92] on link "01681625" at bounding box center [57, 92] width 19 height 5
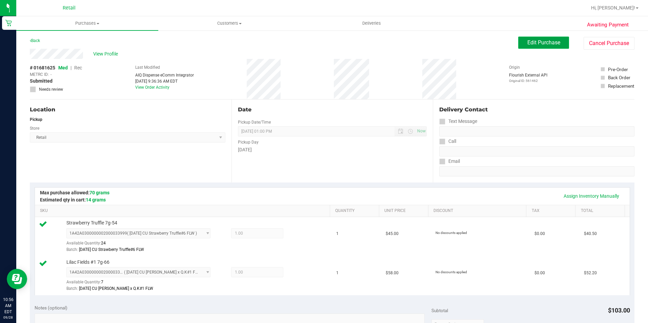
click at [539, 41] on span "Edit Purchase" at bounding box center [543, 42] width 33 height 6
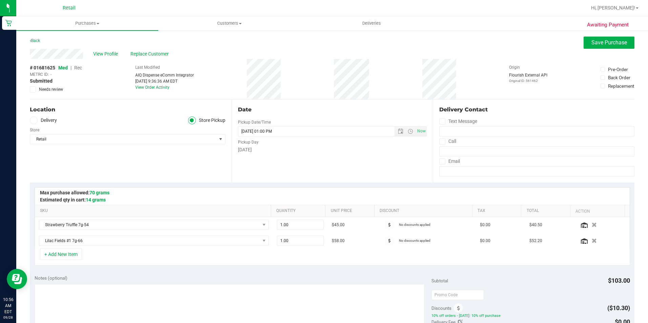
click at [80, 68] on span "Rec" at bounding box center [78, 67] width 8 height 5
click at [597, 43] on span "Save Purchase" at bounding box center [609, 42] width 36 height 6
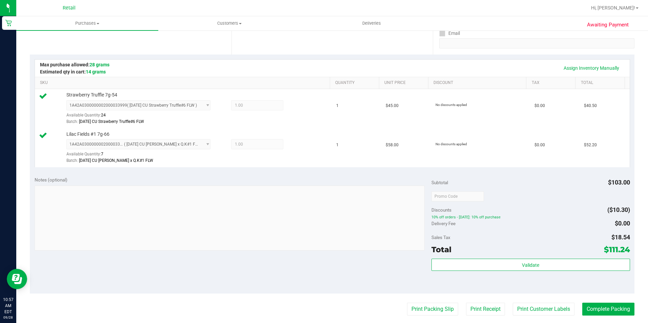
scroll to position [135, 0]
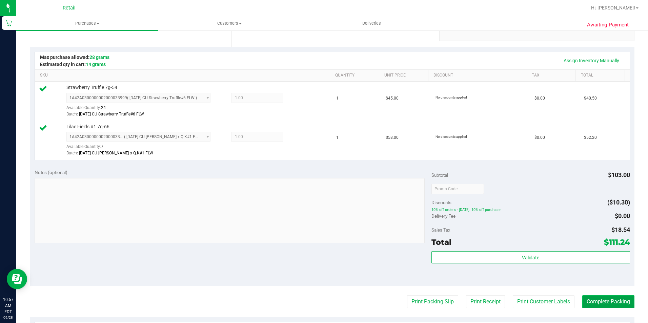
click at [604, 307] on button "Complete Packing" at bounding box center [608, 301] width 52 height 13
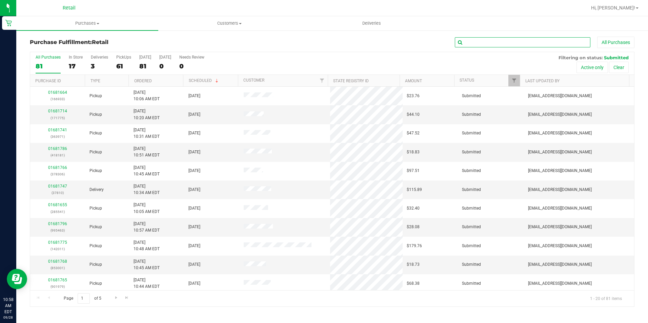
click at [490, 40] on input "text" at bounding box center [522, 42] width 135 height 10
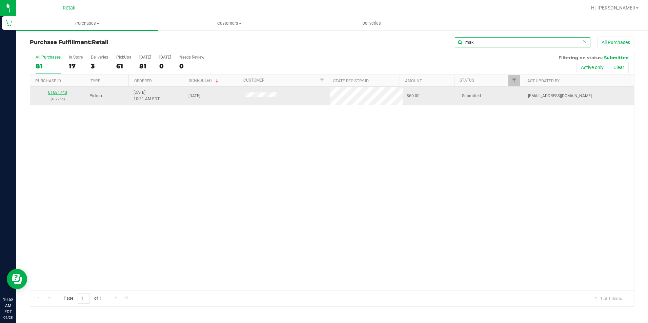
type input "mak"
click at [60, 92] on link "01681740" at bounding box center [57, 92] width 19 height 5
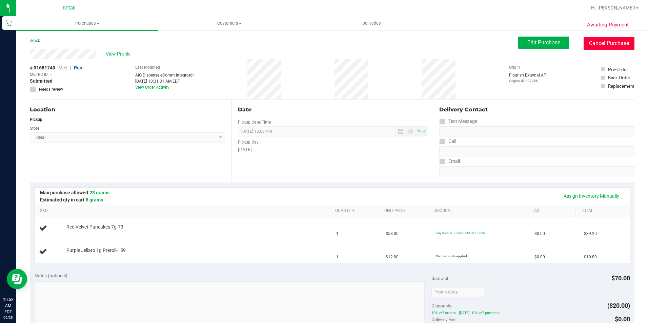
click at [602, 41] on button "Cancel Purchase" at bounding box center [608, 43] width 51 height 13
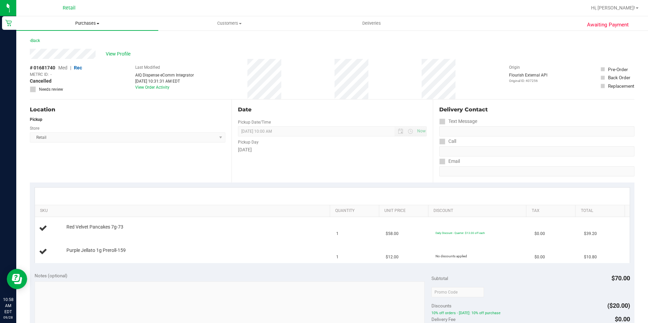
drag, startPoint x: 83, startPoint y: 23, endPoint x: 80, endPoint y: 26, distance: 4.3
click at [83, 23] on span "Purchases" at bounding box center [87, 23] width 142 height 6
click at [47, 48] on span "Fulfillment" at bounding box center [37, 49] width 42 height 6
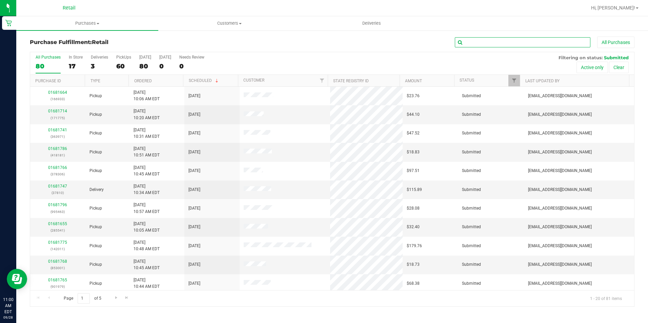
click at [495, 45] on input "text" at bounding box center [522, 42] width 135 height 10
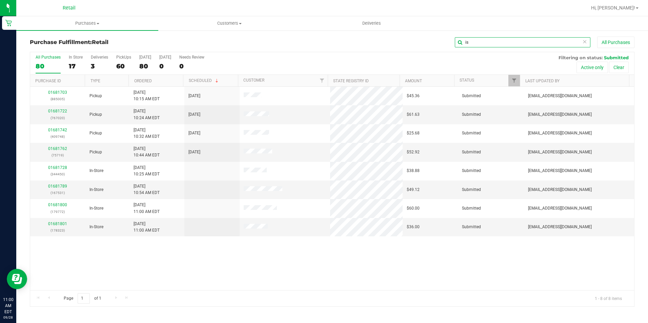
drag, startPoint x: 483, startPoint y: 38, endPoint x: 441, endPoint y: 46, distance: 42.4
click at [441, 46] on div "is All Purchases" at bounding box center [432, 43] width 403 height 12
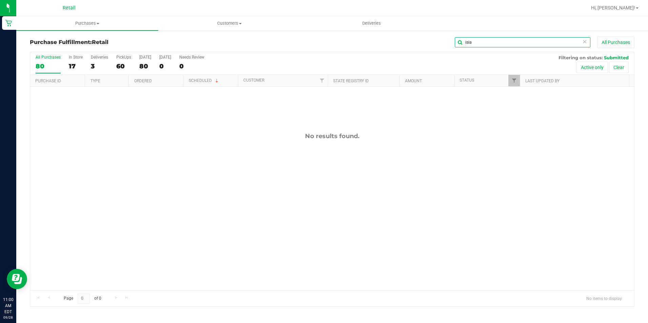
drag, startPoint x: 479, startPoint y: 44, endPoint x: 442, endPoint y: 45, distance: 37.3
click at [442, 45] on div "isia All Purchases" at bounding box center [432, 43] width 403 height 12
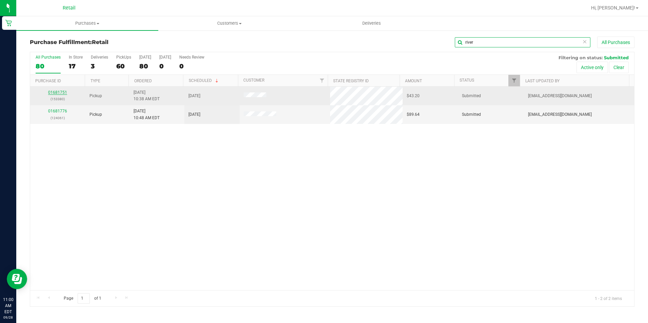
type input "river"
click at [57, 92] on link "01681751" at bounding box center [57, 92] width 19 height 5
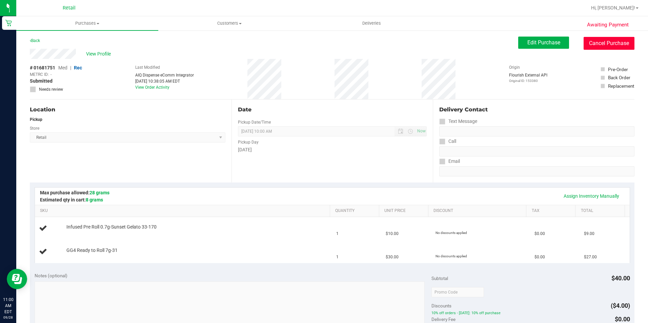
click at [593, 43] on button "Cancel Purchase" at bounding box center [608, 43] width 51 height 13
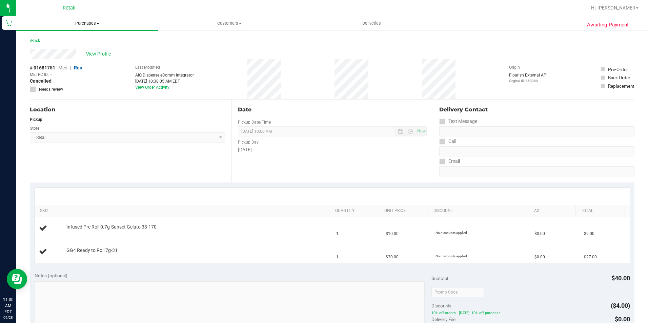
click at [86, 24] on span "Purchases" at bounding box center [87, 23] width 142 height 6
click at [51, 47] on span "Fulfillment" at bounding box center [37, 49] width 42 height 6
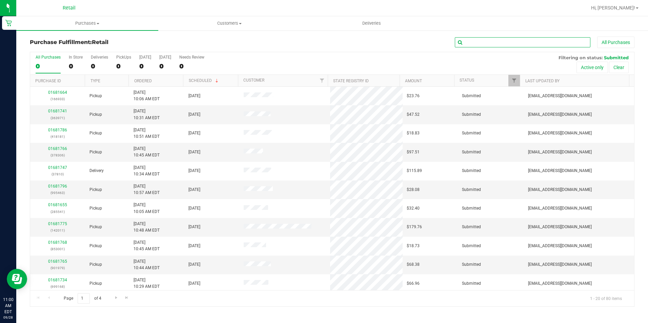
click at [489, 39] on input "text" at bounding box center [522, 42] width 135 height 10
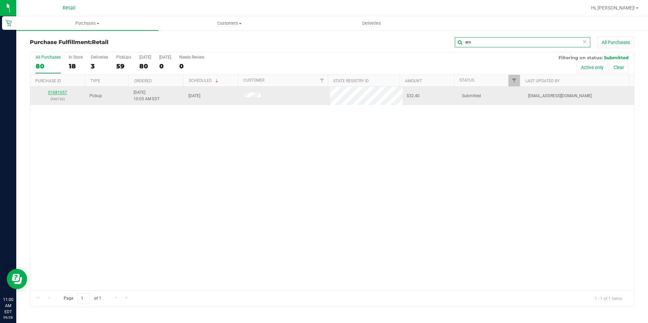
type input "ern"
click at [60, 91] on link "01681657" at bounding box center [57, 92] width 19 height 5
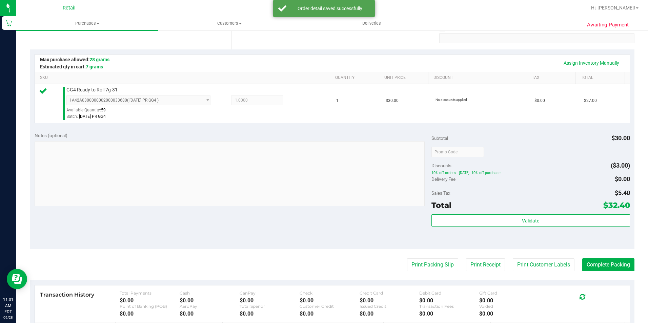
scroll to position [135, 0]
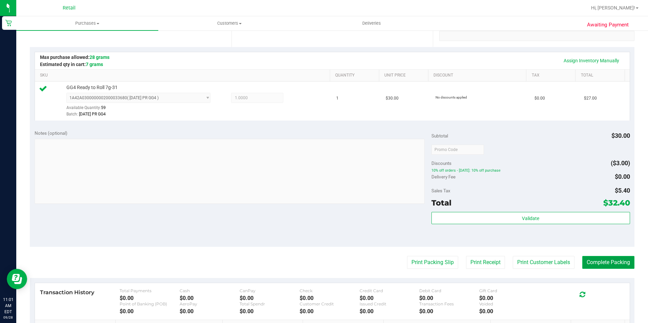
click at [598, 261] on button "Complete Packing" at bounding box center [608, 262] width 52 height 13
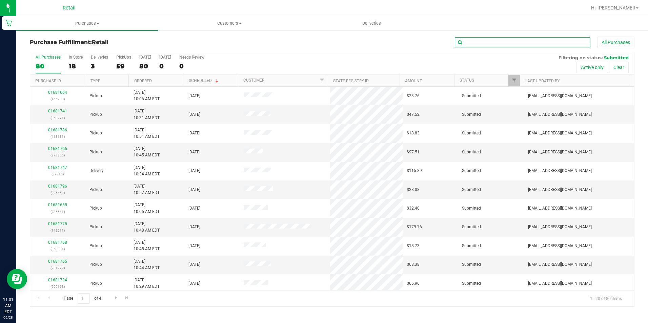
click at [474, 43] on input "text" at bounding box center [522, 42] width 135 height 10
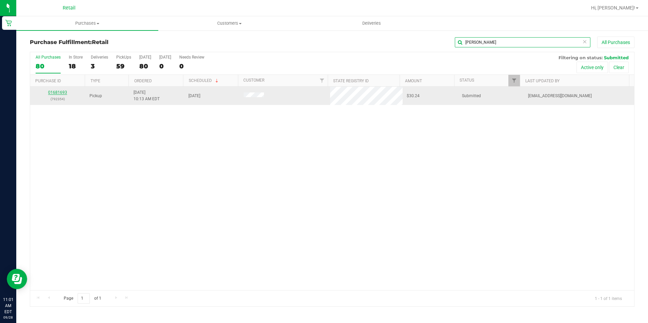
type input "[PERSON_NAME]"
click at [61, 93] on link "01681693" at bounding box center [57, 92] width 19 height 5
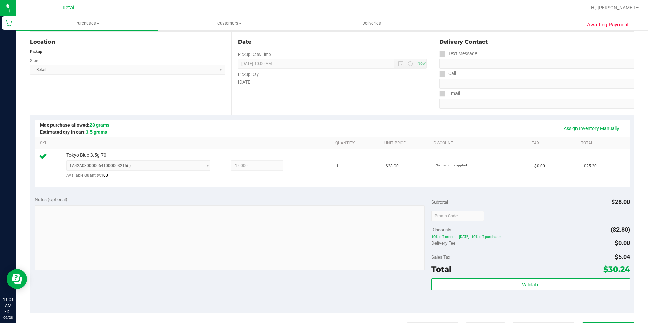
scroll to position [135, 0]
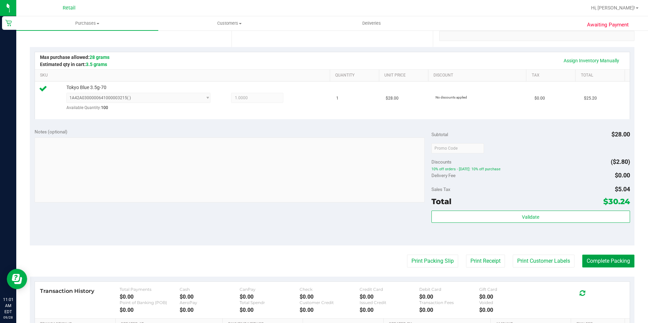
click at [601, 259] on button "Complete Packing" at bounding box center [608, 261] width 52 height 13
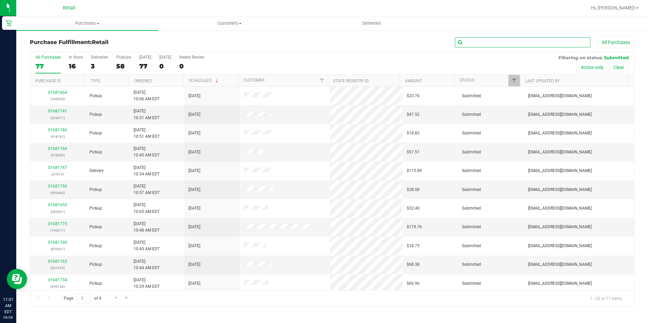
click at [486, 44] on input "text" at bounding box center [522, 42] width 135 height 10
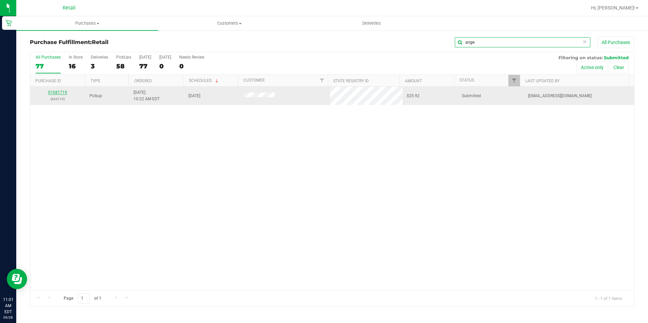
type input "ange"
click at [63, 92] on link "01681719" at bounding box center [57, 92] width 19 height 5
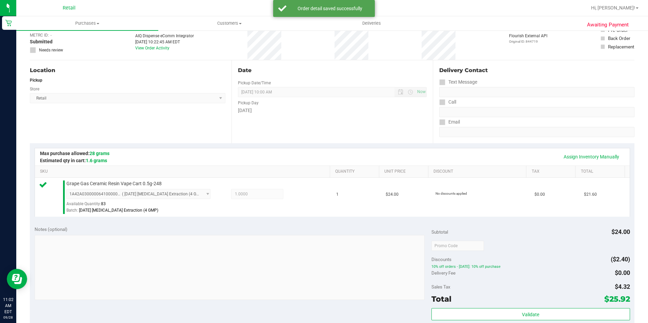
scroll to position [169, 0]
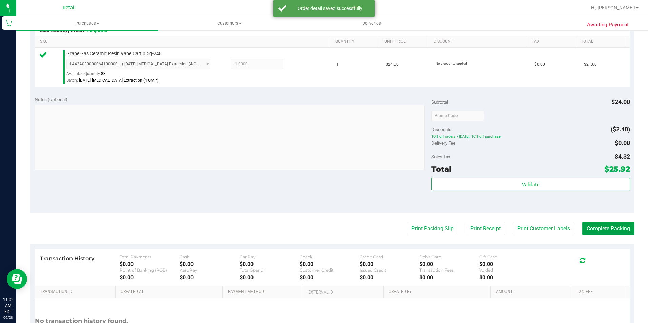
click at [601, 223] on button "Complete Packing" at bounding box center [608, 228] width 52 height 13
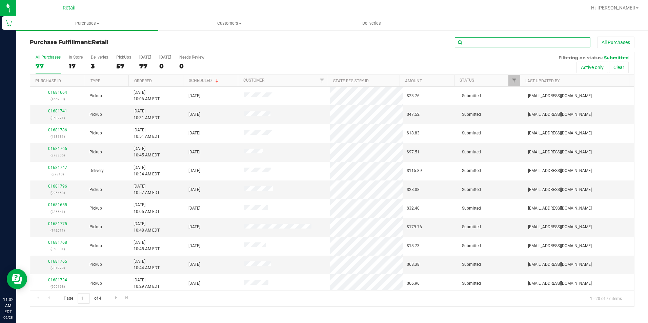
click at [476, 42] on input "text" at bounding box center [522, 42] width 135 height 10
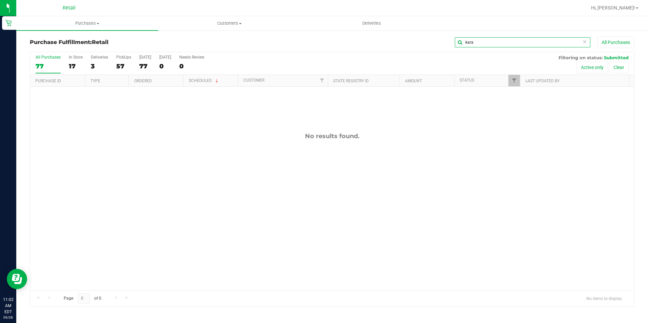
drag, startPoint x: 489, startPoint y: 42, endPoint x: 410, endPoint y: 45, distance: 79.3
click at [410, 45] on div "kara All Purchases" at bounding box center [432, 43] width 403 height 12
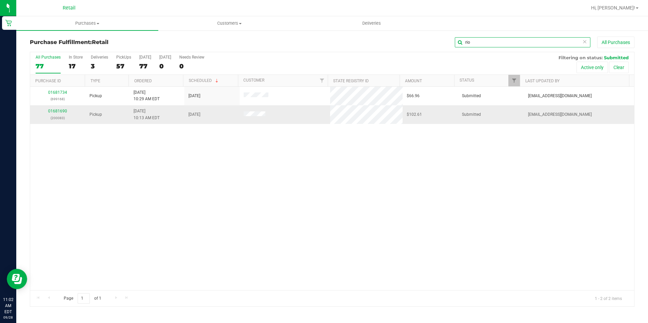
type input "rio"
click at [55, 108] on div "01681690 (200083)" at bounding box center [57, 114] width 47 height 13
click at [55, 110] on link "01681690" at bounding box center [57, 111] width 19 height 5
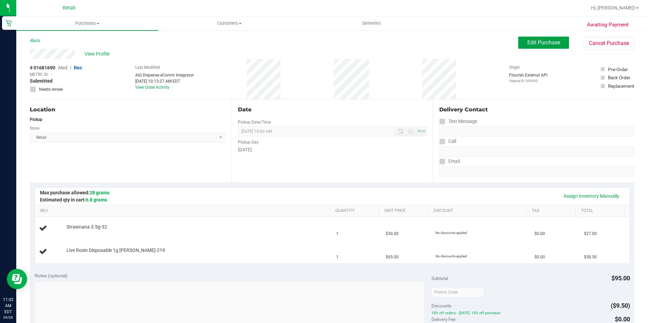
click at [536, 41] on span "Edit Purchase" at bounding box center [543, 42] width 33 height 6
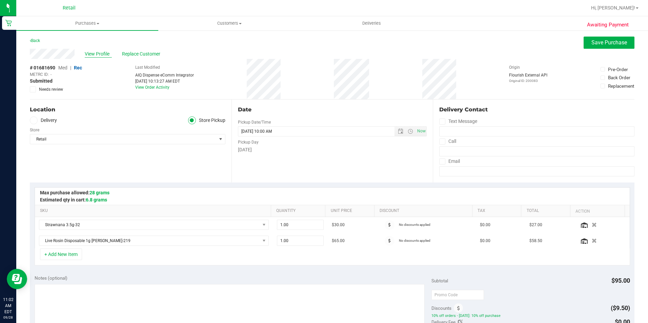
click at [93, 54] on span "View Profile" at bounding box center [98, 53] width 27 height 7
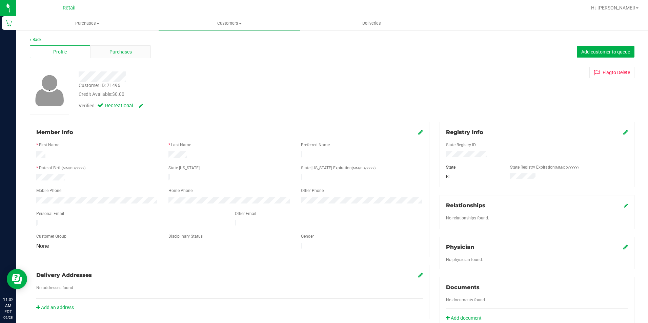
click at [112, 48] on span "Purchases" at bounding box center [120, 51] width 22 height 7
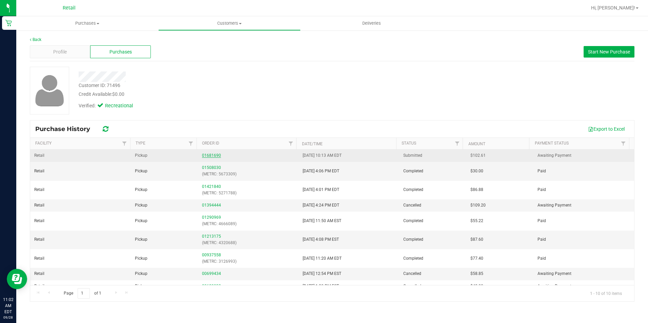
click at [215, 155] on link "01681690" at bounding box center [211, 155] width 19 height 5
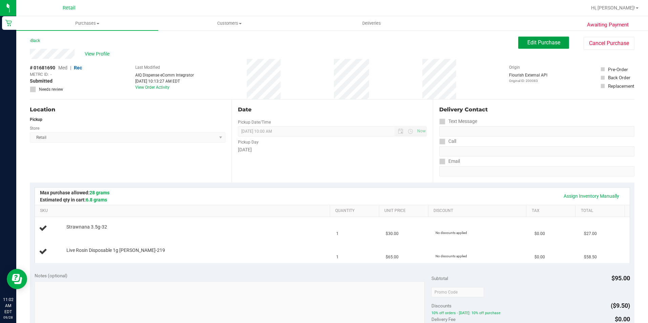
click at [527, 42] on span "Edit Purchase" at bounding box center [543, 42] width 33 height 6
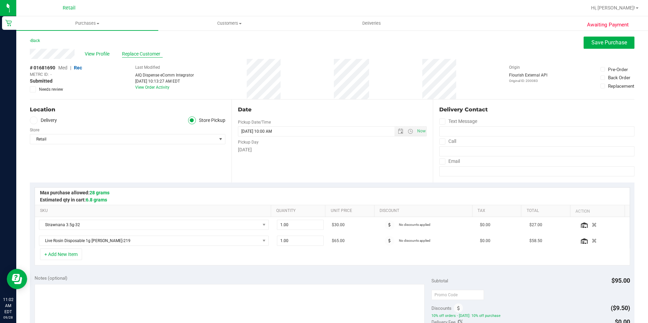
click at [135, 52] on span "Replace Customer" at bounding box center [142, 53] width 41 height 7
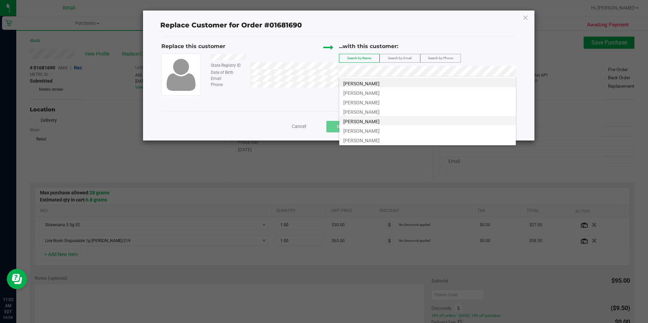
click at [357, 124] on li "[PERSON_NAME]" at bounding box center [427, 120] width 176 height 9
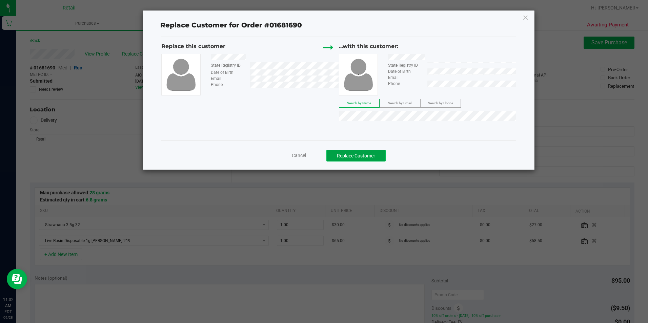
click at [355, 156] on button "Replace Customer" at bounding box center [355, 156] width 59 height 12
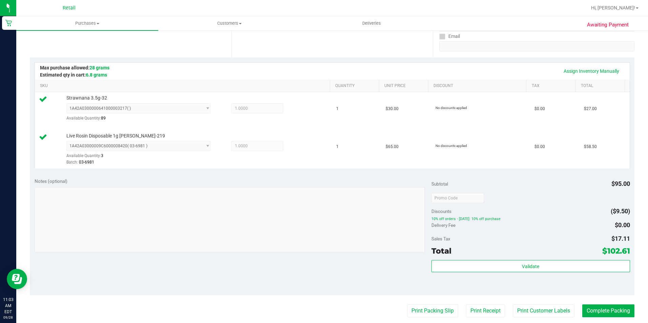
scroll to position [135, 0]
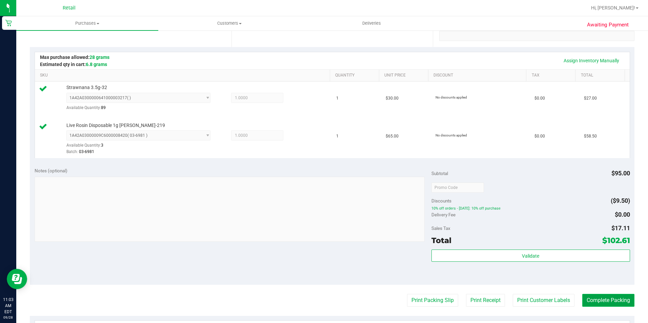
click at [598, 295] on button "Complete Packing" at bounding box center [608, 300] width 52 height 13
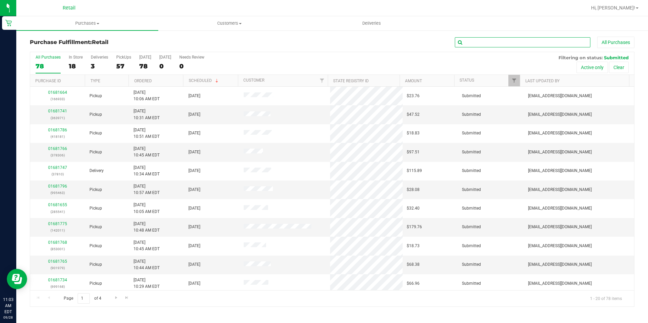
click at [469, 39] on input "text" at bounding box center [522, 42] width 135 height 10
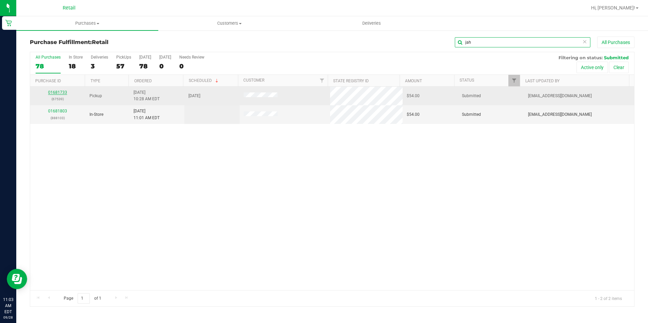
type input "jah"
click at [51, 90] on link "01681733" at bounding box center [57, 92] width 19 height 5
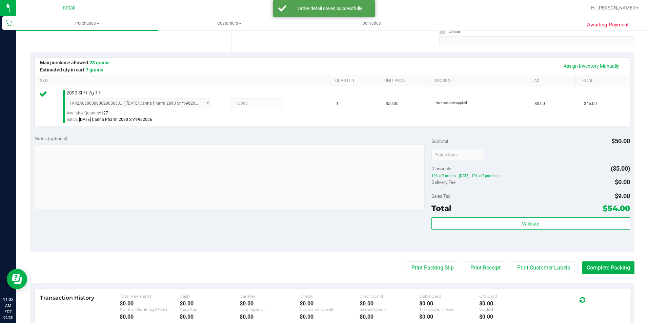
scroll to position [135, 0]
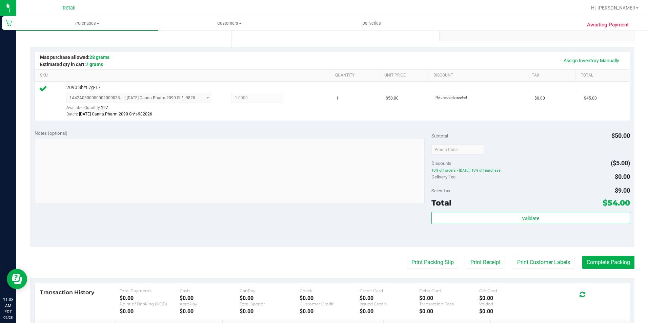
click at [599, 255] on purchase-details "Back Edit Purchase Cancel Purchase View Profile # 01681733 Med | Rec METRC ID: …" at bounding box center [332, 153] width 604 height 504
click at [597, 262] on button "Complete Packing" at bounding box center [608, 262] width 52 height 13
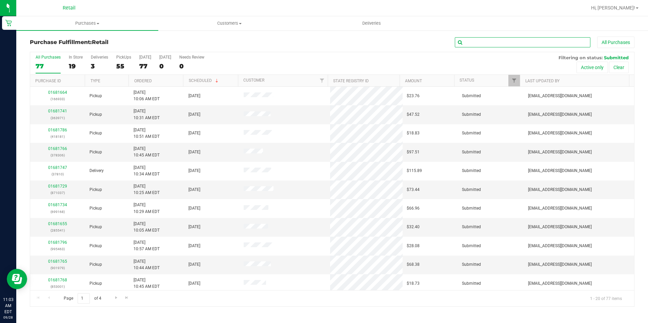
click at [482, 44] on input "text" at bounding box center [522, 42] width 135 height 10
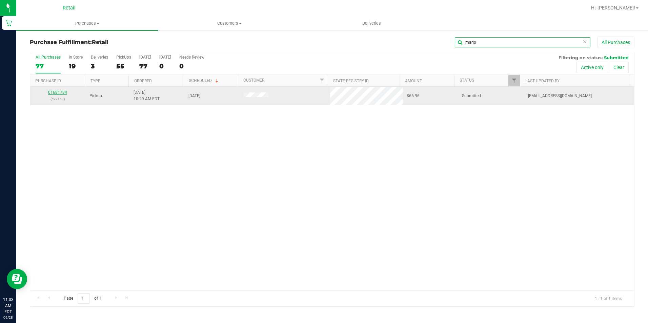
type input "mario"
click at [57, 91] on link "01681734" at bounding box center [57, 92] width 19 height 5
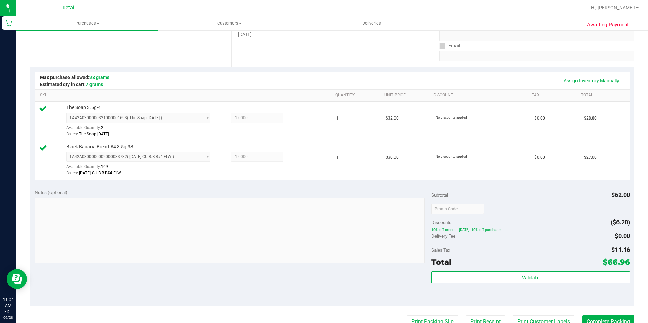
scroll to position [135, 0]
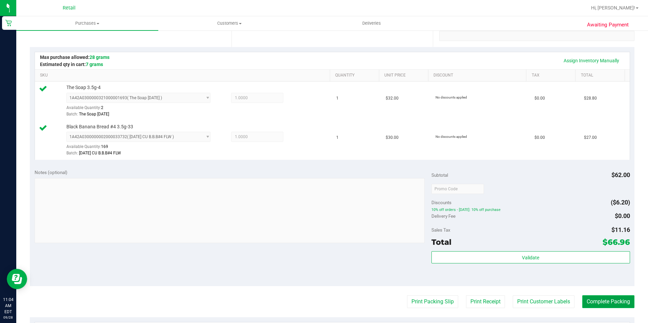
click at [584, 298] on button "Complete Packing" at bounding box center [608, 301] width 52 height 13
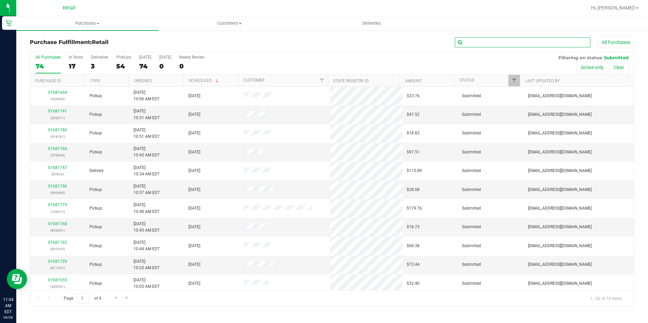
click at [480, 43] on input "text" at bounding box center [522, 42] width 135 height 10
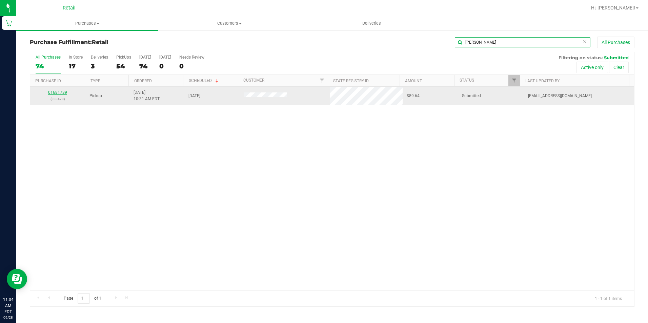
type input "[PERSON_NAME]"
click at [59, 91] on link "01681739" at bounding box center [57, 92] width 19 height 5
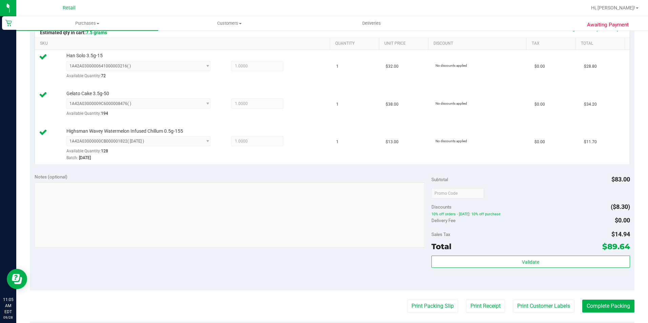
scroll to position [169, 0]
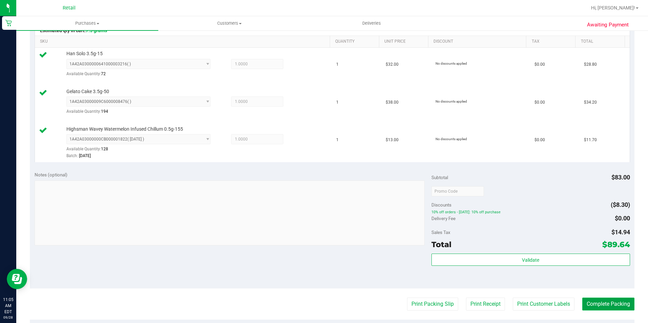
click at [589, 300] on button "Complete Packing" at bounding box center [608, 304] width 52 height 13
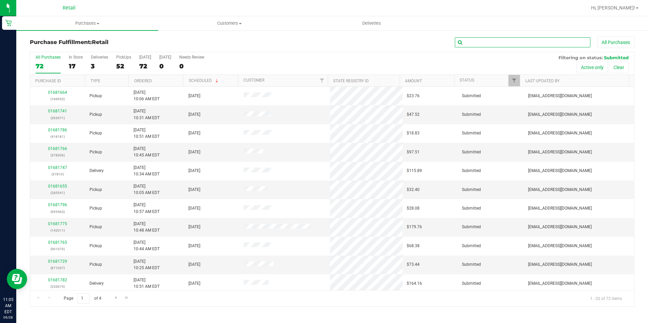
click at [476, 43] on input "text" at bounding box center [522, 42] width 135 height 10
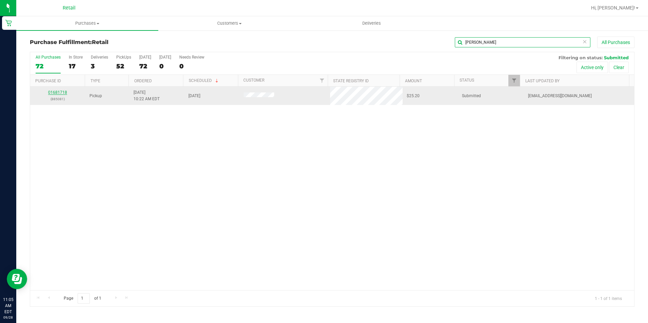
type input "[PERSON_NAME]"
click at [63, 93] on link "01681718" at bounding box center [57, 92] width 19 height 5
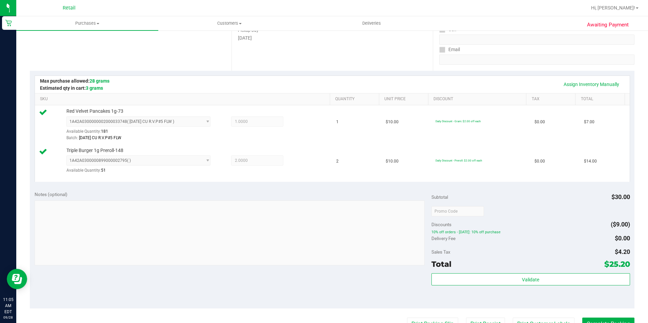
scroll to position [135, 0]
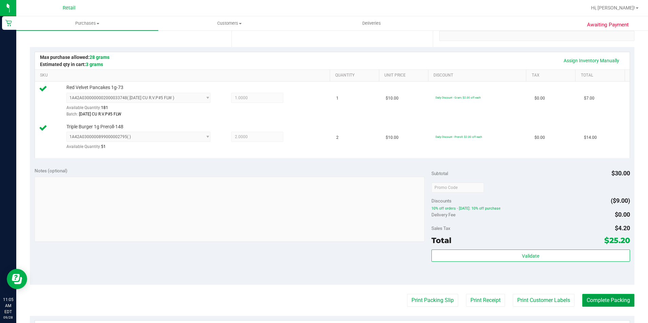
click at [582, 294] on button "Complete Packing" at bounding box center [608, 300] width 52 height 13
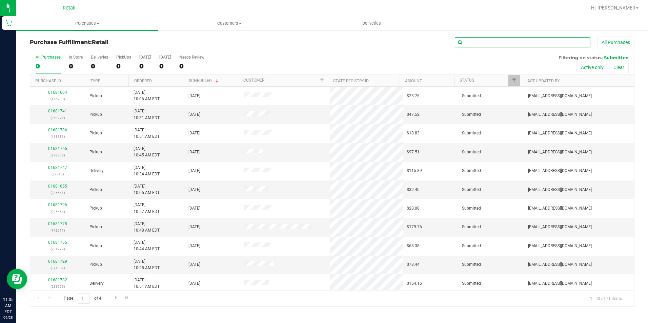
click at [478, 42] on input "text" at bounding box center [522, 42] width 135 height 10
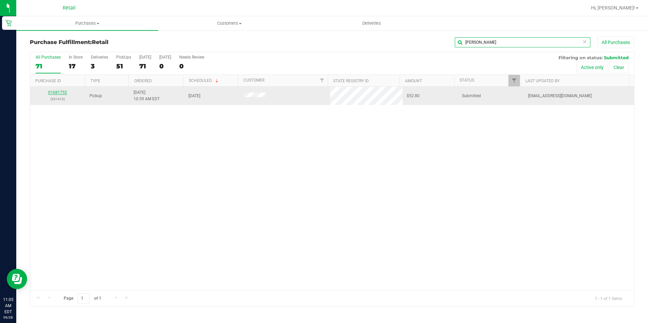
type input "[PERSON_NAME]"
click at [59, 93] on link "01681752" at bounding box center [57, 92] width 19 height 5
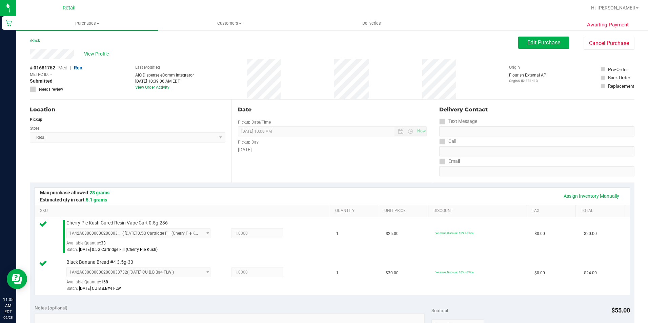
scroll to position [169, 0]
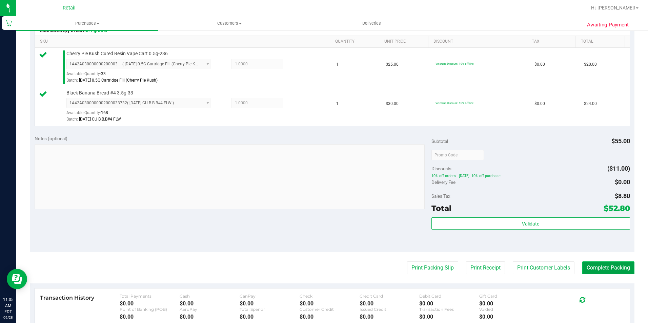
click at [588, 269] on button "Complete Packing" at bounding box center [608, 267] width 52 height 13
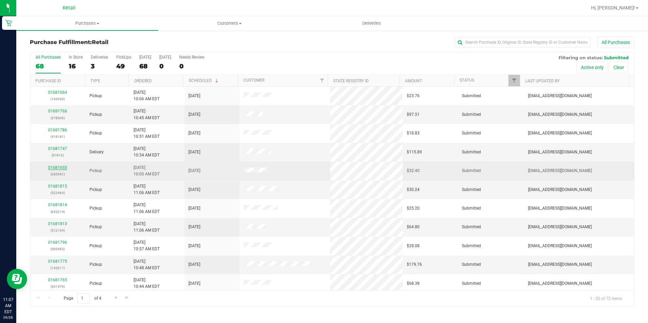
click at [61, 167] on link "01681655" at bounding box center [57, 167] width 19 height 5
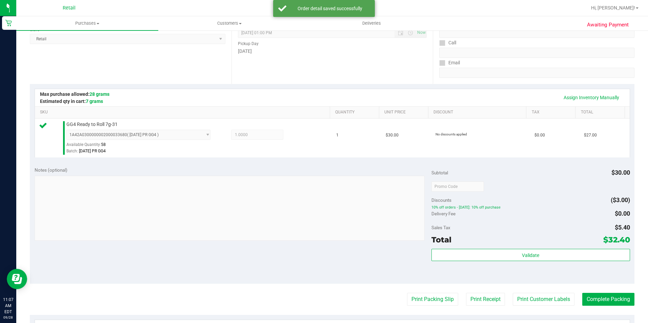
scroll to position [102, 0]
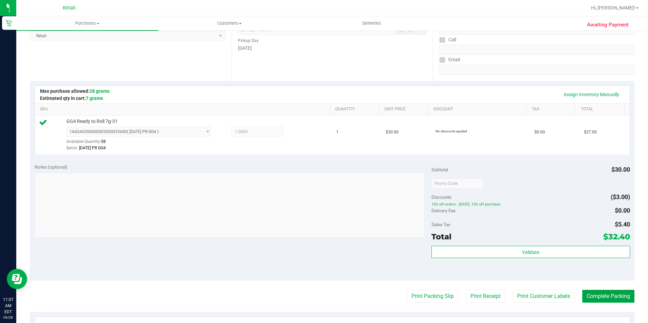
click at [587, 290] on button "Complete Packing" at bounding box center [608, 296] width 52 height 13
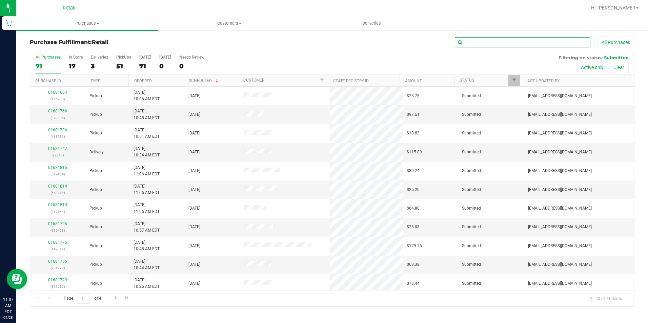
click at [491, 44] on input "text" at bounding box center [522, 42] width 135 height 10
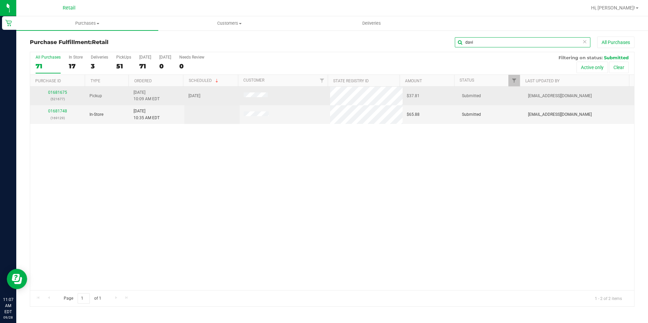
type input "davi"
click at [55, 96] on p "(521677)" at bounding box center [57, 99] width 47 height 6
click at [57, 93] on link "01681675" at bounding box center [57, 92] width 19 height 5
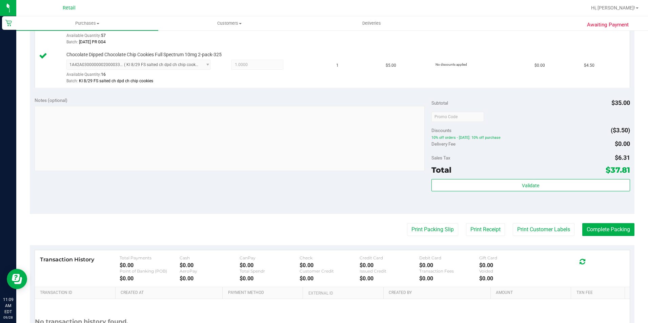
scroll to position [237, 0]
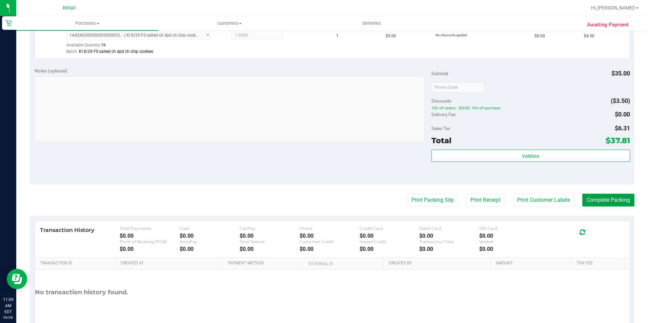
click at [593, 202] on button "Complete Packing" at bounding box center [608, 200] width 52 height 13
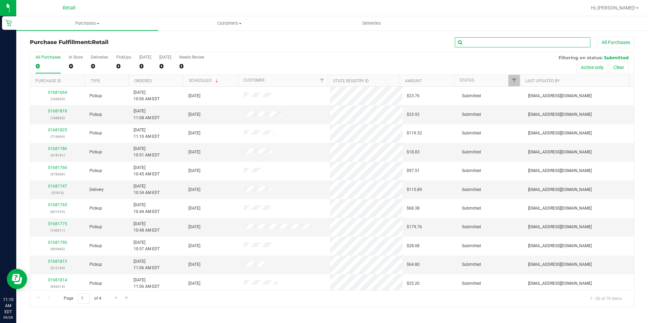
click at [476, 44] on input "text" at bounding box center [522, 42] width 135 height 10
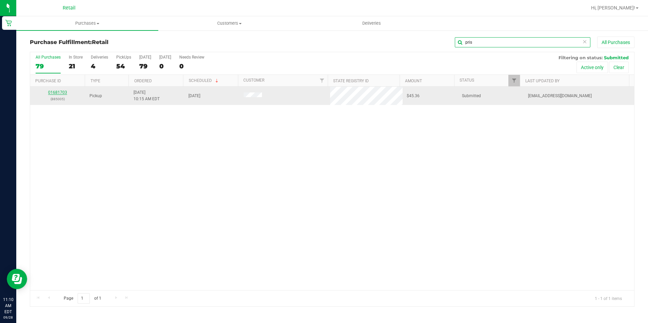
type input "pris"
click at [60, 93] on link "01681703" at bounding box center [57, 92] width 19 height 5
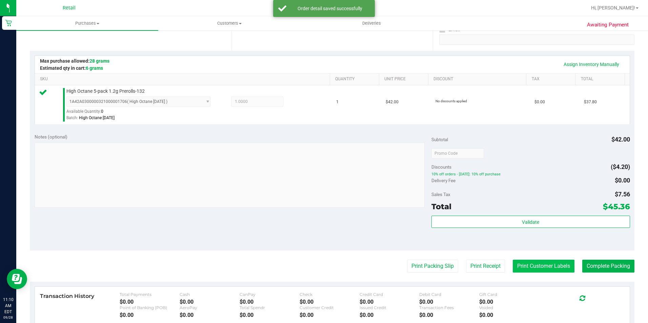
scroll to position [169, 0]
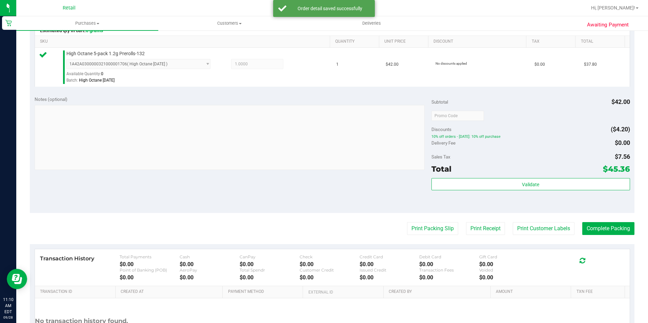
click at [589, 222] on purchase-details "Back Edit Purchase Cancel Purchase View Profile # 01681703 Med | Rec METRC ID: …" at bounding box center [332, 119] width 604 height 504
click at [582, 226] on button "Complete Packing" at bounding box center [608, 228] width 52 height 13
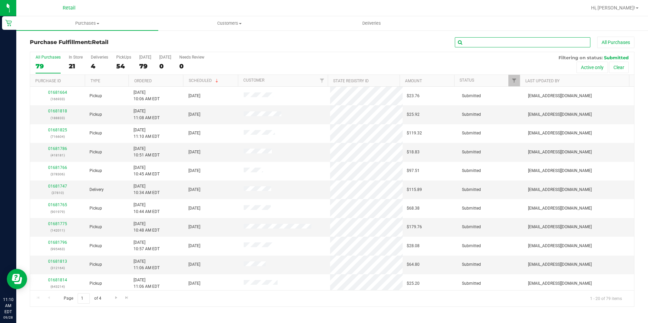
click at [495, 43] on input "text" at bounding box center [522, 42] width 135 height 10
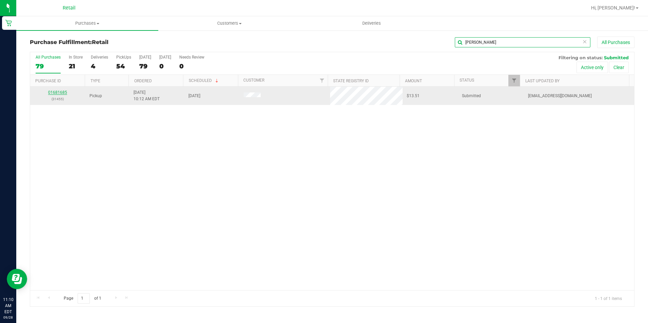
type input "[PERSON_NAME]"
click at [54, 94] on link "01681685" at bounding box center [57, 92] width 19 height 5
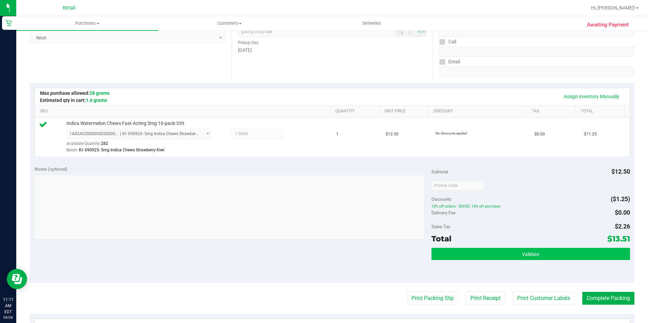
scroll to position [102, 0]
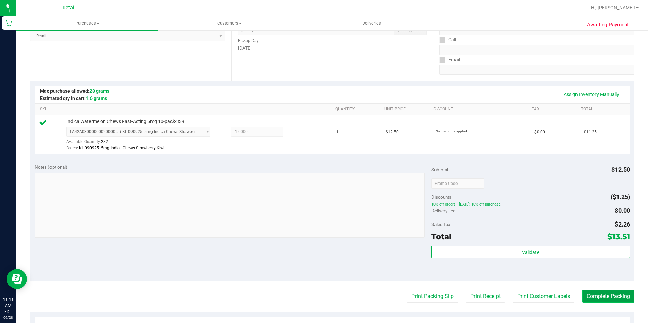
click at [598, 294] on button "Complete Packing" at bounding box center [608, 296] width 52 height 13
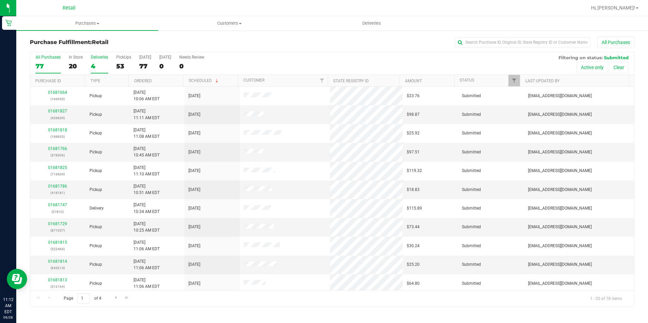
click at [100, 58] on div "Deliveries" at bounding box center [99, 57] width 17 height 5
click at [0, 0] on input "Deliveries 4" at bounding box center [0, 0] width 0 height 0
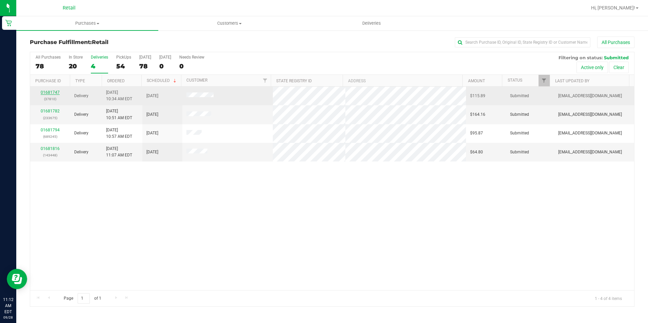
click at [54, 92] on link "01681747" at bounding box center [50, 92] width 19 height 5
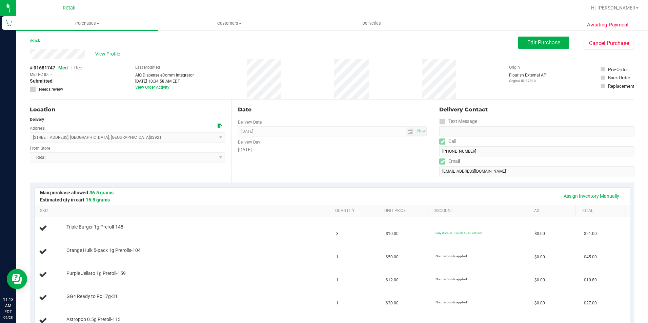
click at [33, 40] on link "Back" at bounding box center [35, 40] width 10 height 5
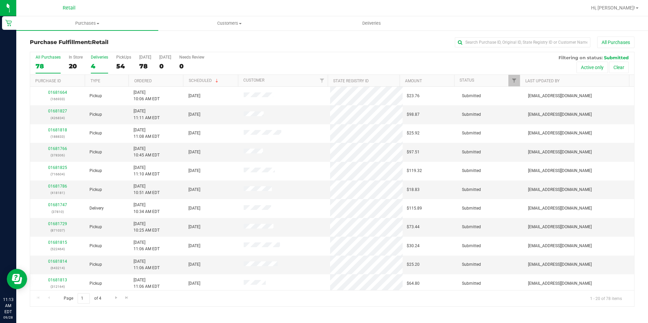
click at [99, 60] on label "Deliveries 4" at bounding box center [99, 64] width 17 height 19
click at [0, 0] on input "Deliveries 4" at bounding box center [0, 0] width 0 height 0
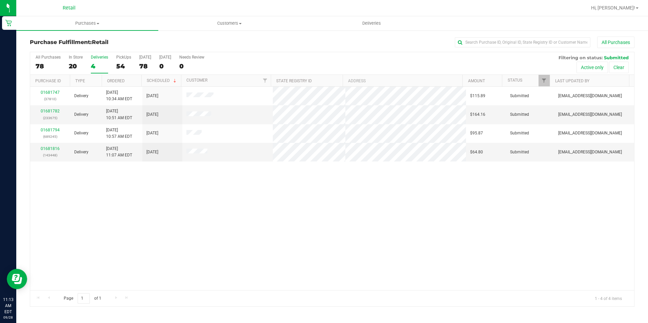
click at [116, 76] on th "Ordered" at bounding box center [122, 81] width 40 height 12
click at [119, 65] on div "54" at bounding box center [123, 66] width 15 height 8
click at [0, 0] on input "PickUps 54" at bounding box center [0, 0] width 0 height 0
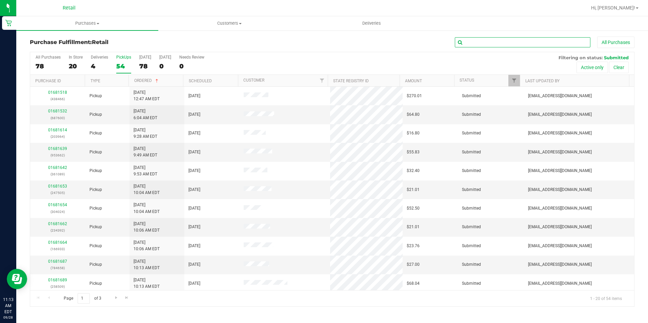
click at [483, 42] on input "text" at bounding box center [522, 42] width 135 height 10
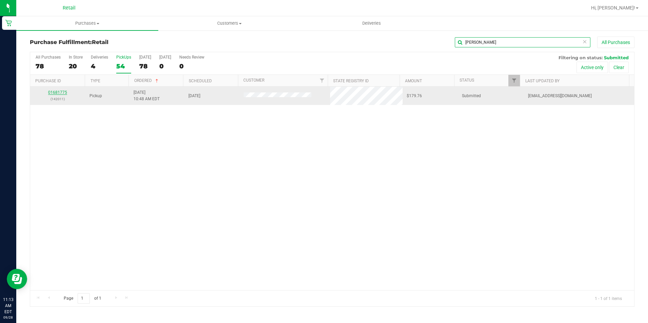
type input "[PERSON_NAME]"
click at [53, 94] on link "01681775" at bounding box center [57, 92] width 19 height 5
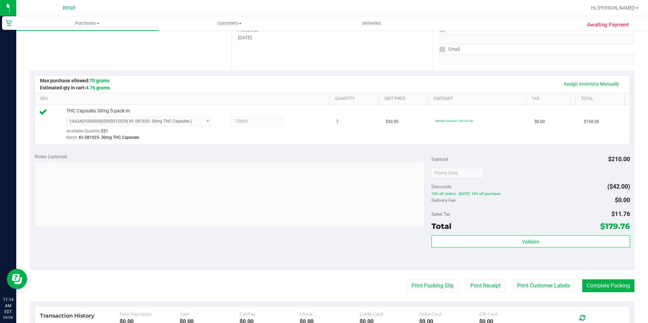
scroll to position [135, 0]
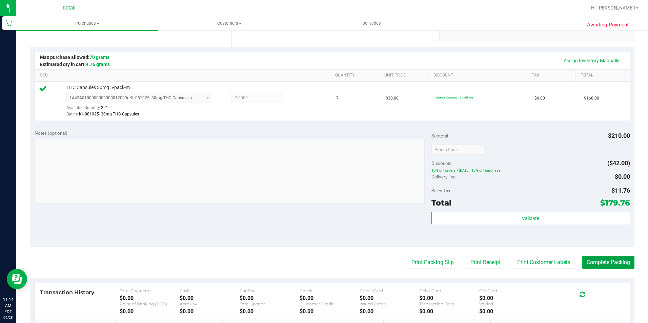
click at [600, 268] on button "Complete Packing" at bounding box center [608, 262] width 52 height 13
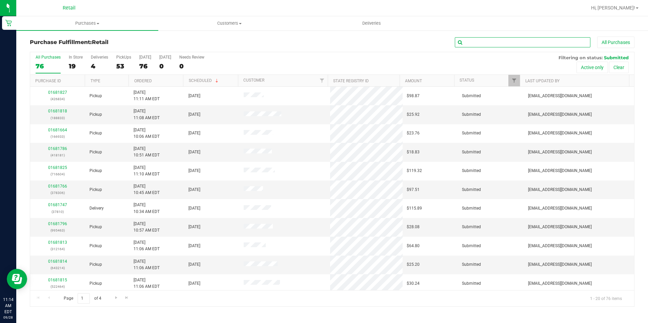
click at [467, 41] on input "text" at bounding box center [522, 42] width 135 height 10
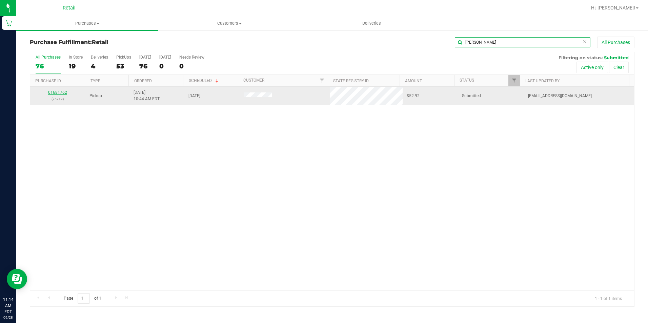
type input "[PERSON_NAME]"
click at [50, 93] on link "01681762" at bounding box center [57, 92] width 19 height 5
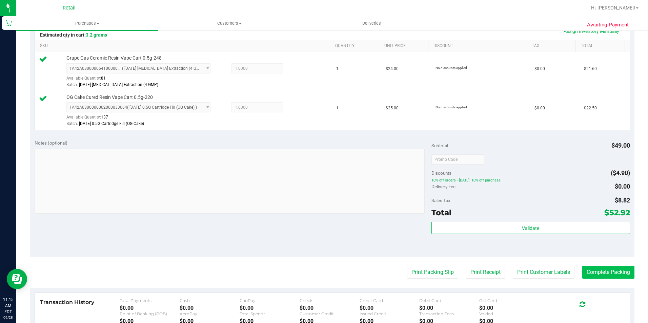
scroll to position [169, 0]
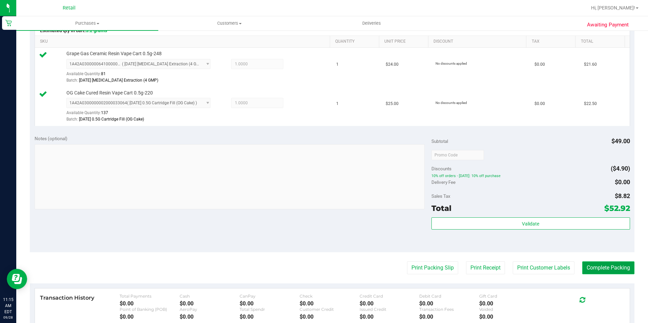
click at [596, 266] on button "Complete Packing" at bounding box center [608, 267] width 52 height 13
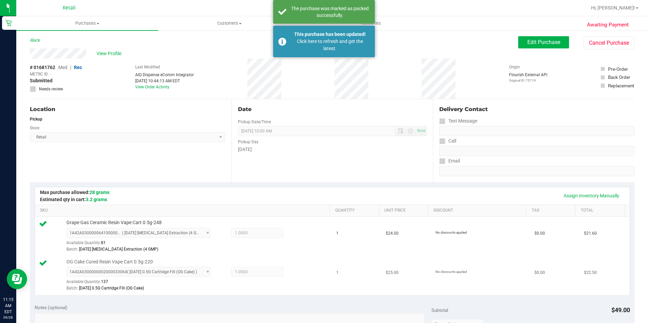
scroll to position [0, 0]
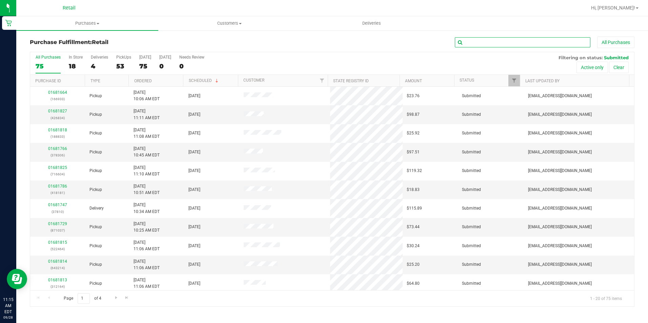
click at [472, 42] on input "text" at bounding box center [522, 42] width 135 height 10
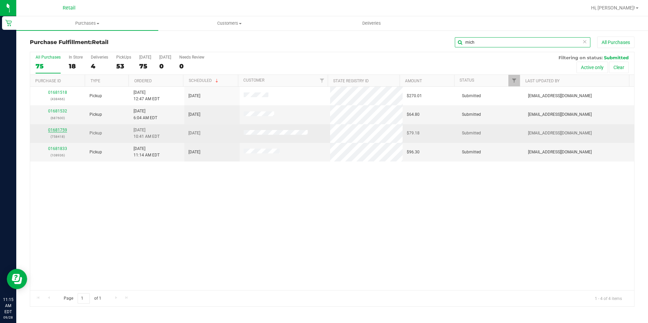
type input "mich"
click at [60, 130] on link "01681759" at bounding box center [57, 130] width 19 height 5
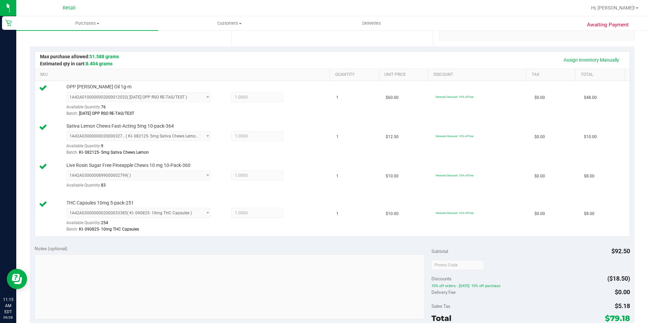
scroll to position [237, 0]
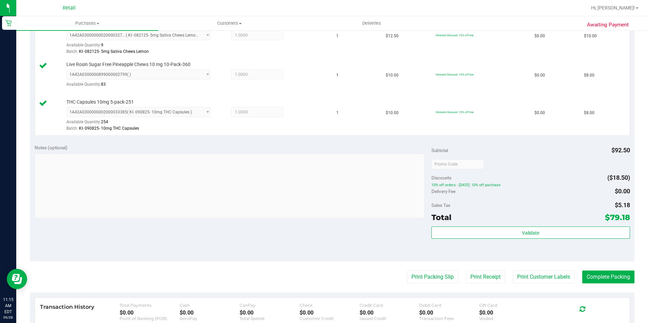
click at [605, 264] on purchase-details "Back Edit Purchase Cancel Purchase View Profile # 01681759 Med | Rec METRC ID: …" at bounding box center [332, 109] width 604 height 620
click at [596, 279] on button "Complete Packing" at bounding box center [608, 277] width 52 height 13
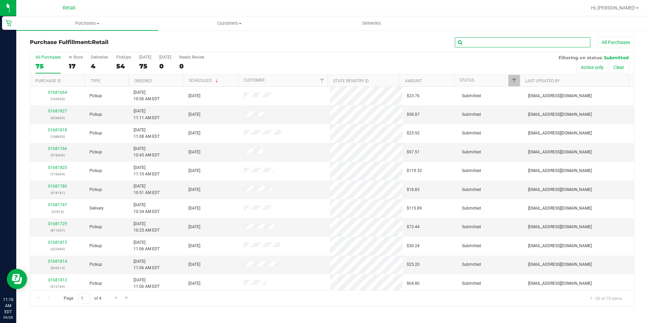
click at [470, 42] on input "text" at bounding box center [522, 42] width 135 height 10
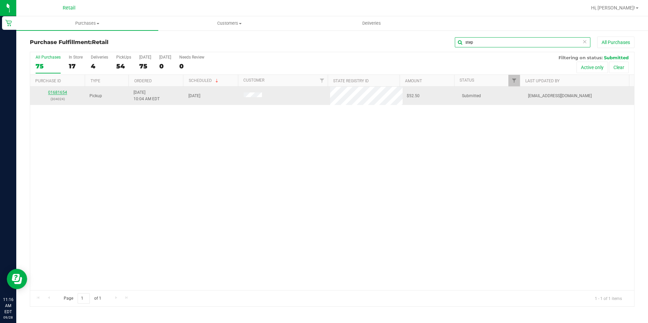
type input "step"
click at [54, 92] on link "01681654" at bounding box center [57, 92] width 19 height 5
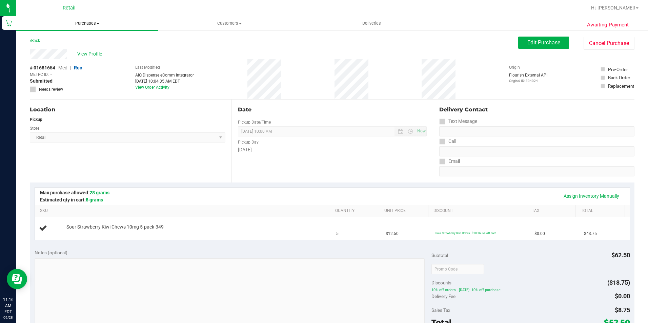
click at [78, 23] on span "Purchases" at bounding box center [87, 23] width 142 height 6
click at [48, 45] on li "Fulfillment" at bounding box center [87, 49] width 142 height 8
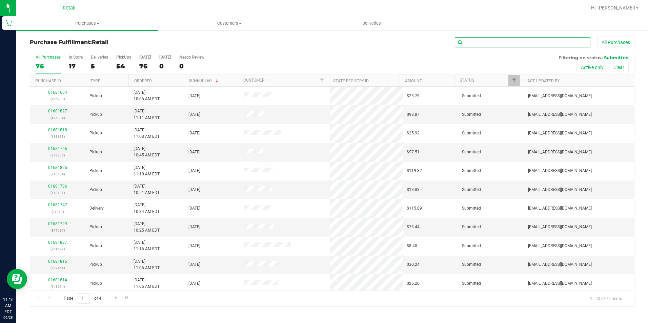
click at [488, 42] on input "text" at bounding box center [522, 42] width 135 height 10
type input "gold"
